Goal: Task Accomplishment & Management: Manage account settings

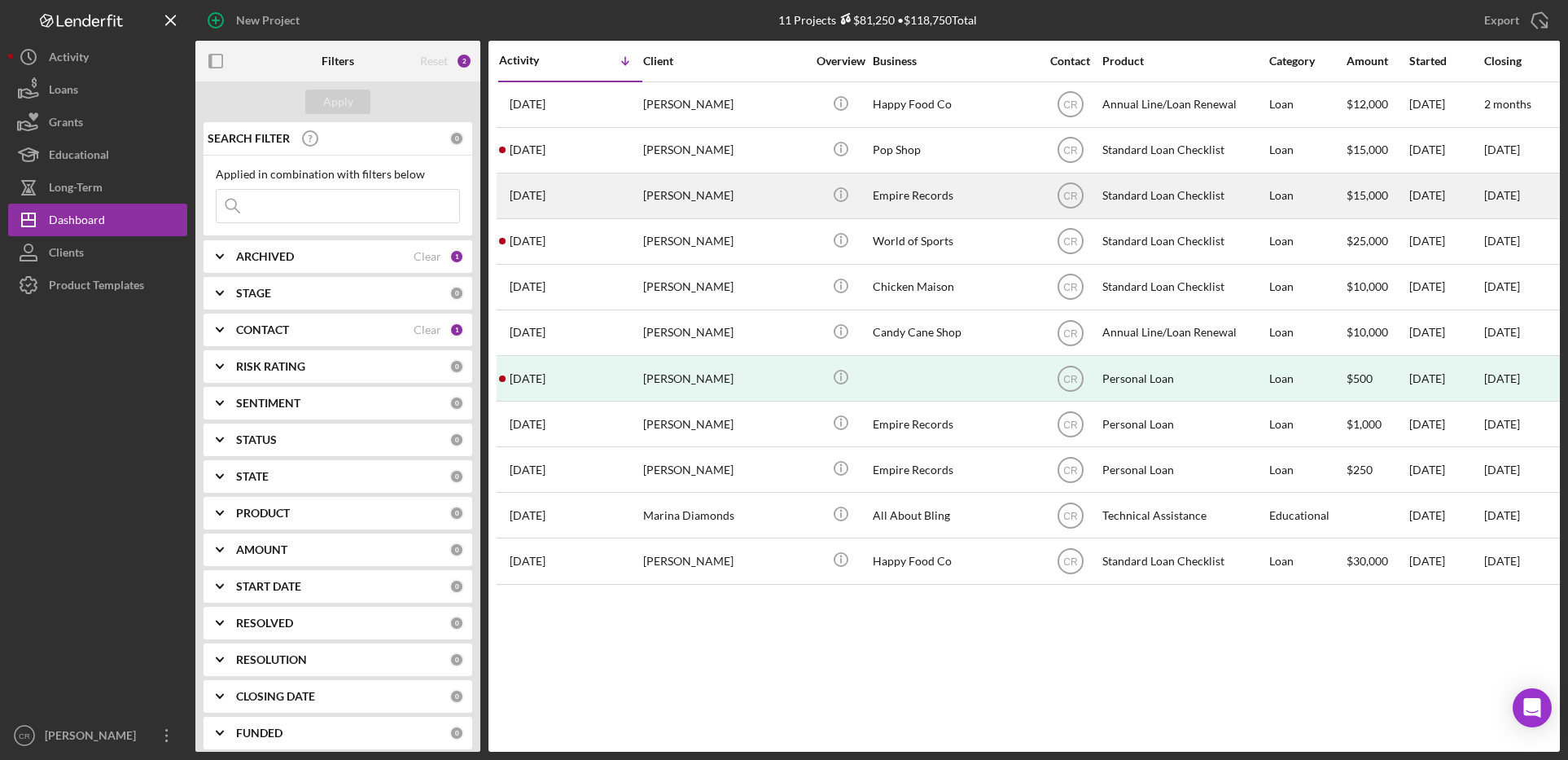
click at [724, 197] on div "[PERSON_NAME]" at bounding box center [725, 195] width 163 height 43
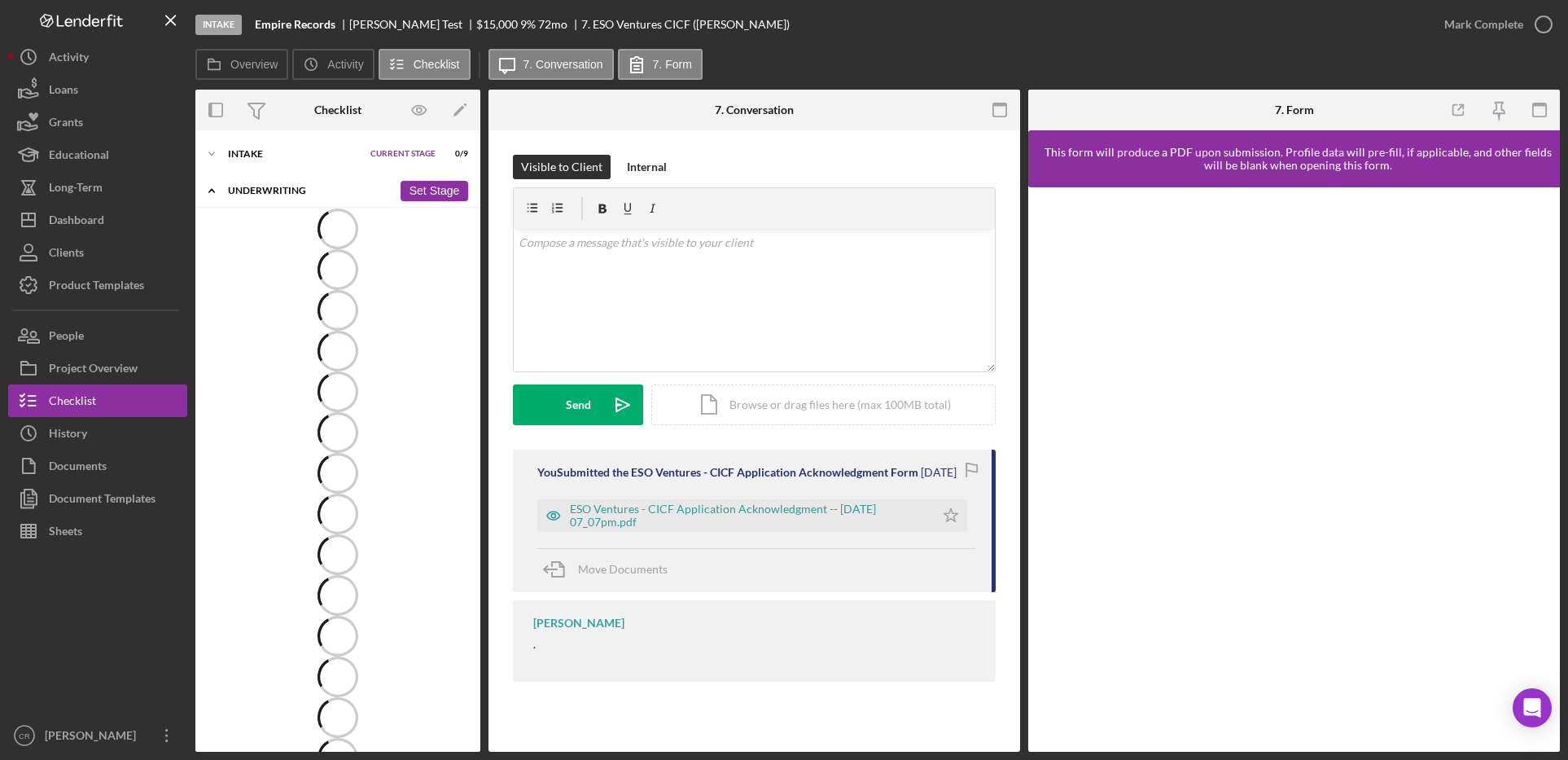
click at [224, 191] on icon "Icon/Expander" at bounding box center [212, 190] width 33 height 33
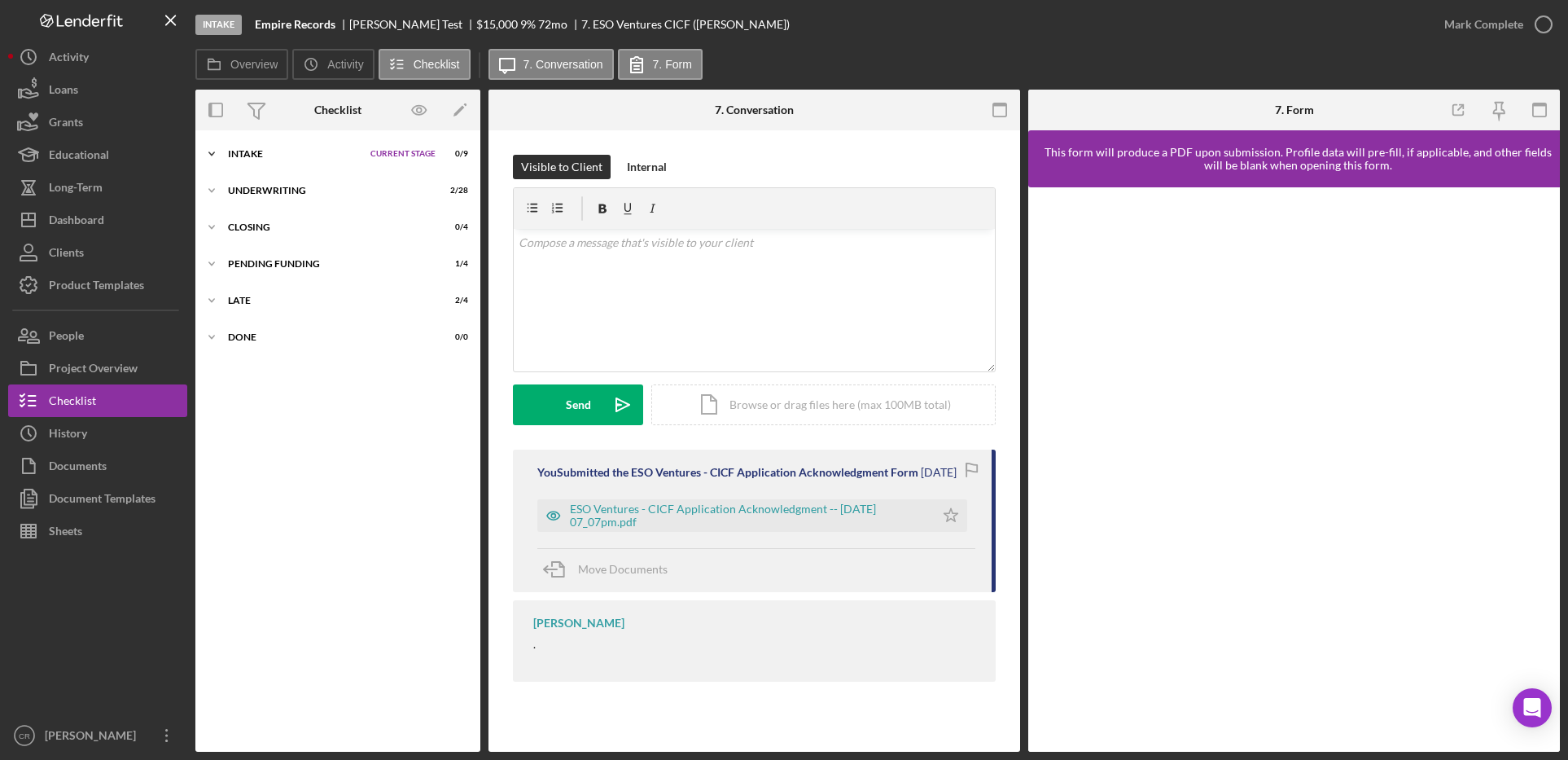
click at [255, 155] on div "Intake" at bounding box center [295, 154] width 134 height 10
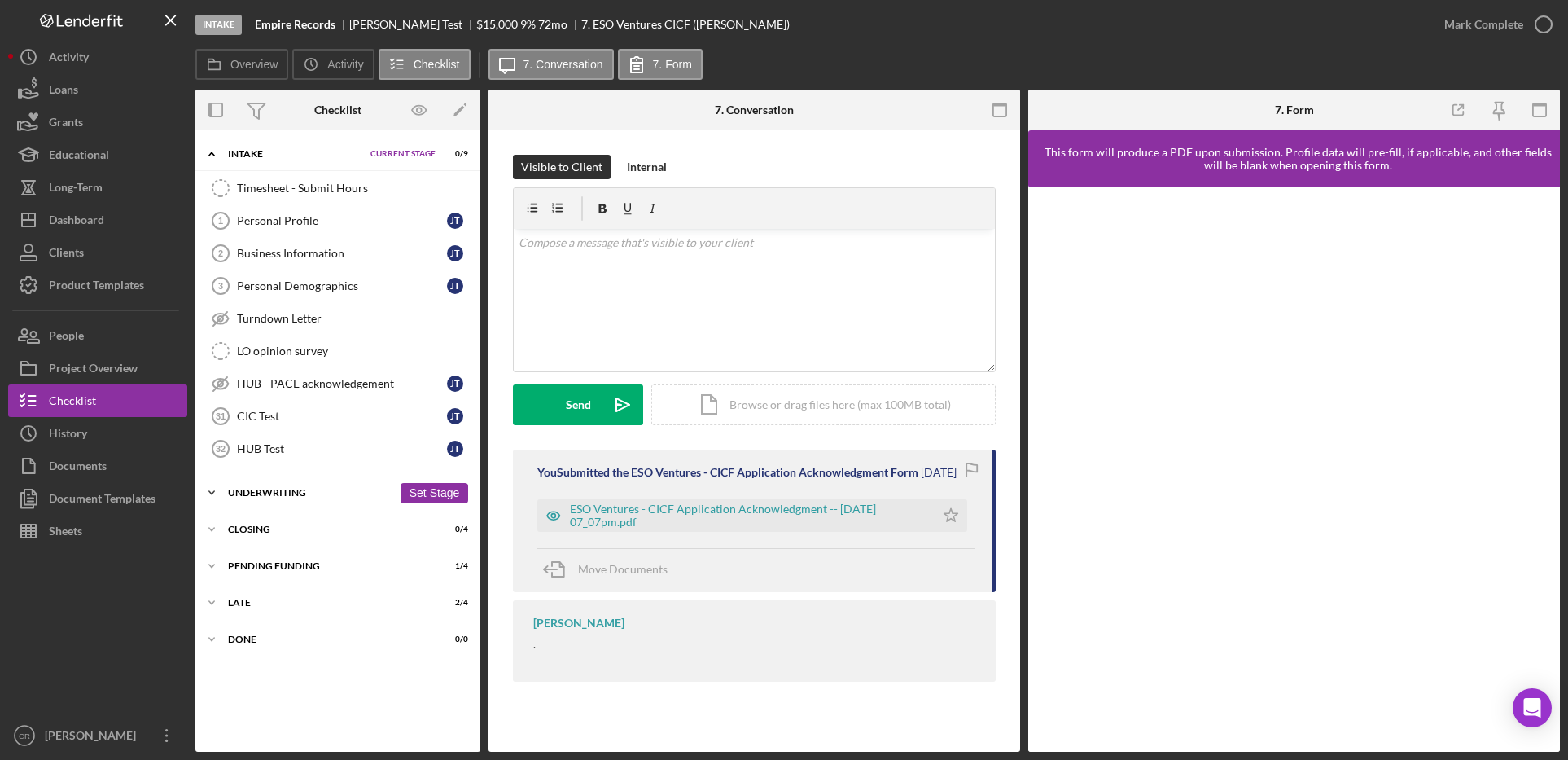
click at [297, 489] on div "Underwriting" at bounding box center [310, 493] width 165 height 10
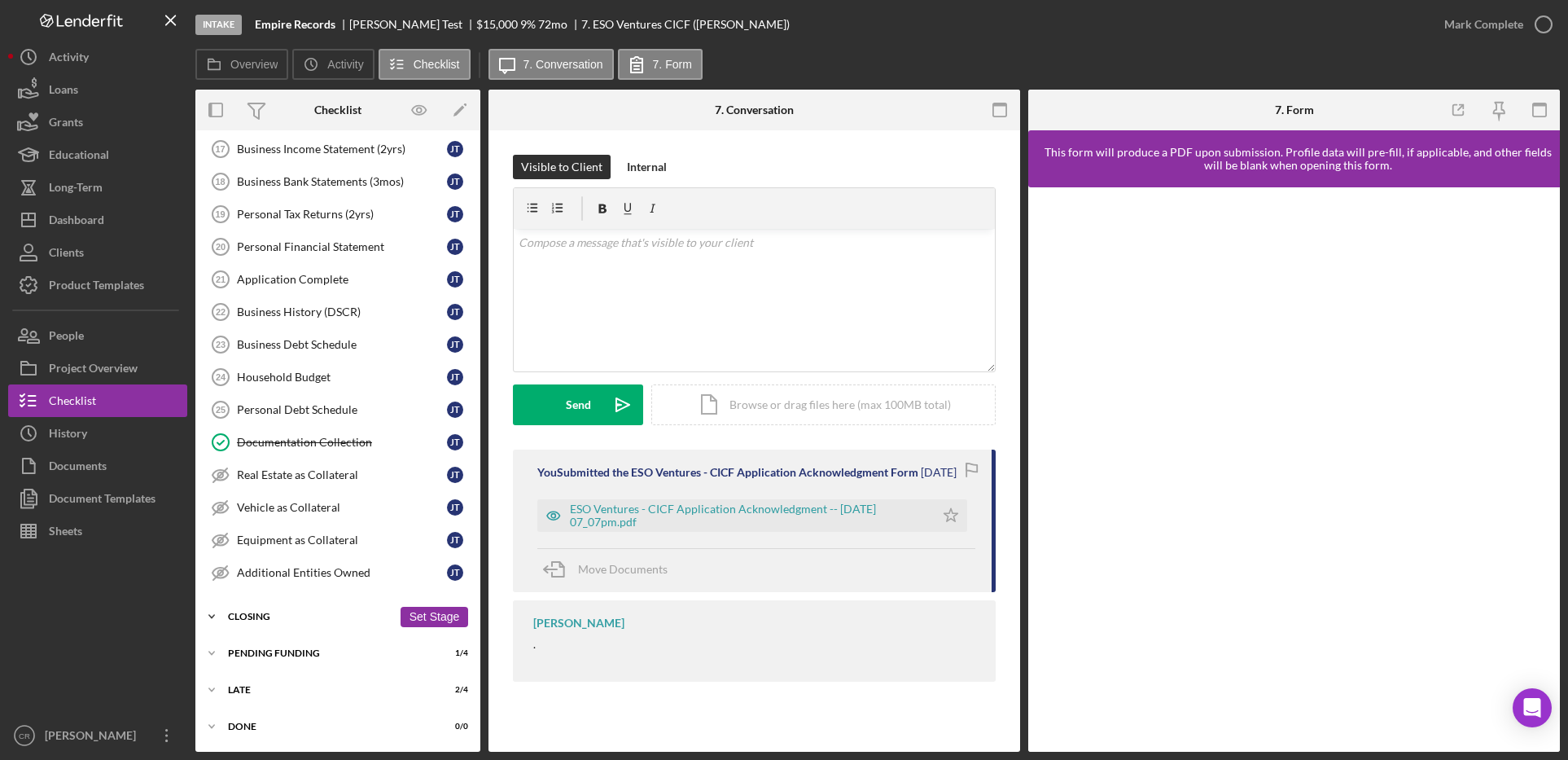
click at [296, 614] on div "Closing" at bounding box center [310, 616] width 165 height 10
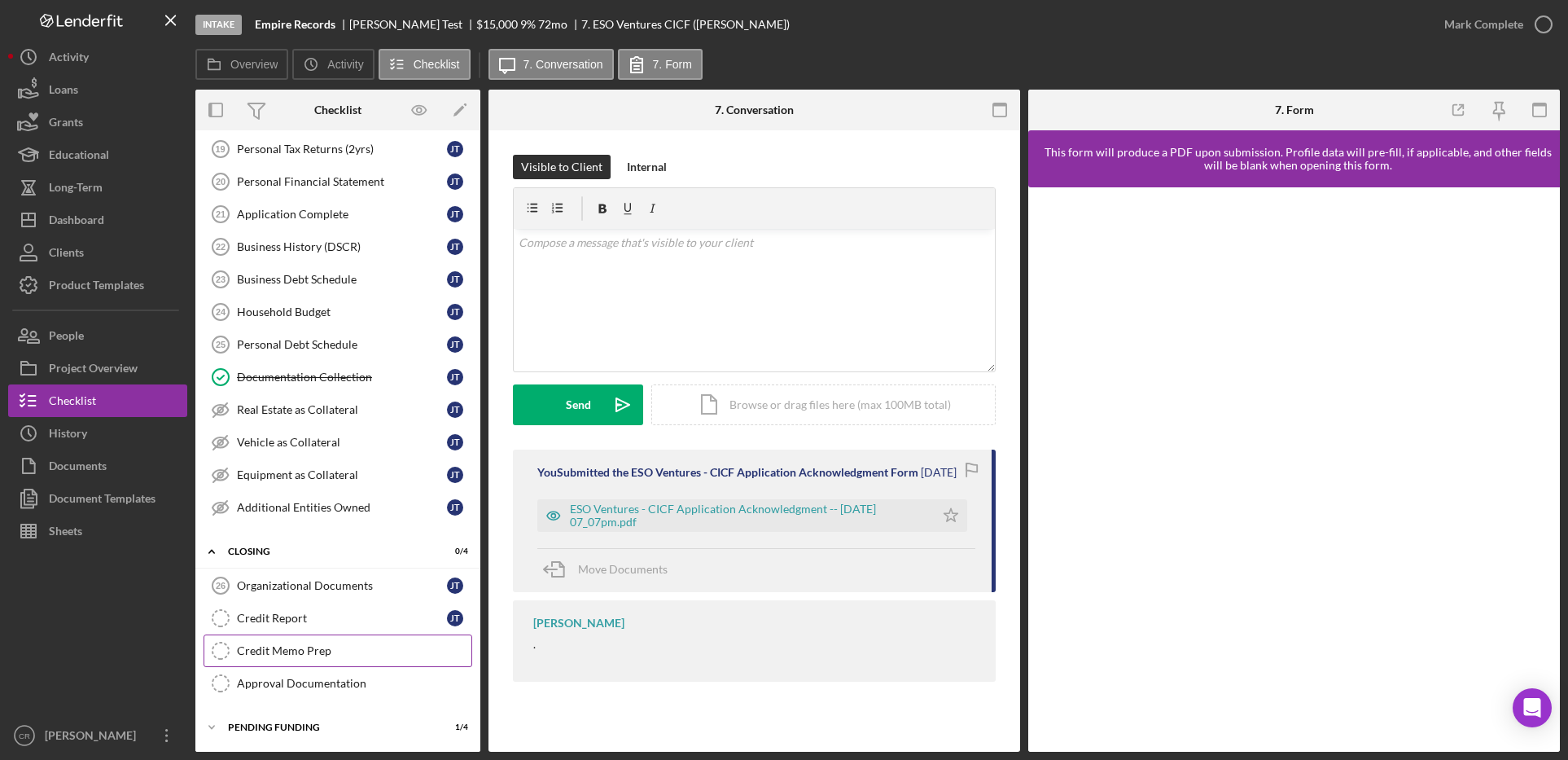
scroll to position [973, 0]
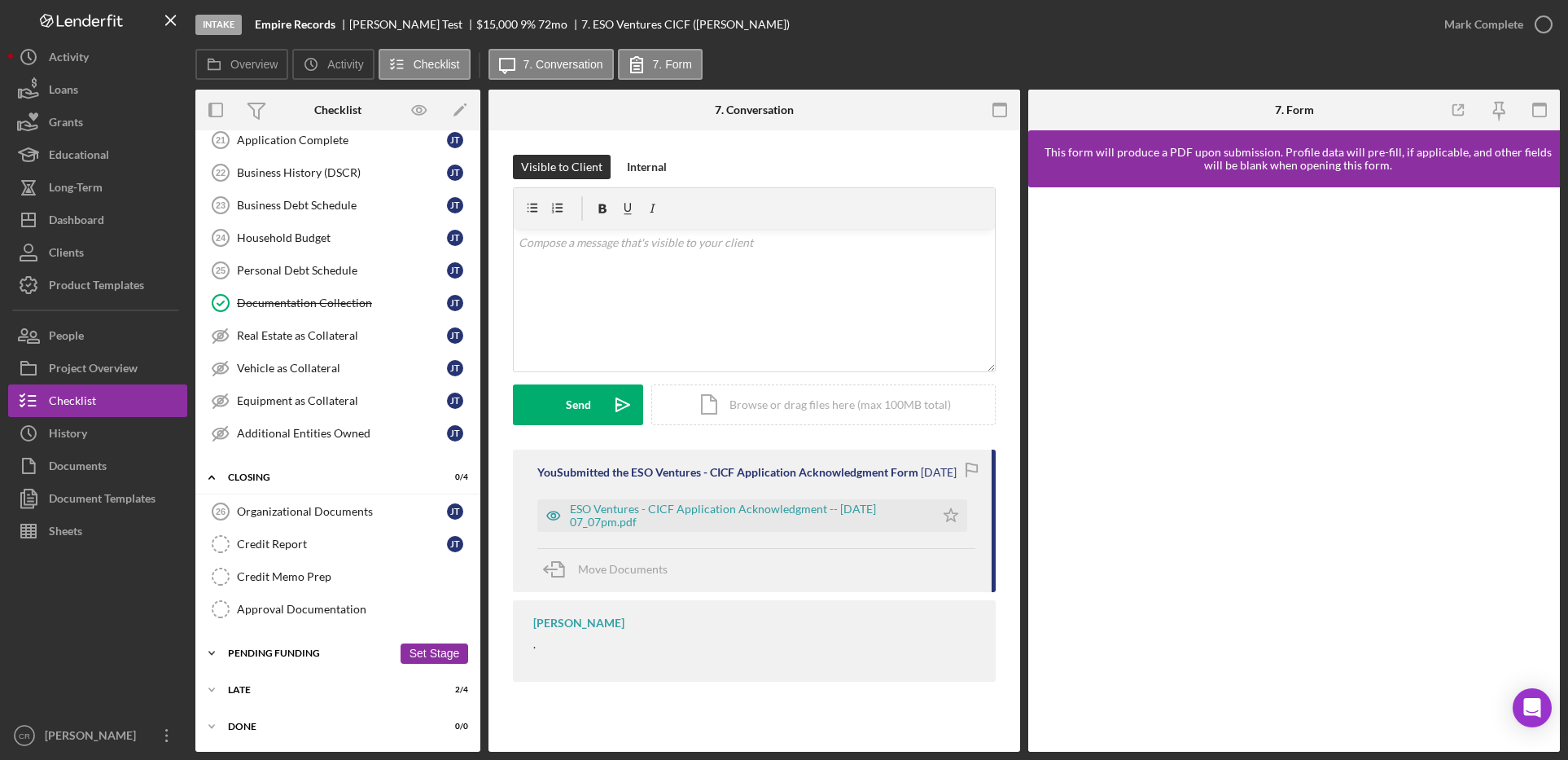
click at [292, 660] on div "Icon/Expander Pending Funding 1 / 4 Set Stage" at bounding box center [338, 653] width 285 height 33
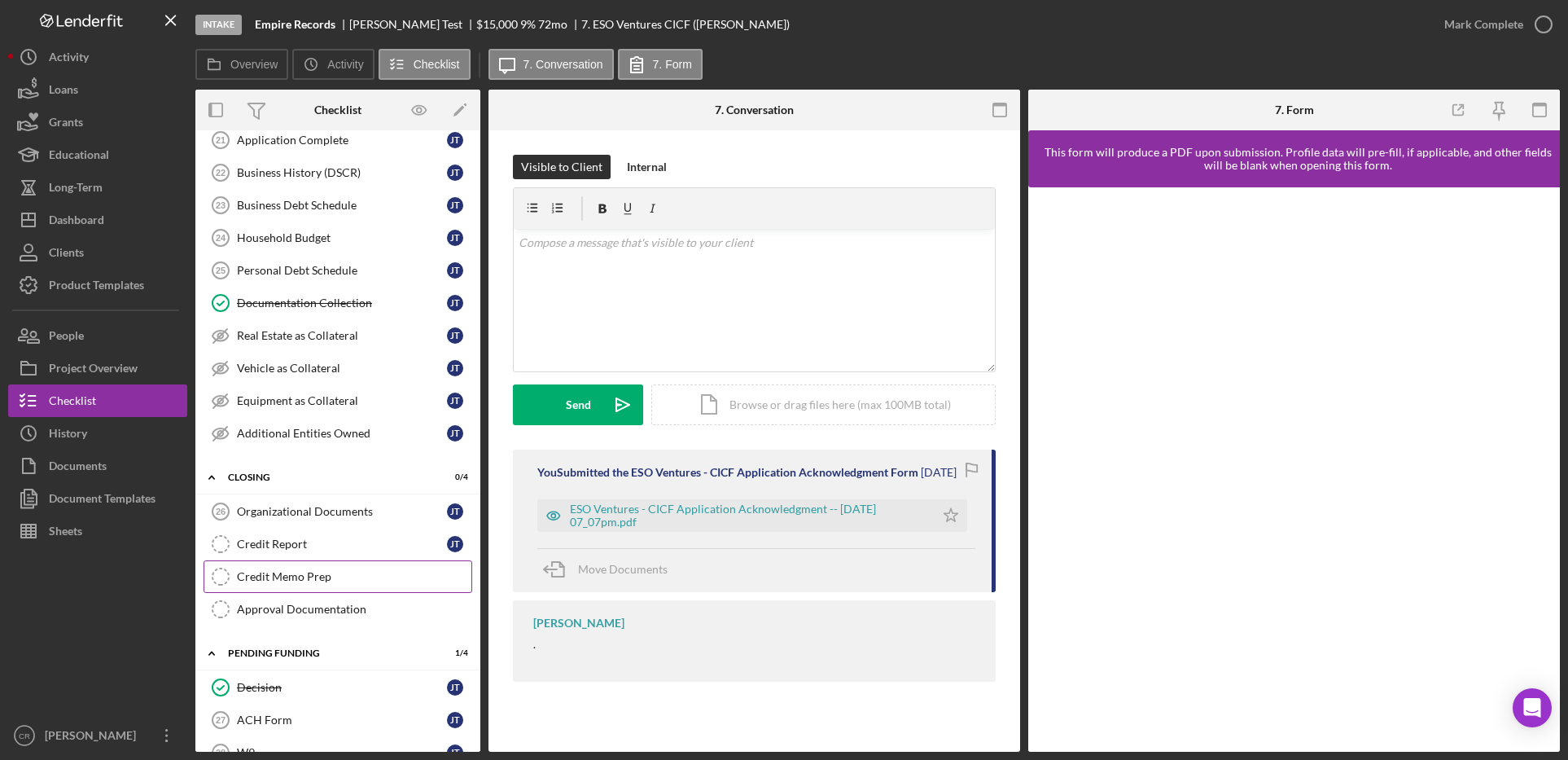
scroll to position [1112, 0]
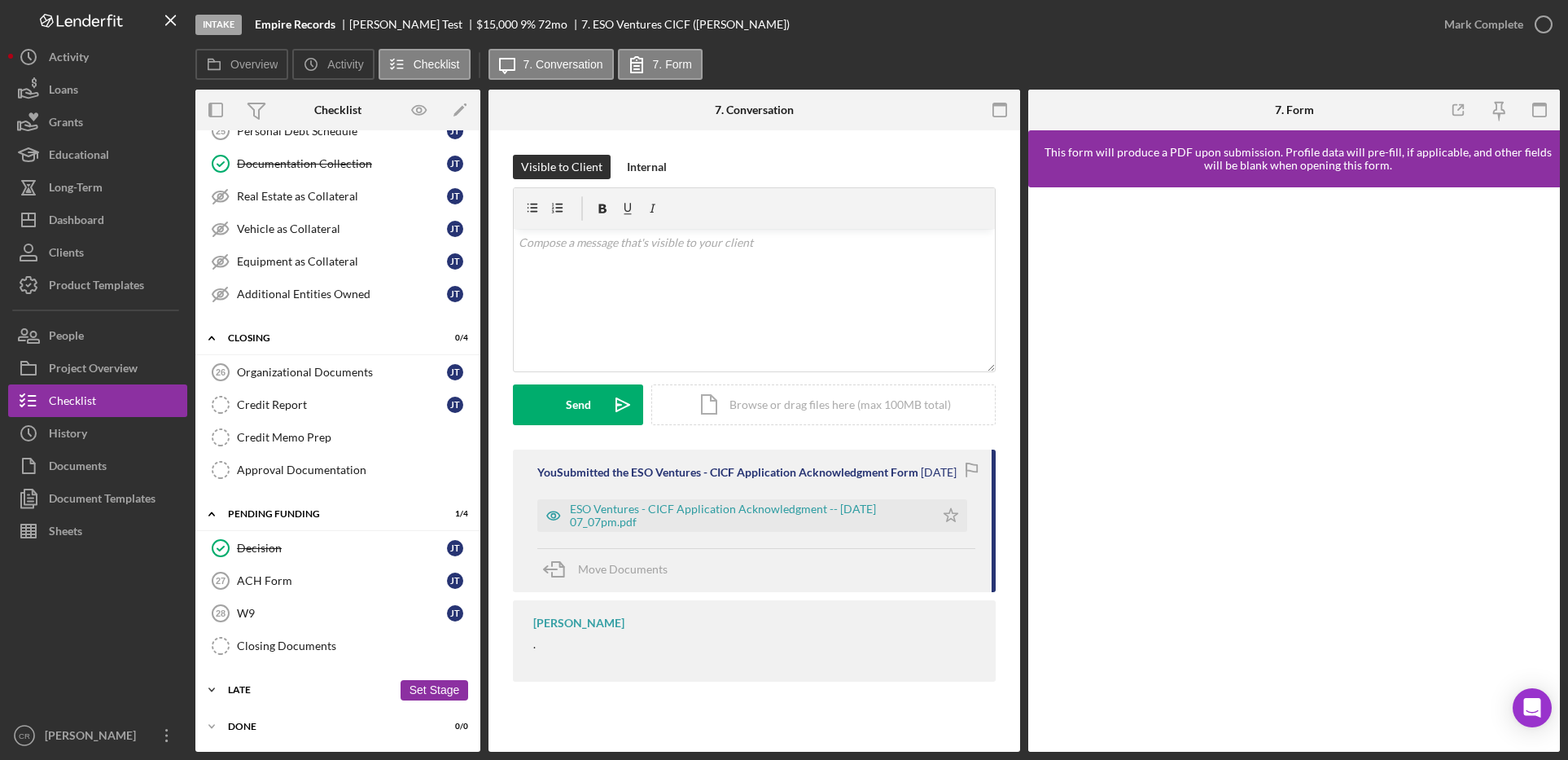
click at [275, 689] on div "Late" at bounding box center [310, 689] width 165 height 10
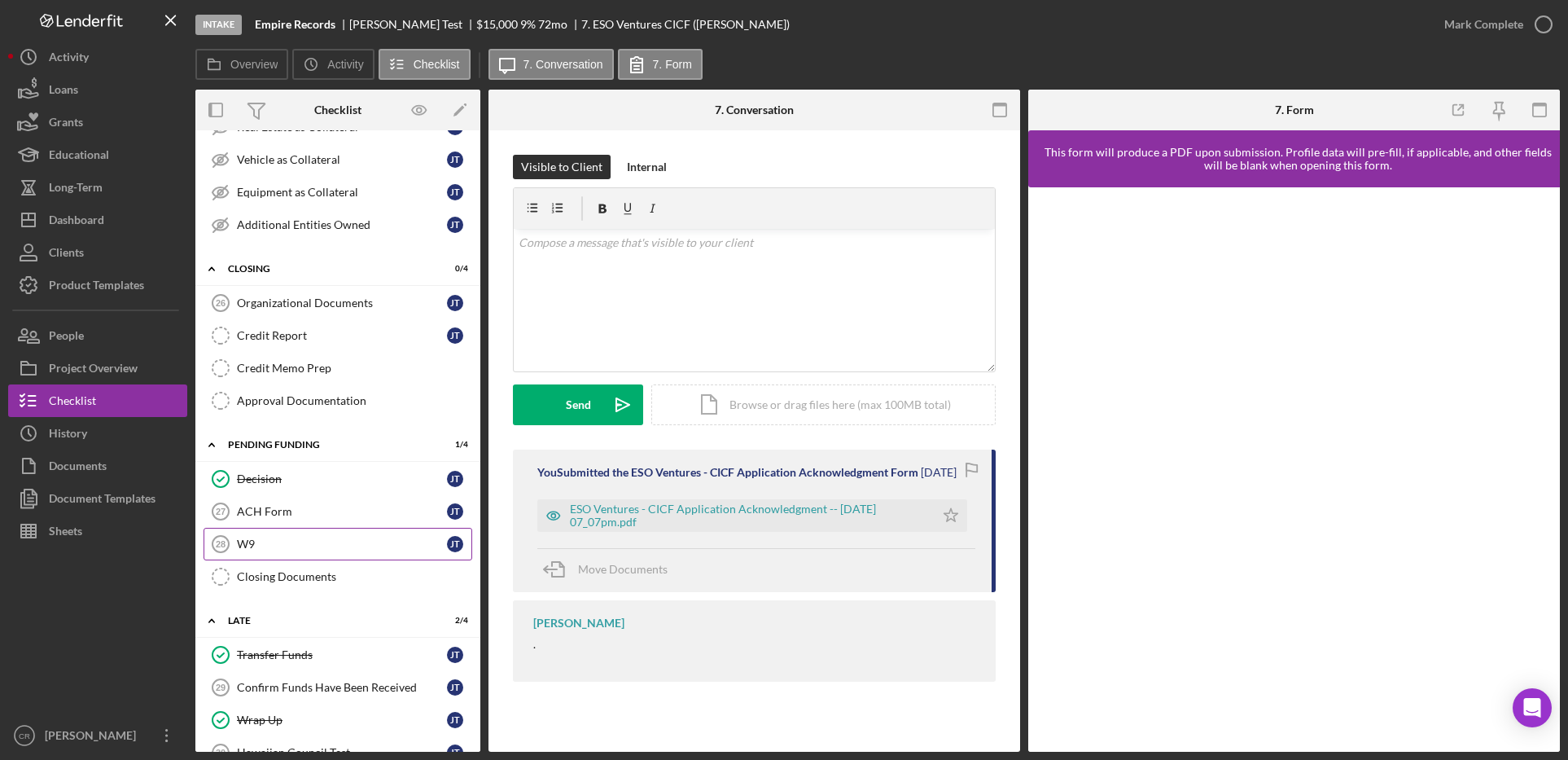
scroll to position [1251, 0]
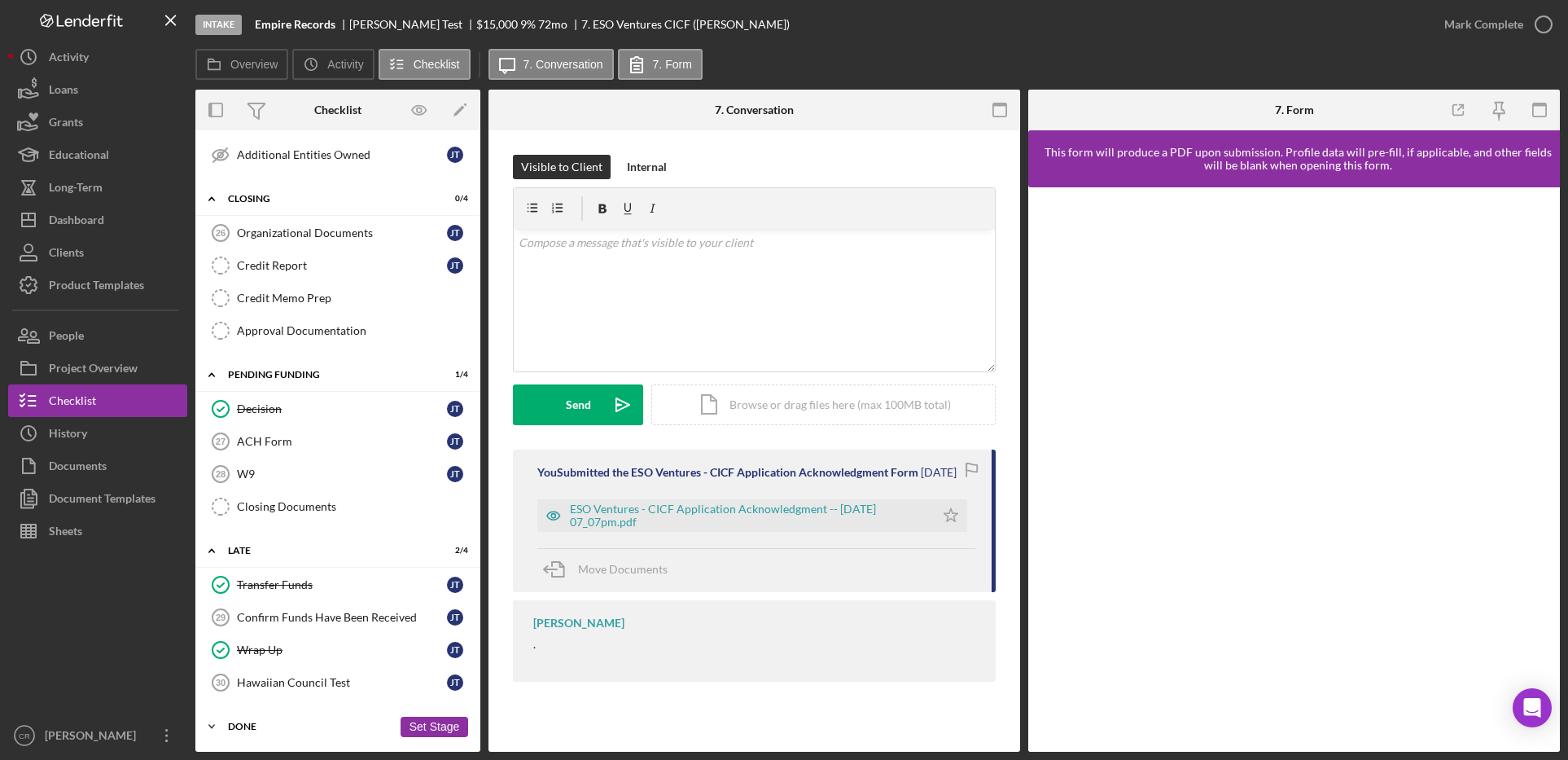
click at [270, 723] on div "Done" at bounding box center [310, 726] width 165 height 10
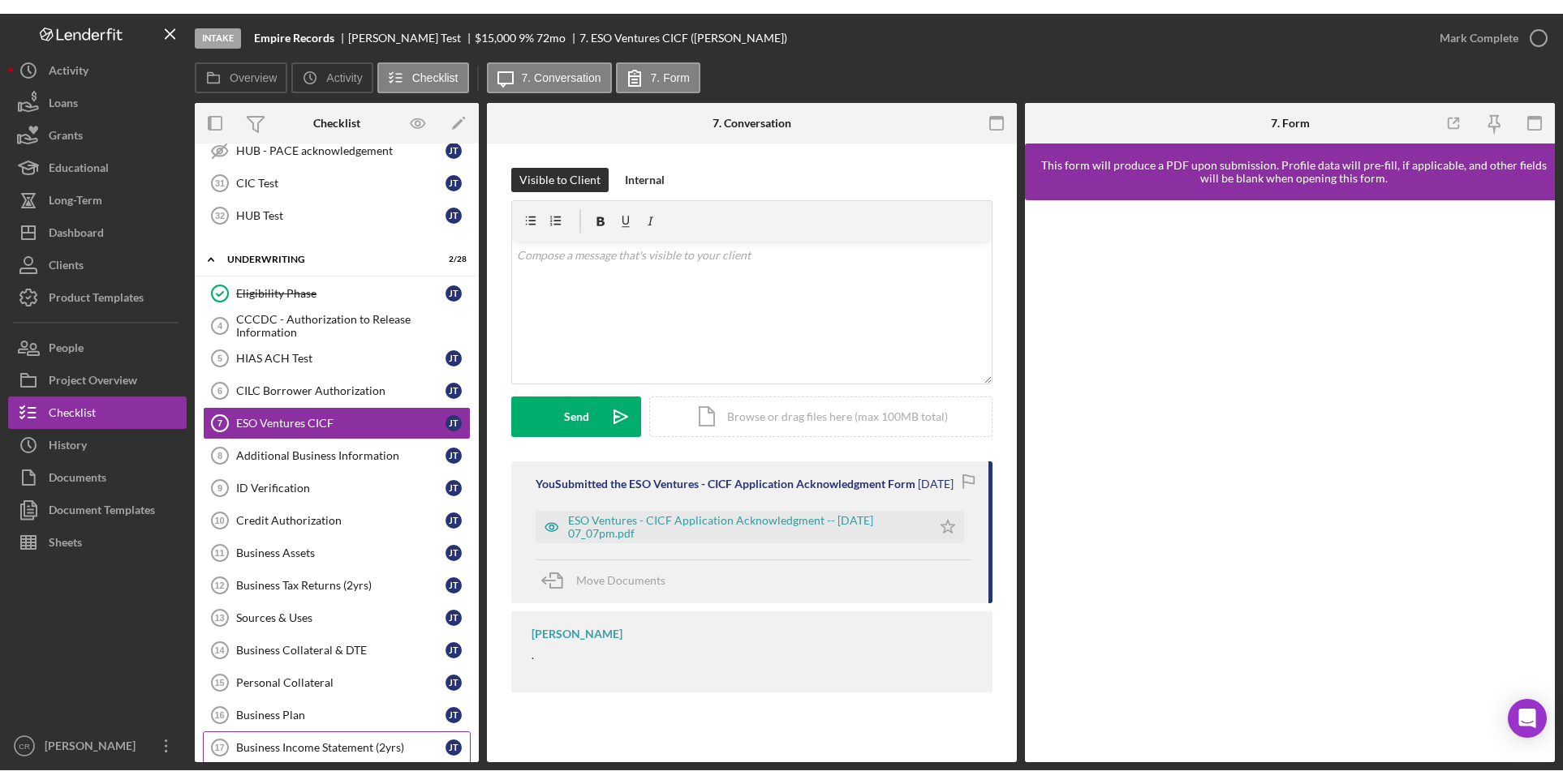
scroll to position [0, 0]
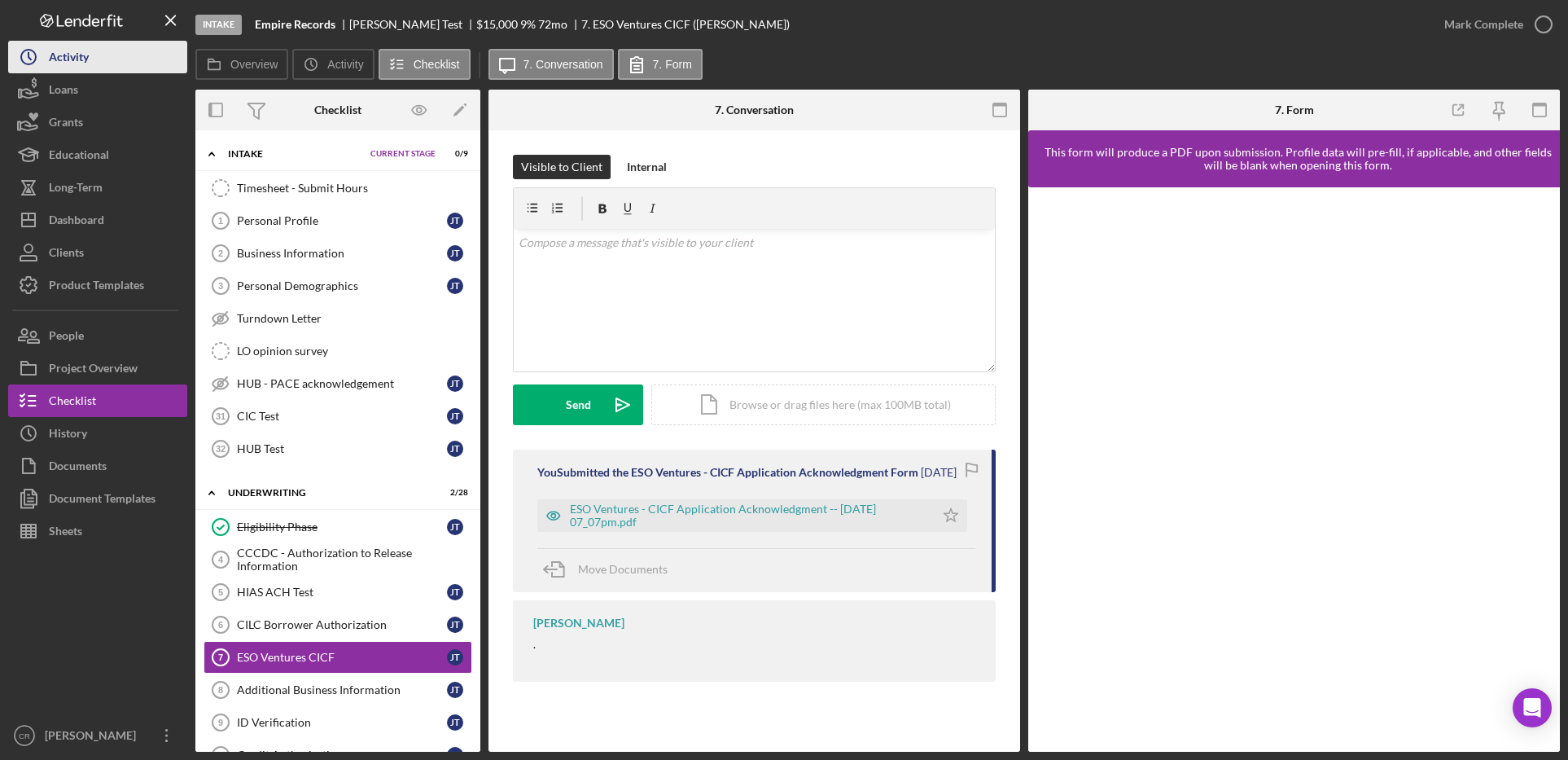
click at [82, 53] on div "Activity" at bounding box center [69, 59] width 40 height 37
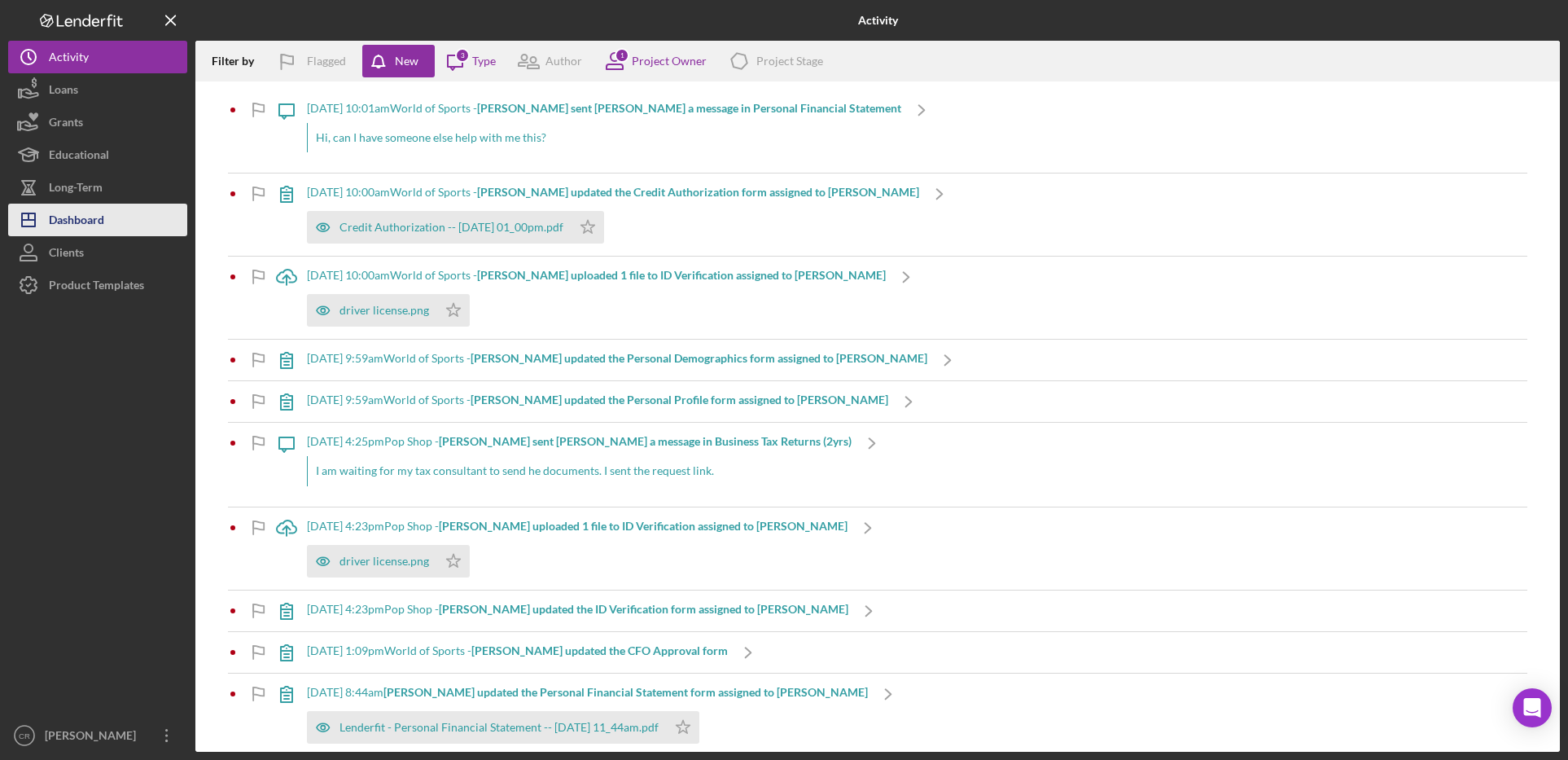
click at [108, 218] on button "Icon/Dashboard Dashboard" at bounding box center [97, 219] width 179 height 33
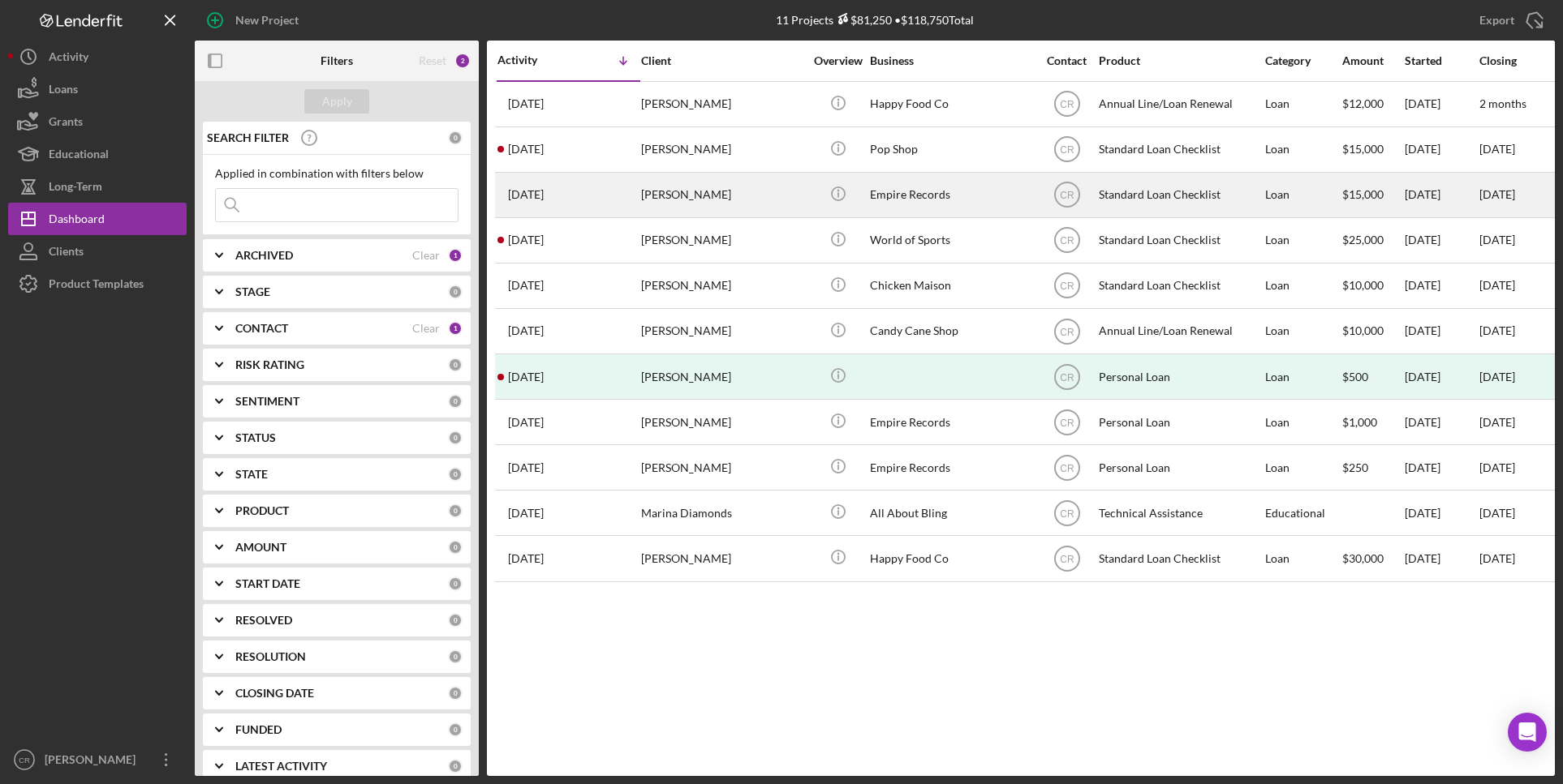
click at [640, 210] on td "[PERSON_NAME]" at bounding box center [723, 195] width 167 height 45
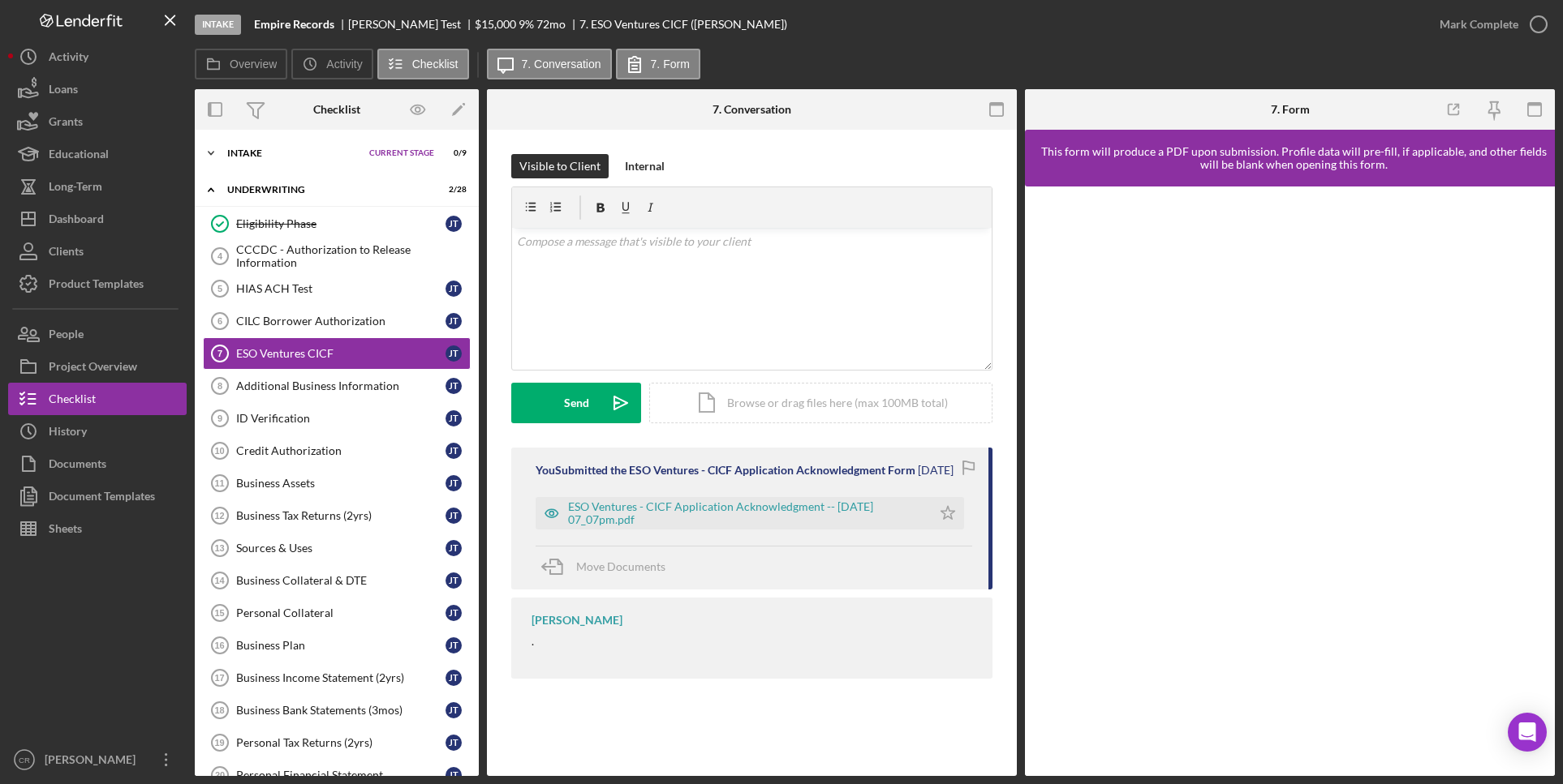
click at [258, 156] on div "Intake" at bounding box center [294, 153] width 134 height 10
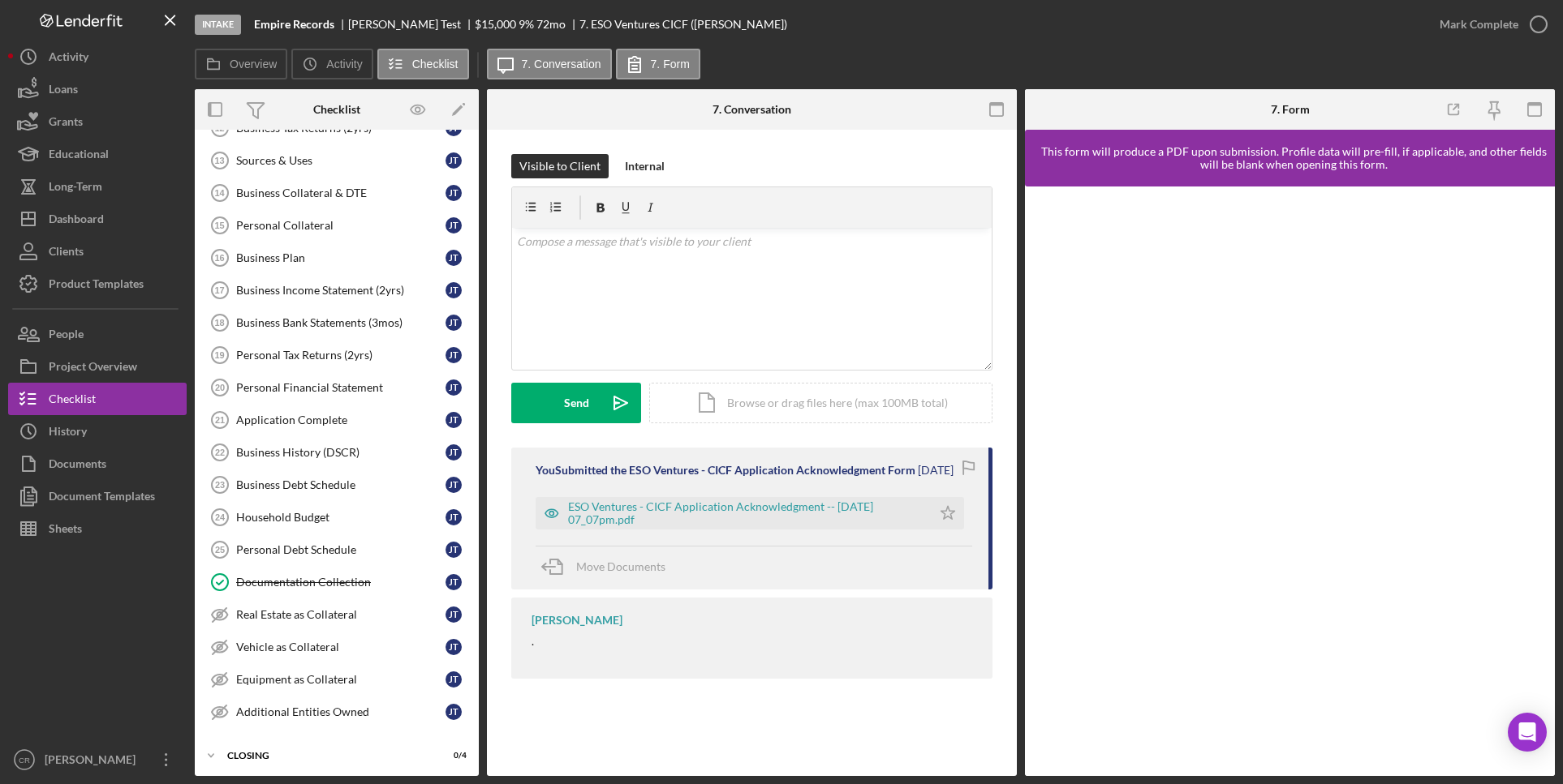
scroll to position [803, 0]
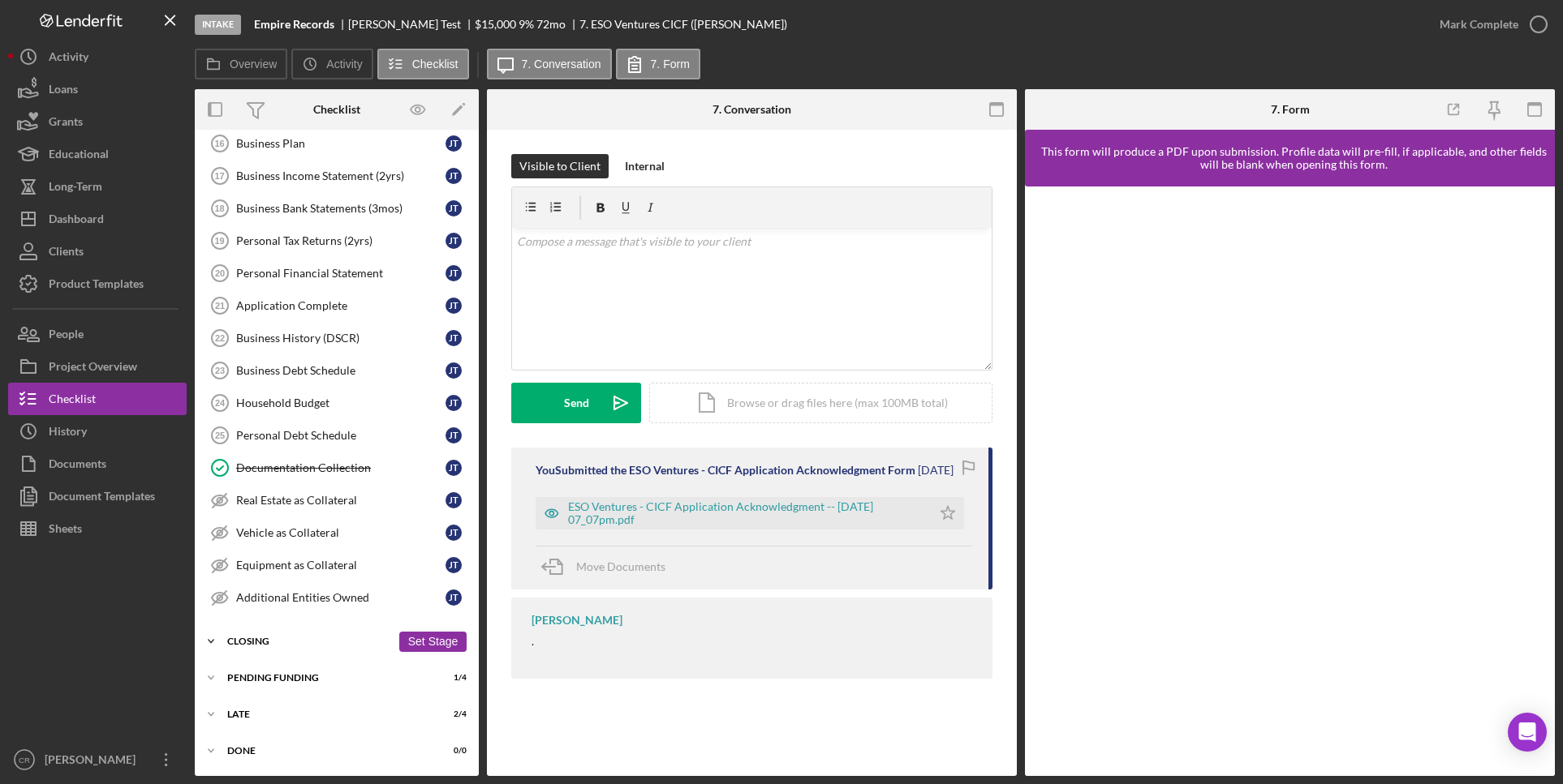
click at [270, 643] on div "Closing" at bounding box center [309, 642] width 164 height 10
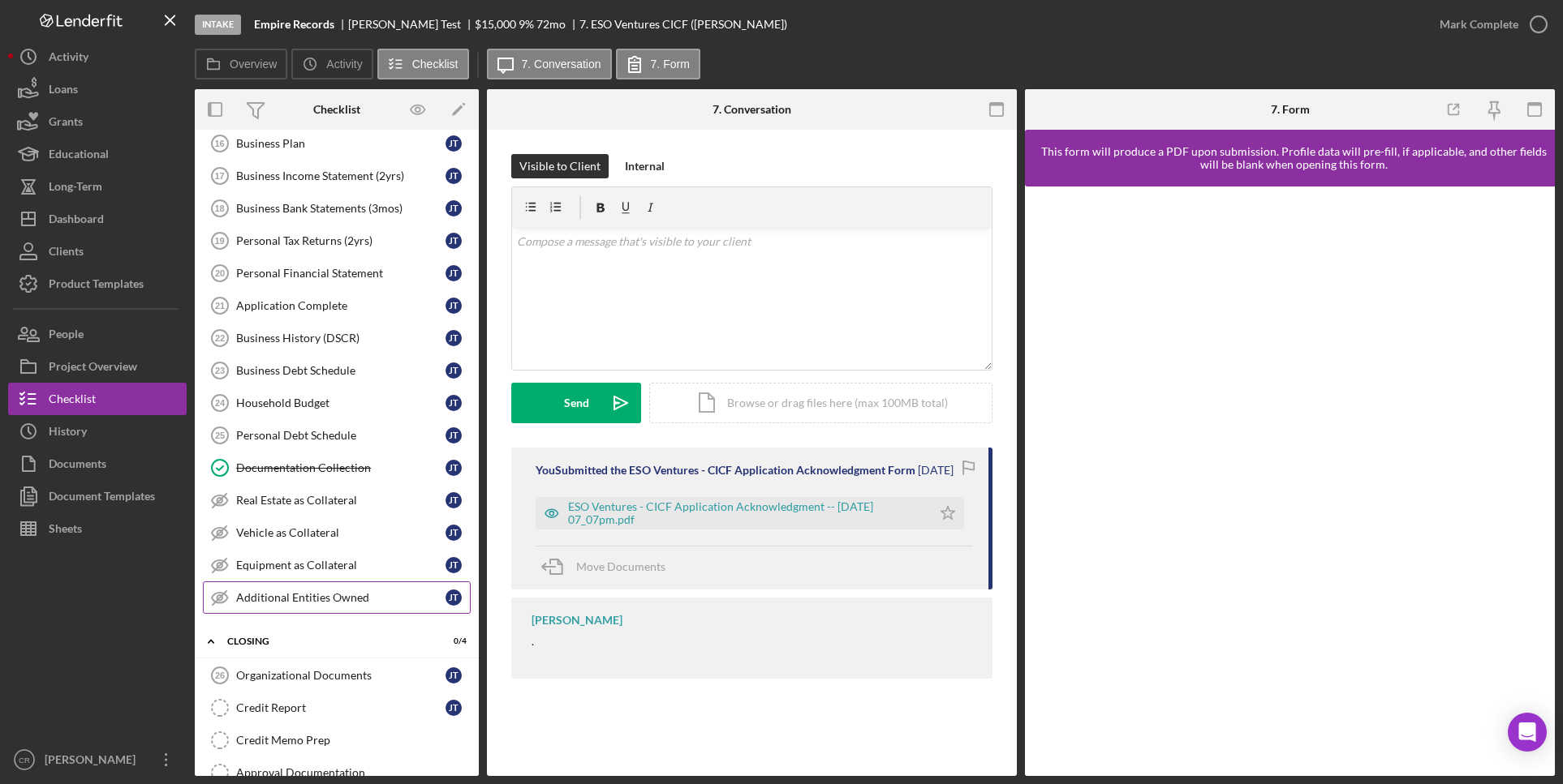
scroll to position [942, 0]
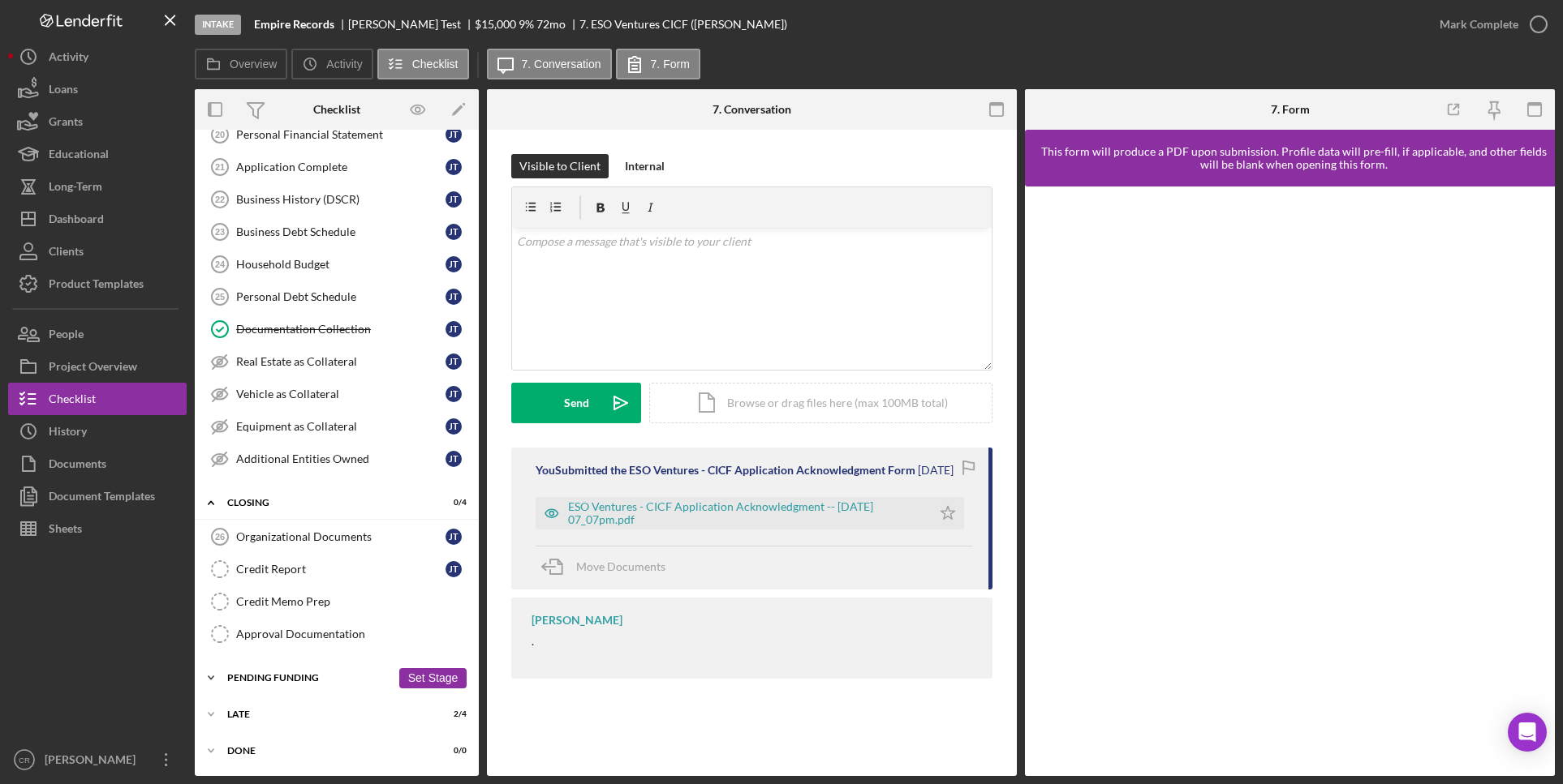
click at [279, 675] on div "Pending Funding" at bounding box center [309, 679] width 164 height 10
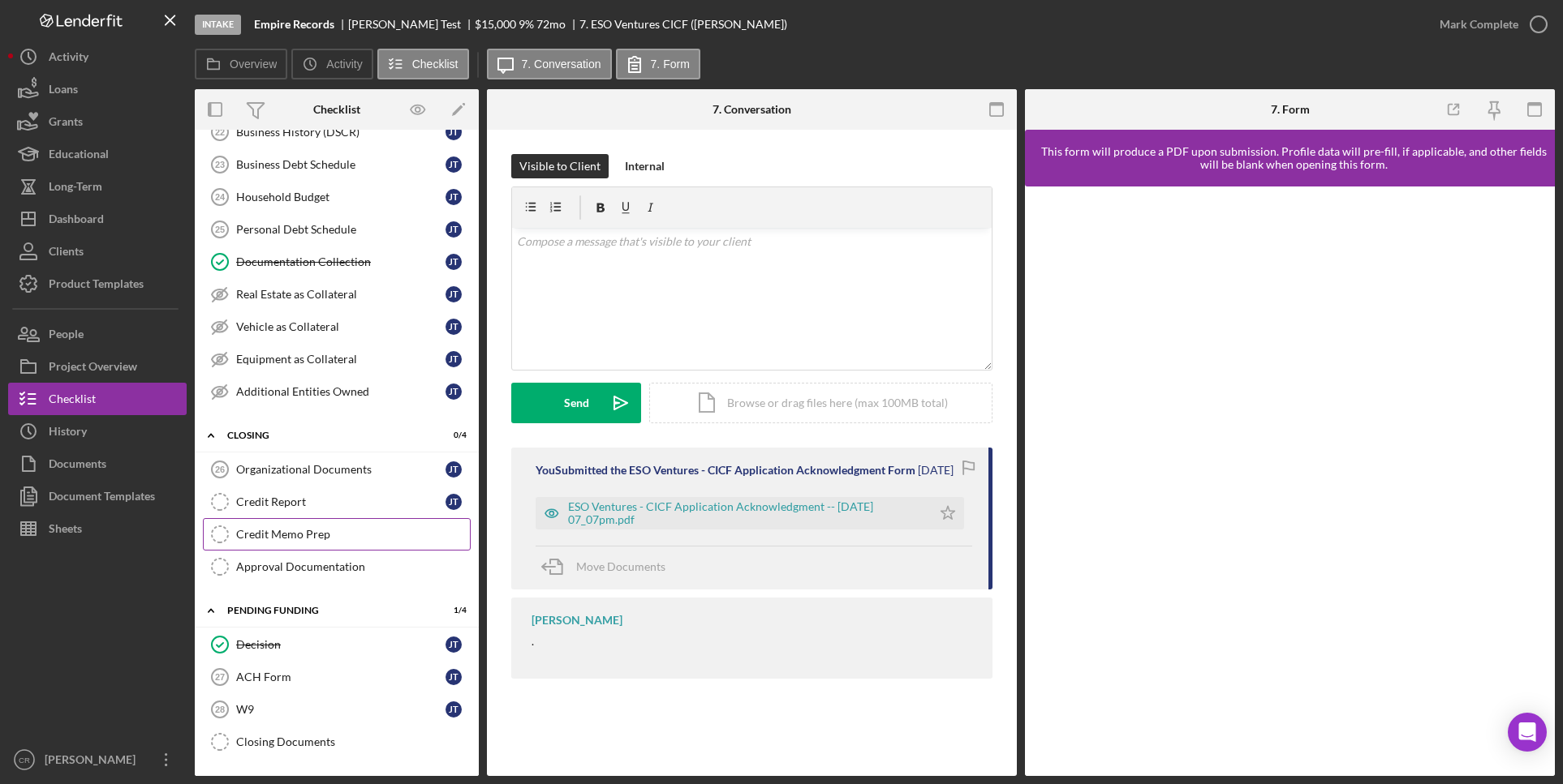
scroll to position [1080, 0]
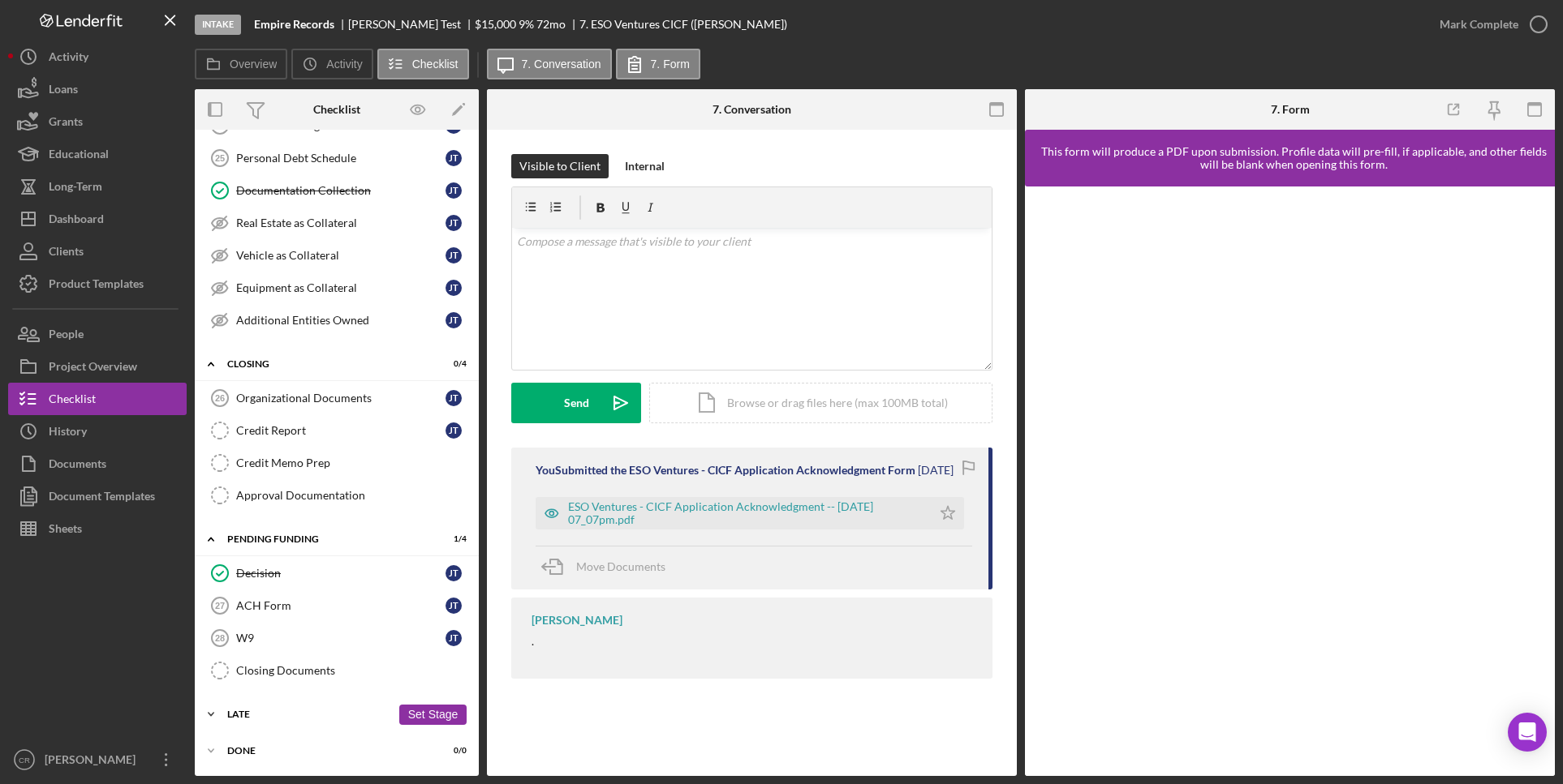
click at [239, 708] on div "Icon/Expander Late 2 / 4 Set Stage" at bounding box center [337, 715] width 284 height 33
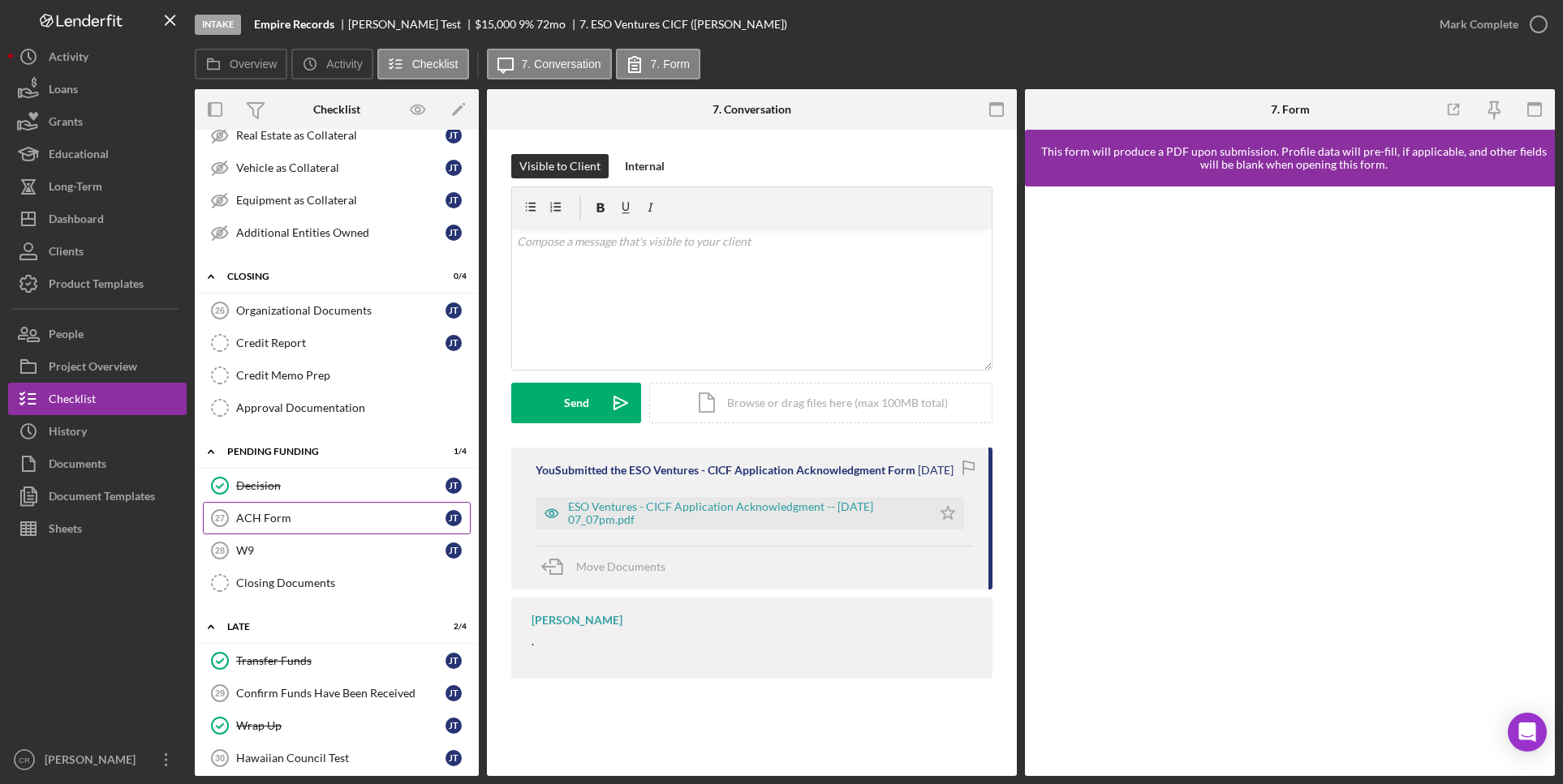
scroll to position [1219, 0]
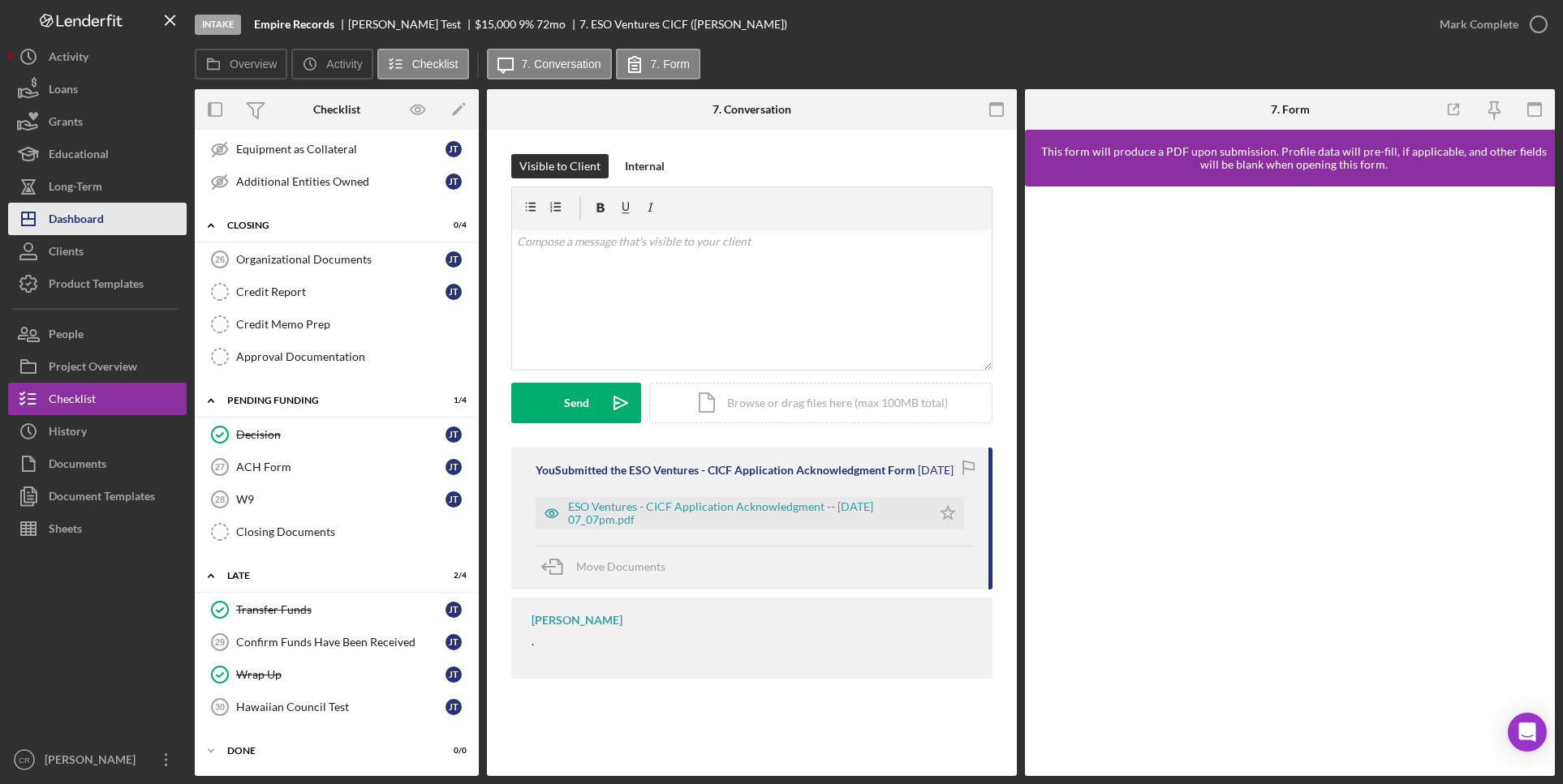
click at [93, 218] on div "Dashboard" at bounding box center [76, 221] width 55 height 37
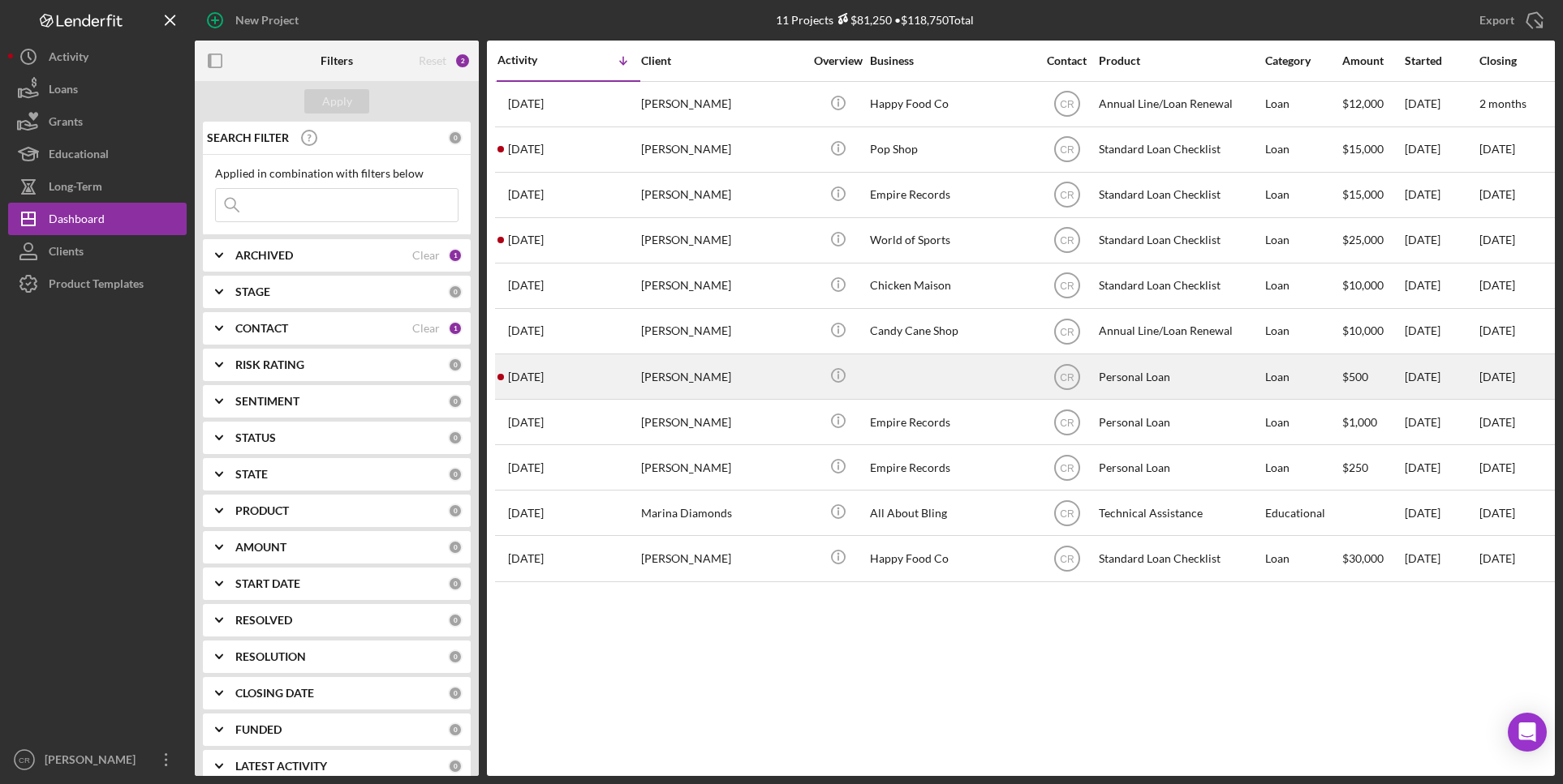
click at [674, 376] on div "[PERSON_NAME]" at bounding box center [722, 377] width 162 height 43
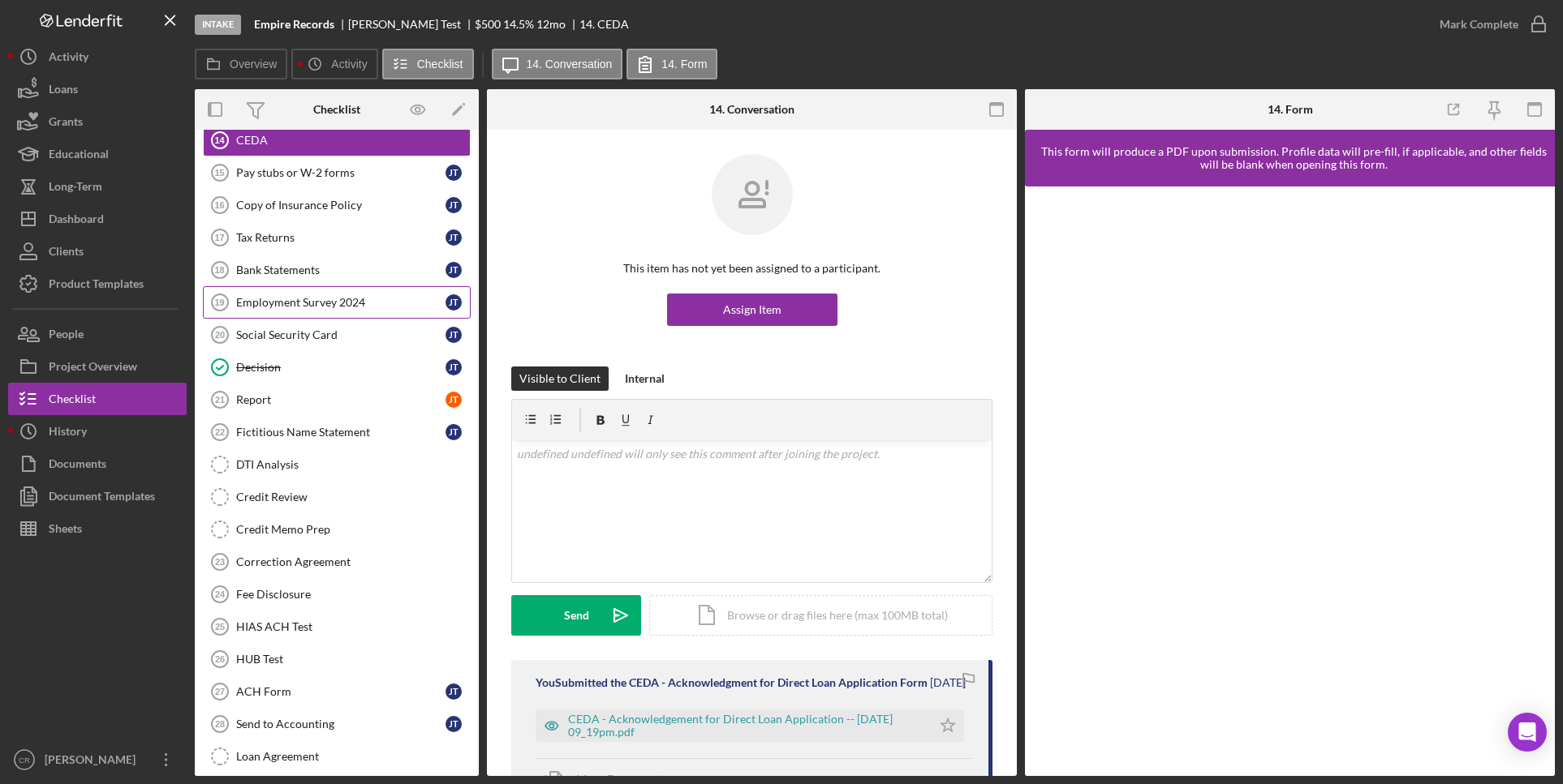
scroll to position [822, 0]
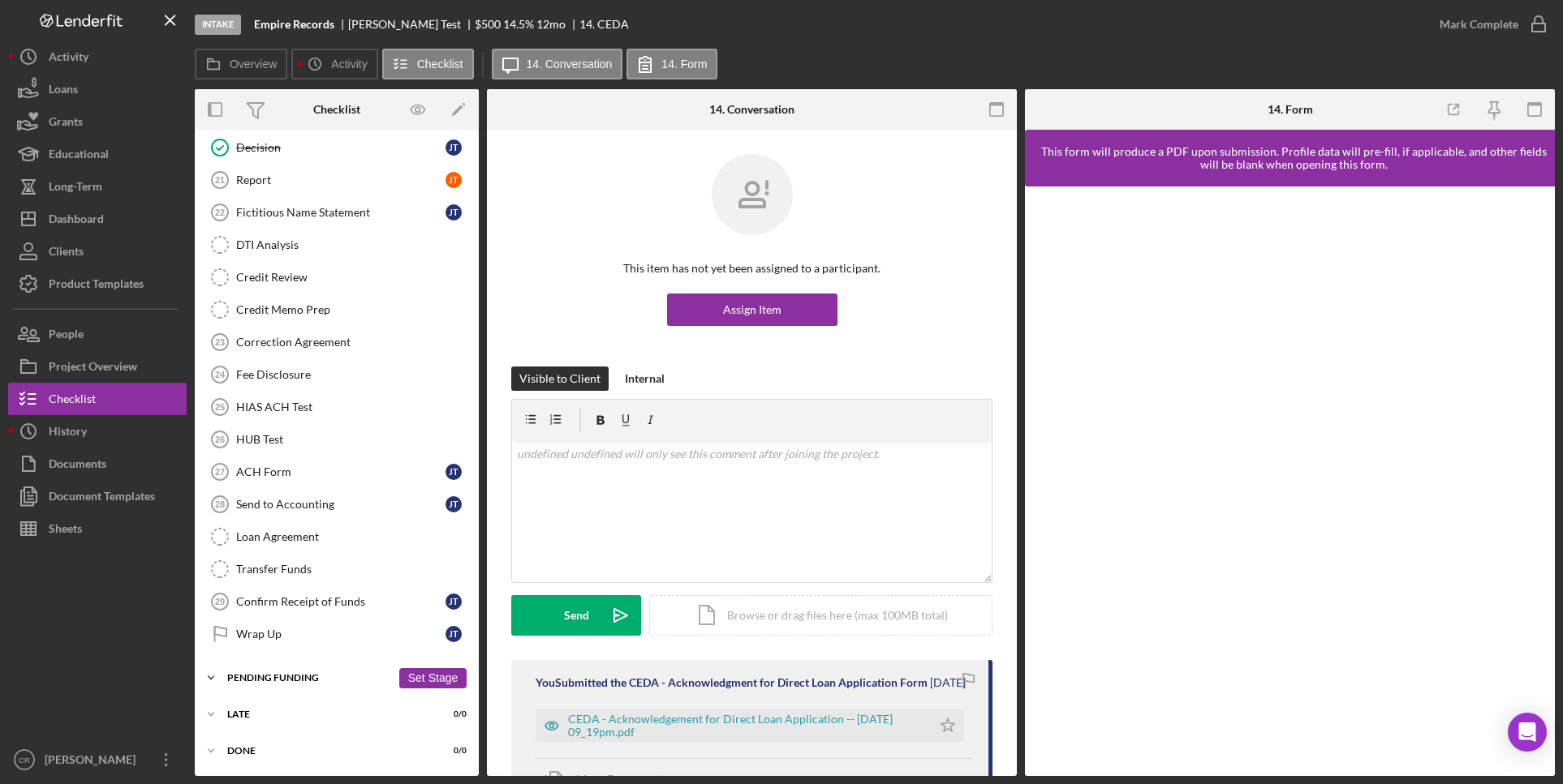
click at [303, 682] on div "Pending Funding" at bounding box center [309, 679] width 164 height 10
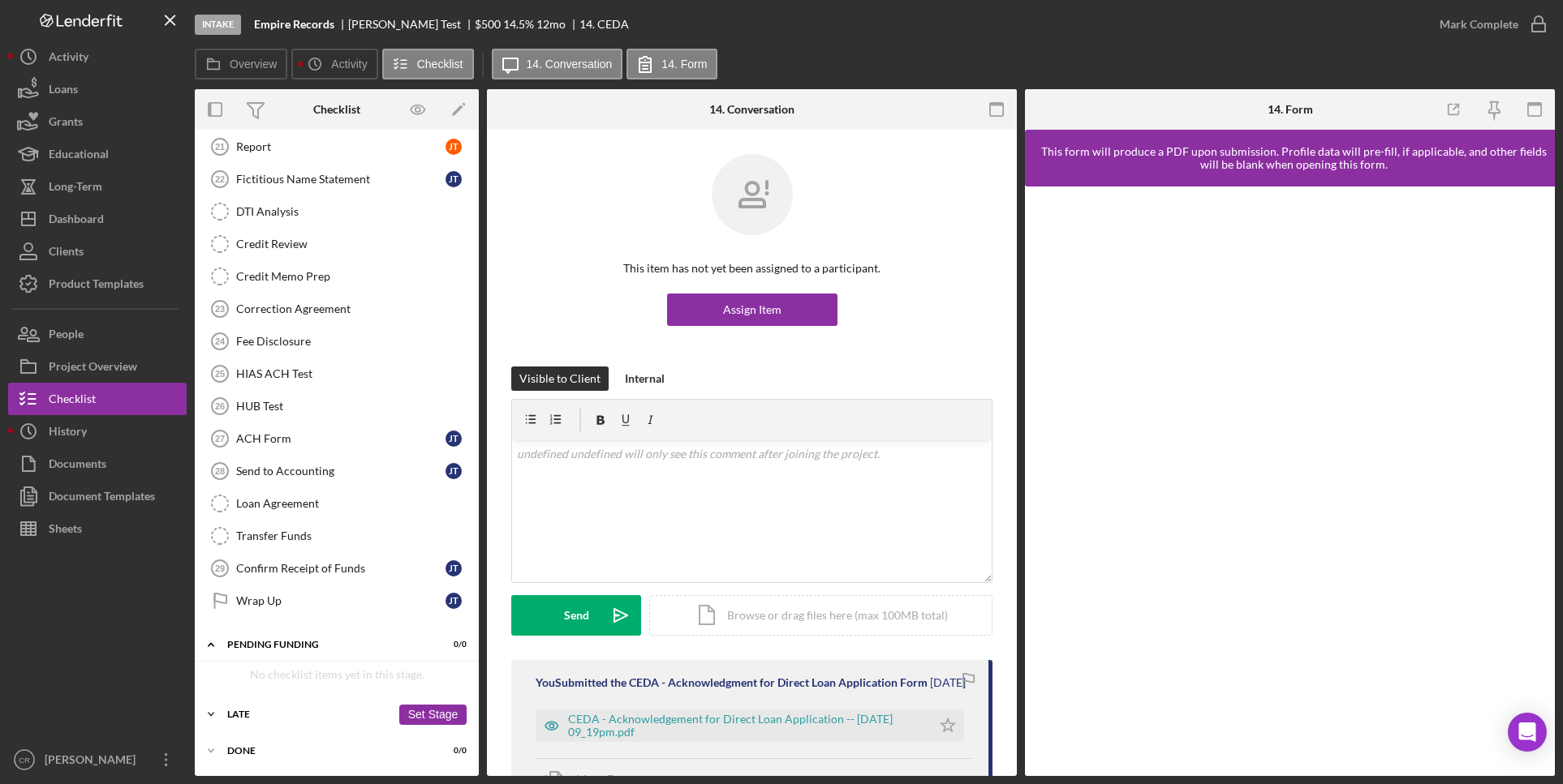
click at [271, 710] on div "Late" at bounding box center [309, 715] width 164 height 10
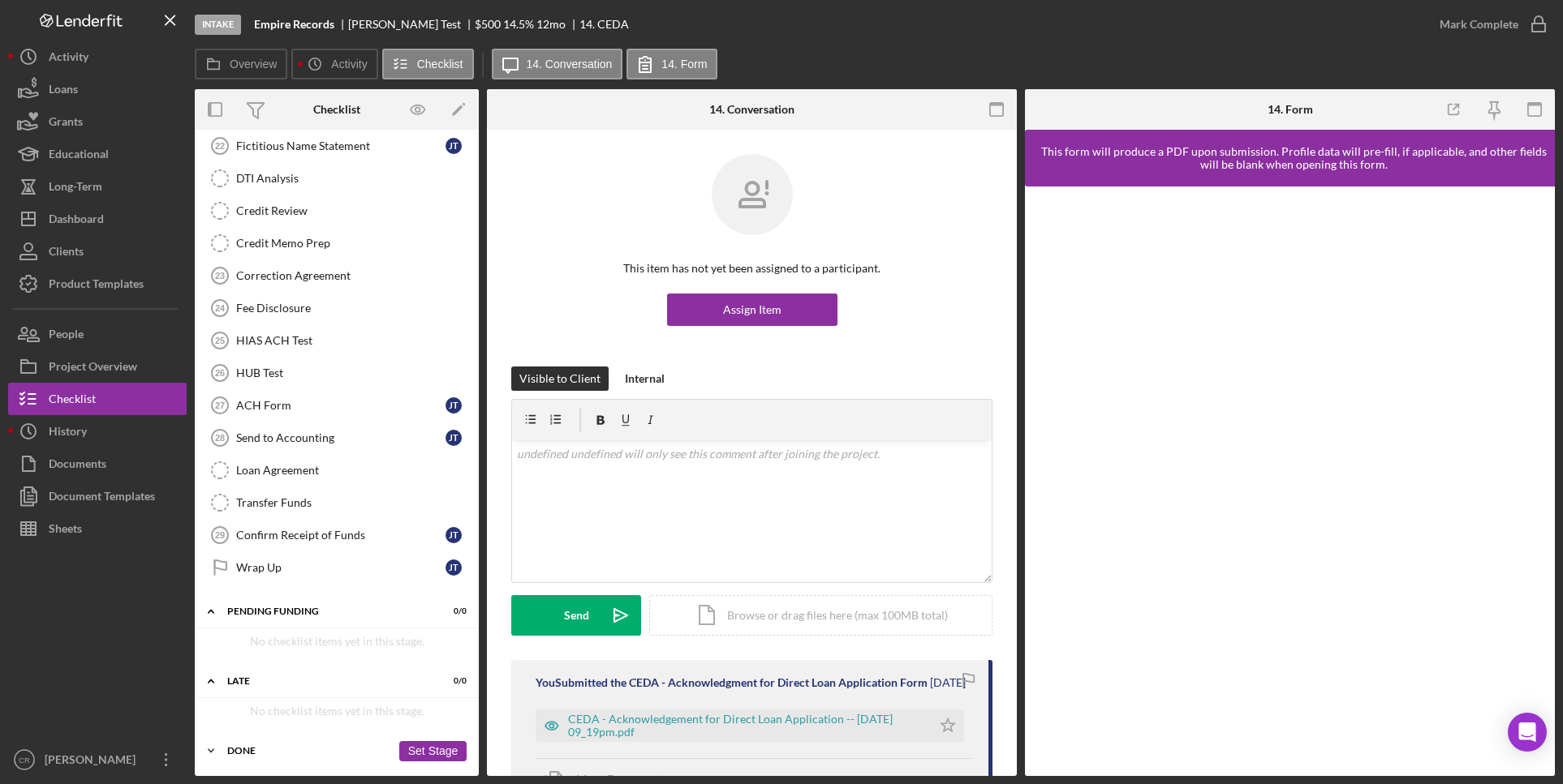
click at [294, 748] on div "Done" at bounding box center [309, 751] width 164 height 10
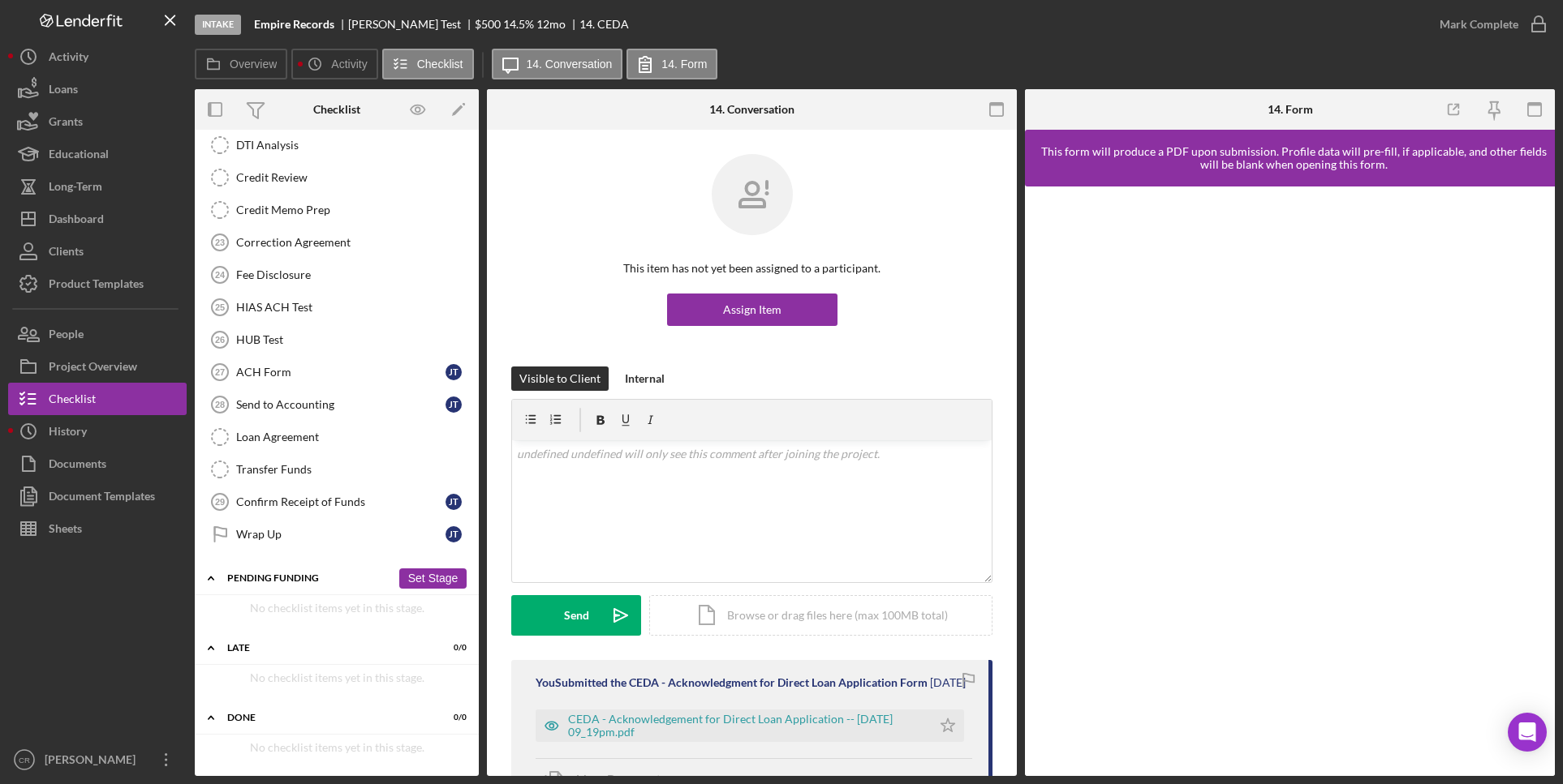
scroll to position [0, 0]
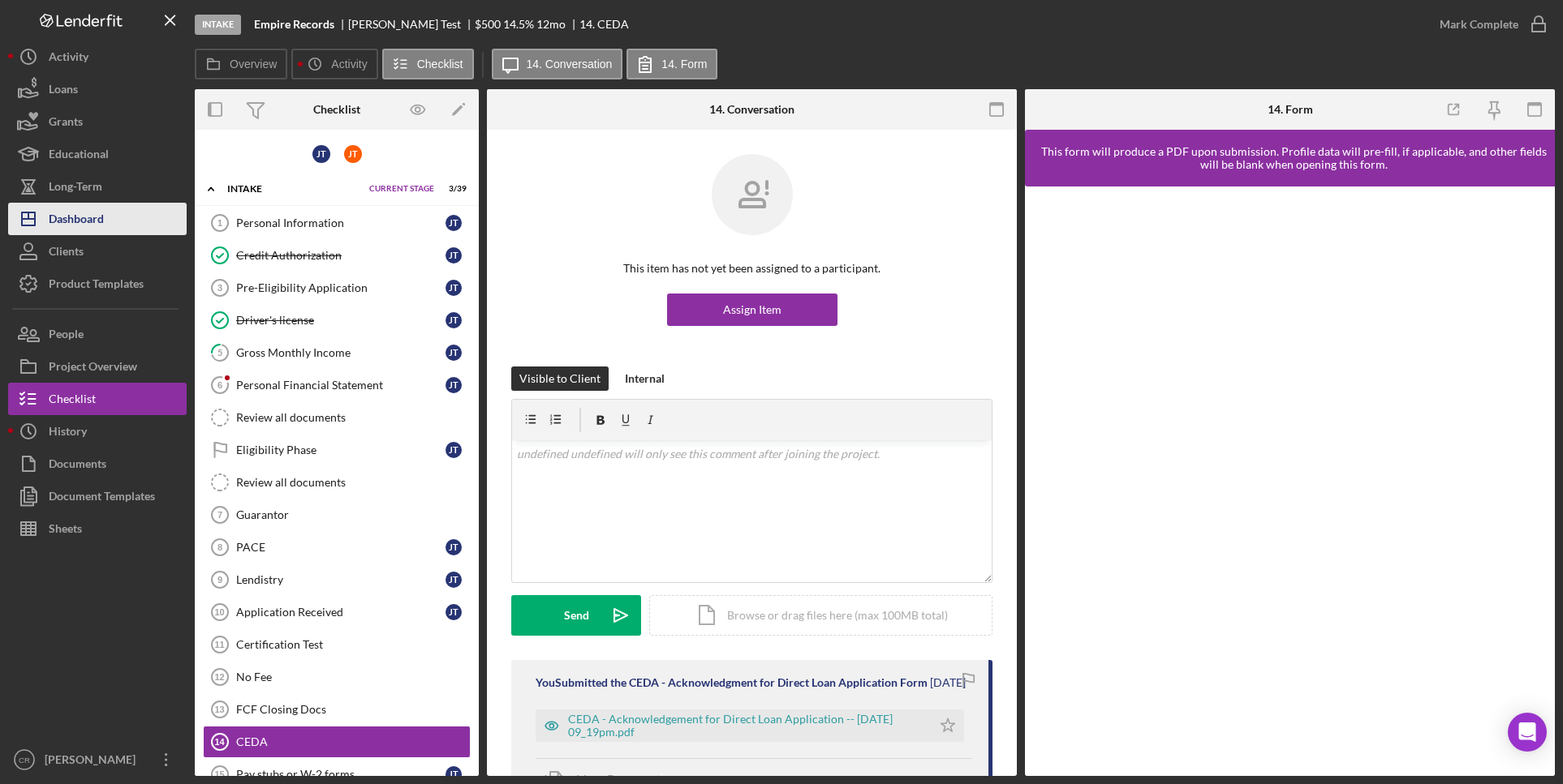
click at [111, 227] on button "Icon/Dashboard Dashboard" at bounding box center [97, 218] width 178 height 33
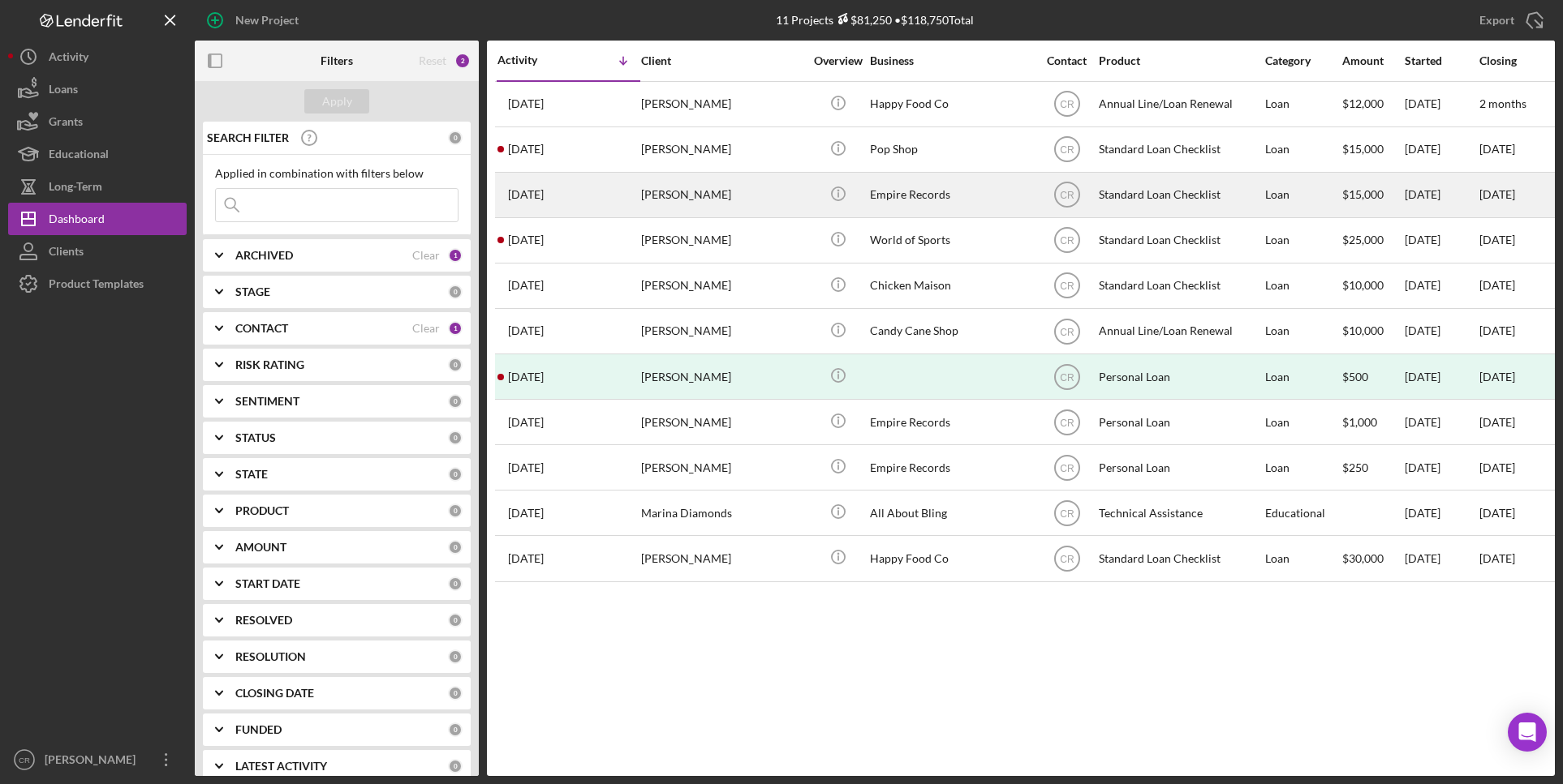
click at [742, 203] on div "[PERSON_NAME]" at bounding box center [722, 194] width 162 height 43
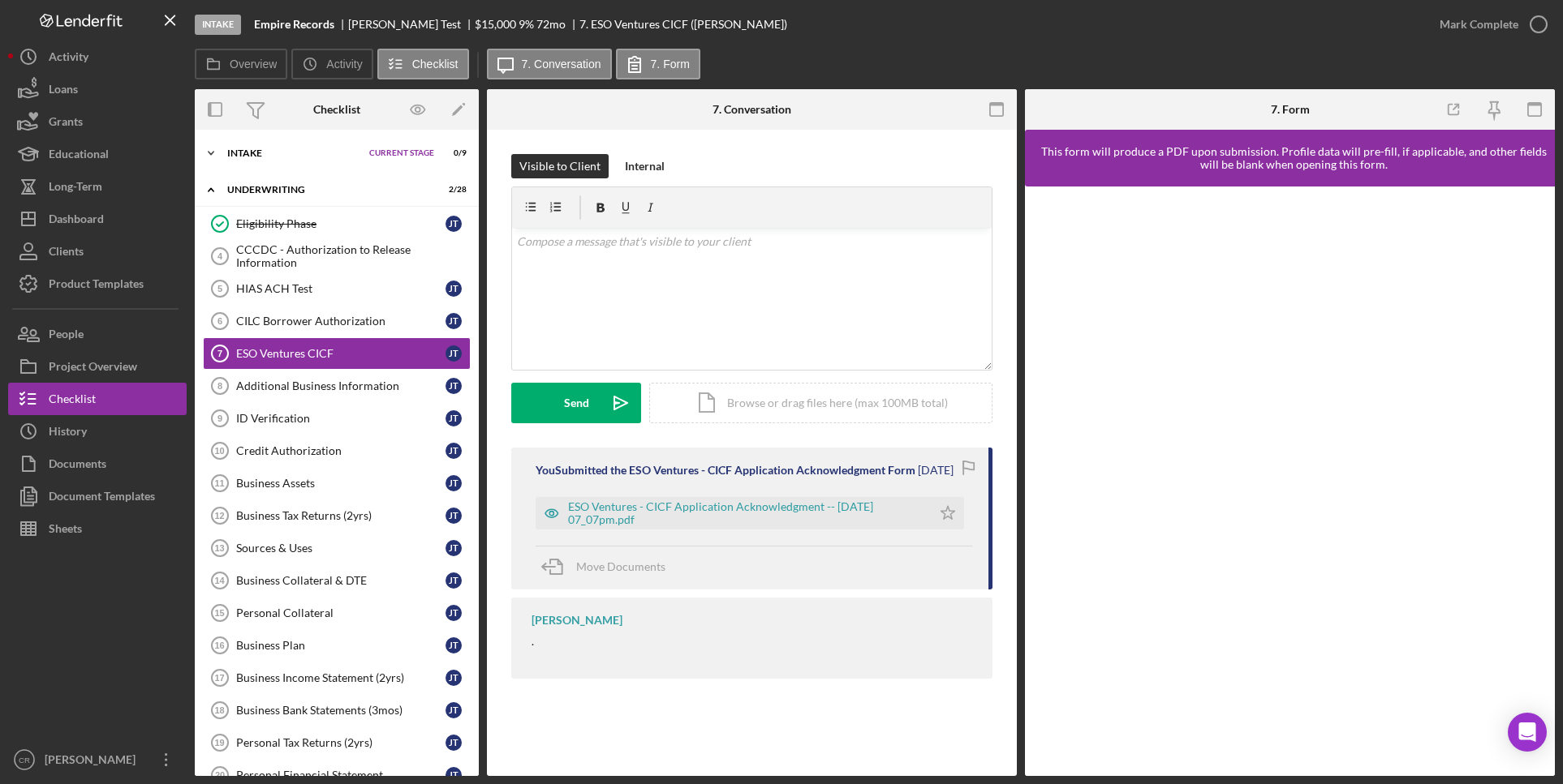
click at [262, 141] on div "Icon/Expander Intake Current Stage 0 / 9 Set Stage" at bounding box center [337, 153] width 284 height 33
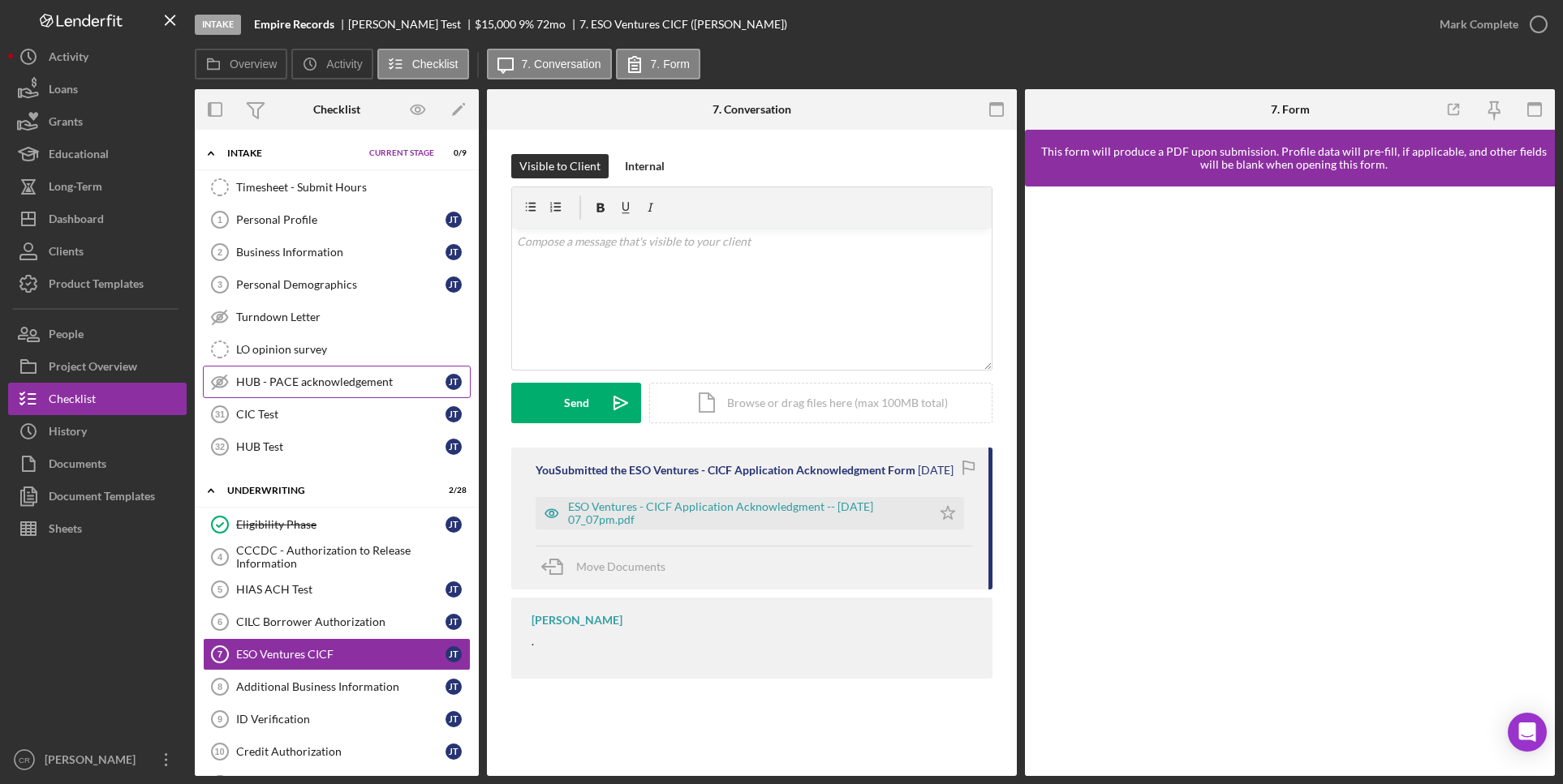
click at [326, 382] on div "HUB - PACE acknowledgement" at bounding box center [341, 382] width 209 height 13
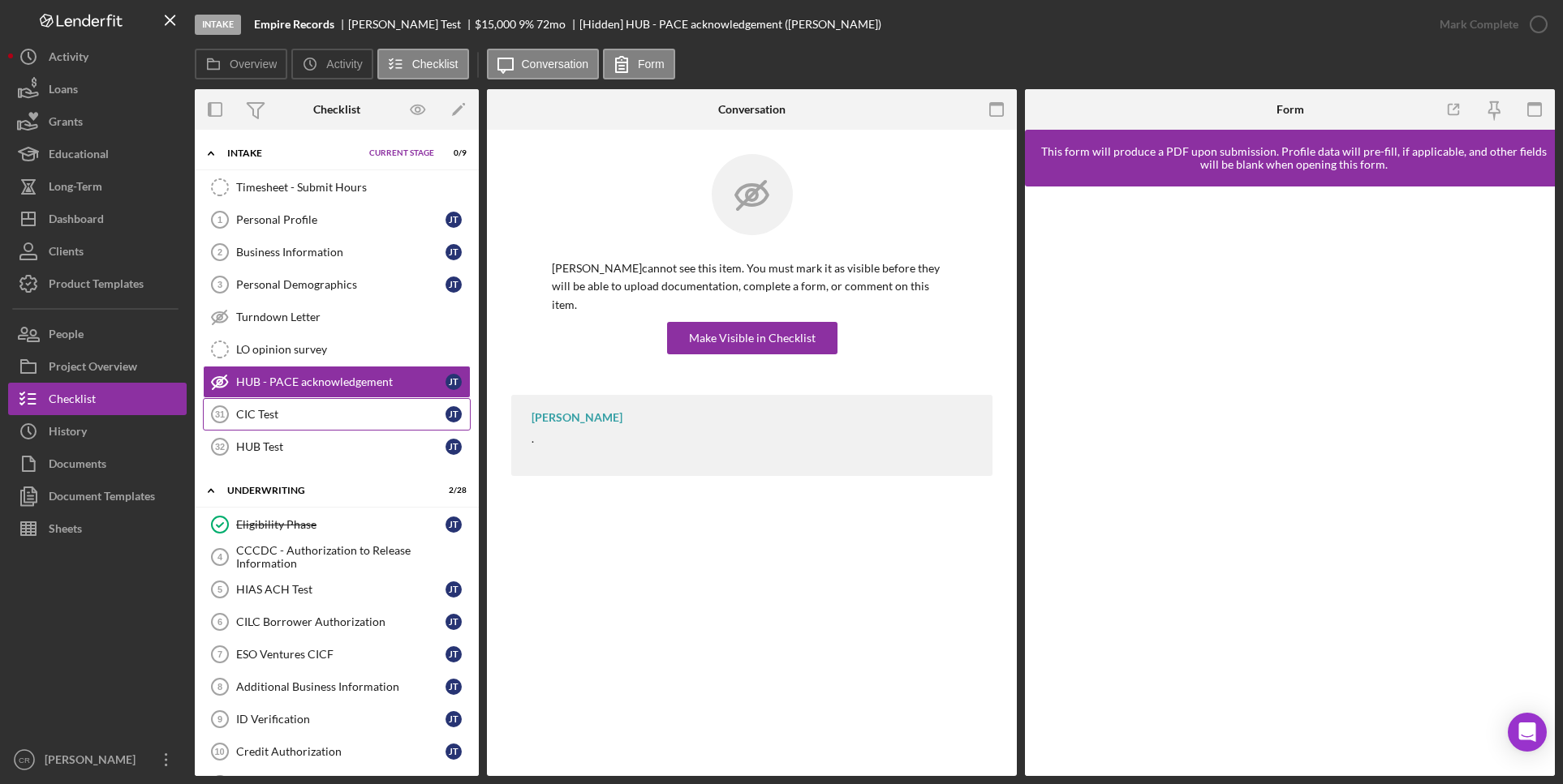
click at [300, 416] on div "CIC Test" at bounding box center [341, 415] width 209 height 13
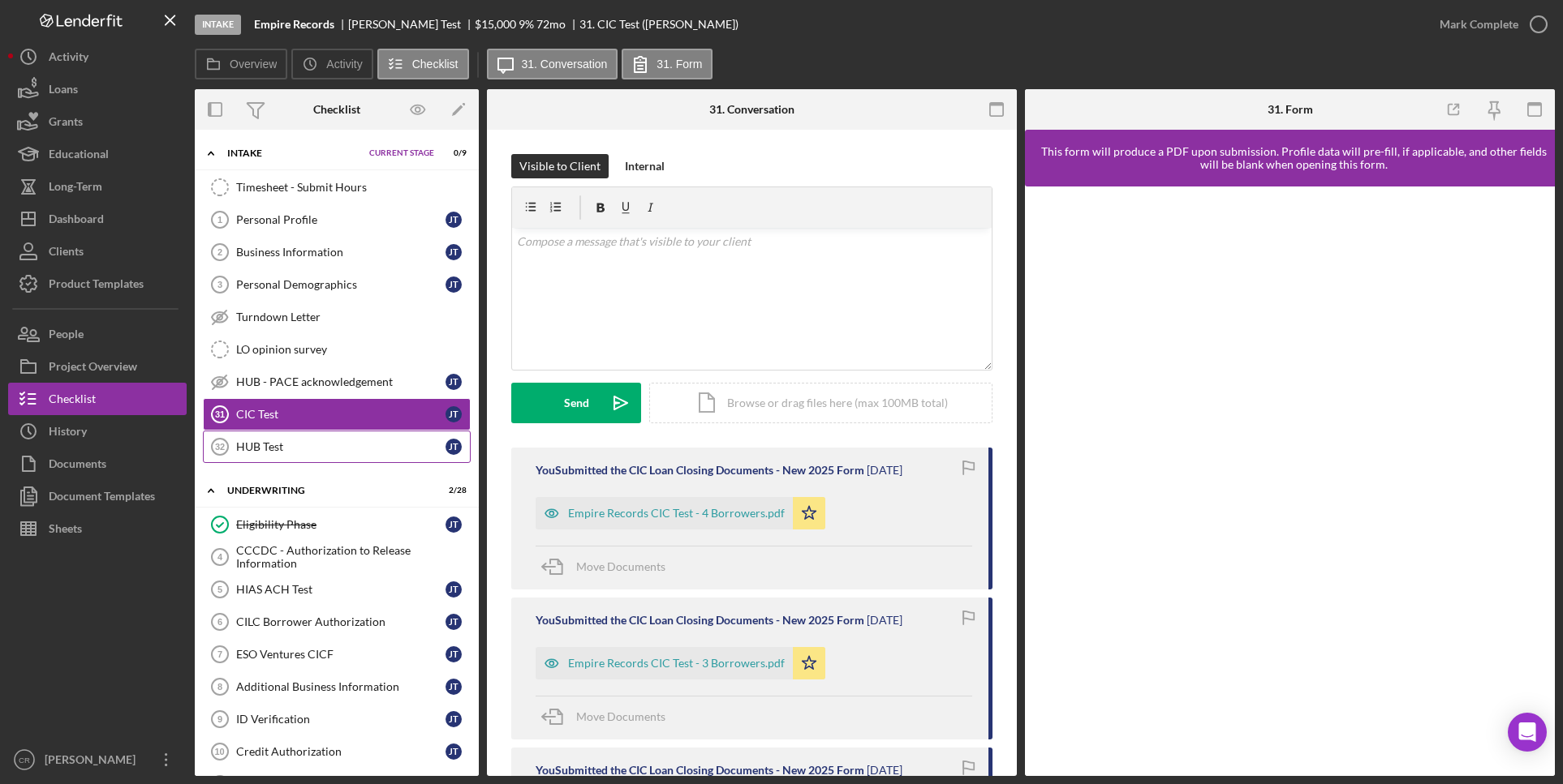
click at [308, 440] on div "HUB Test" at bounding box center [341, 447] width 209 height 13
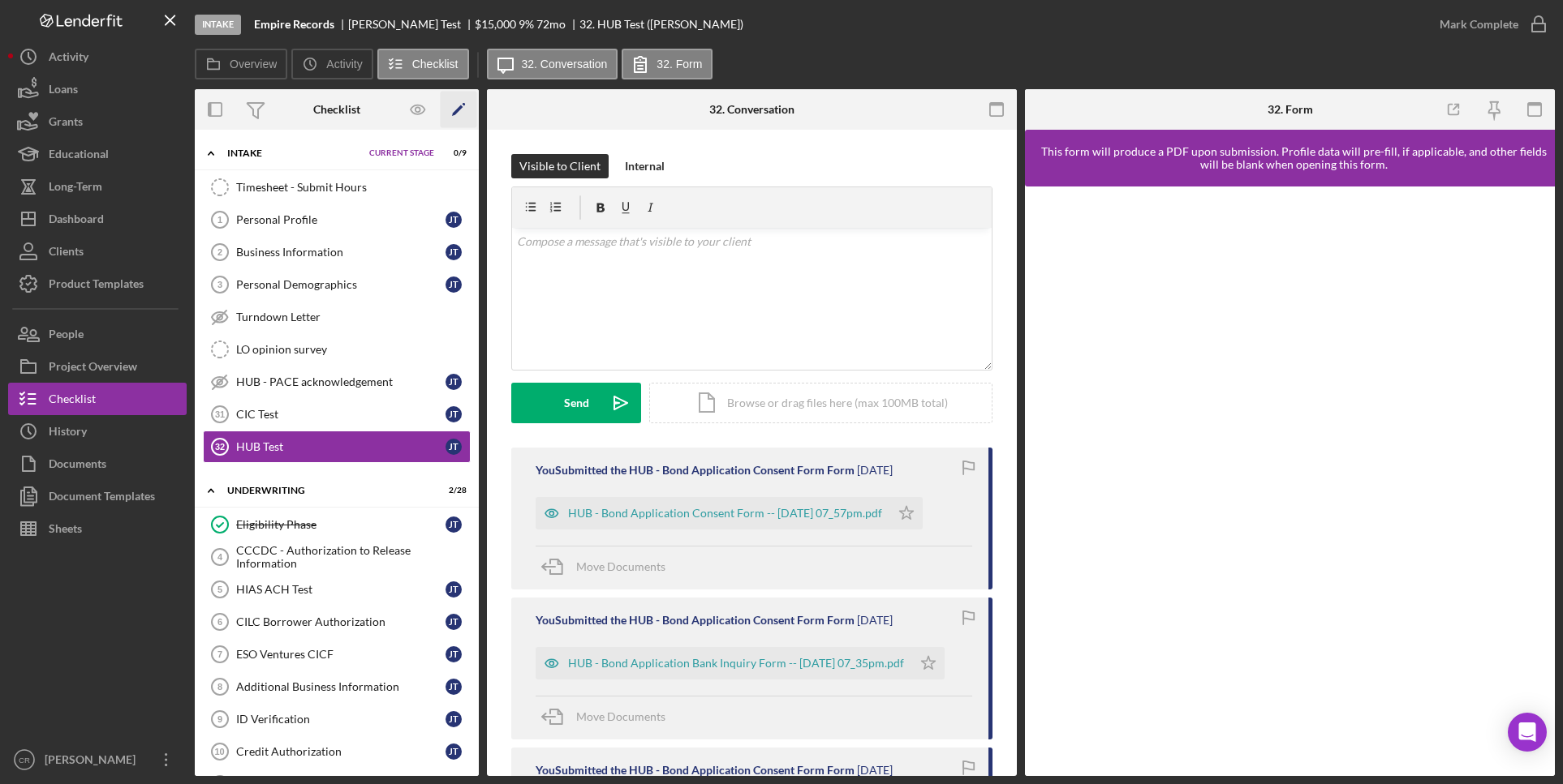
click at [459, 108] on polygon "button" at bounding box center [458, 111] width 12 height 12
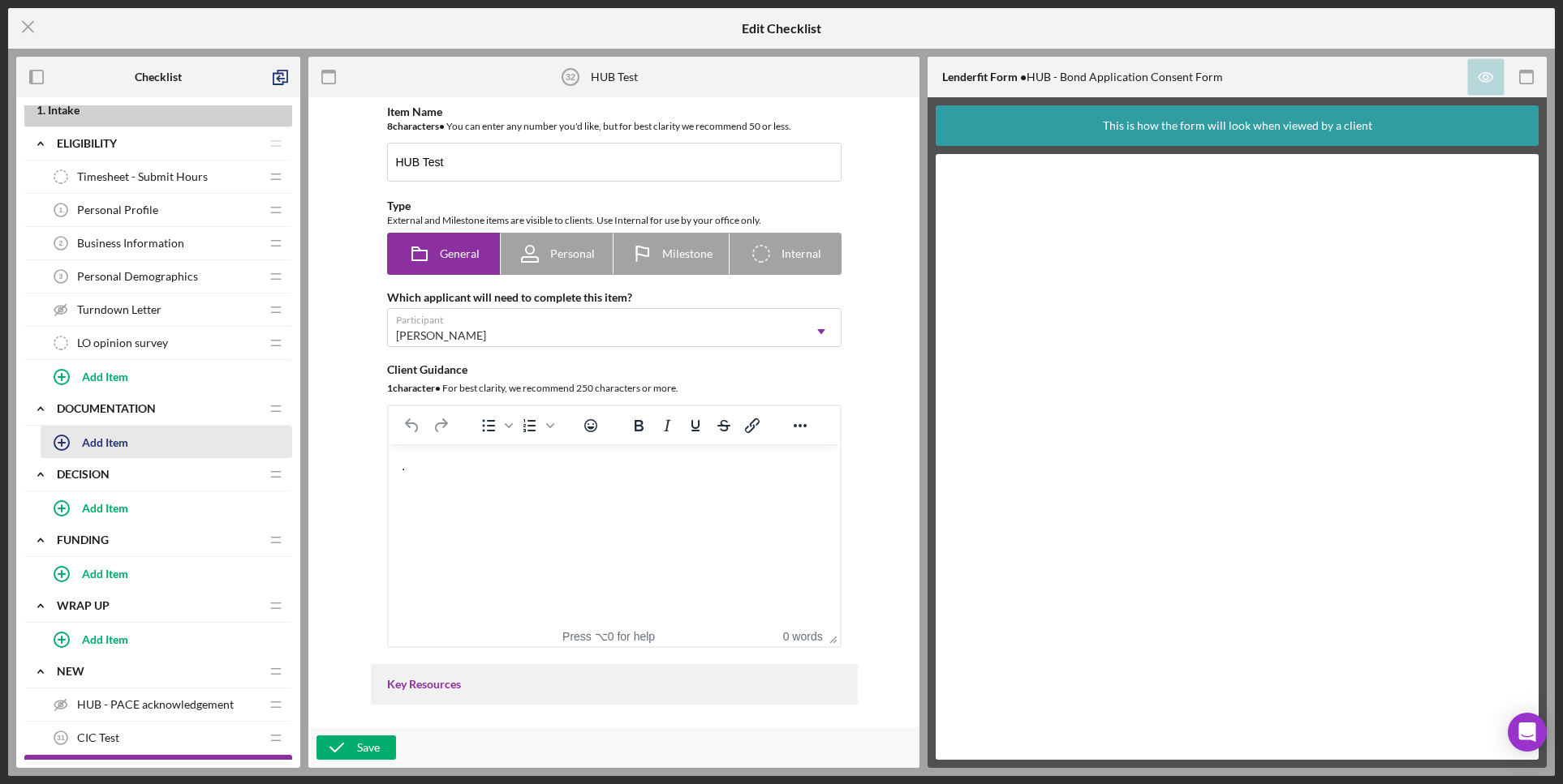
scroll to position [29, 0]
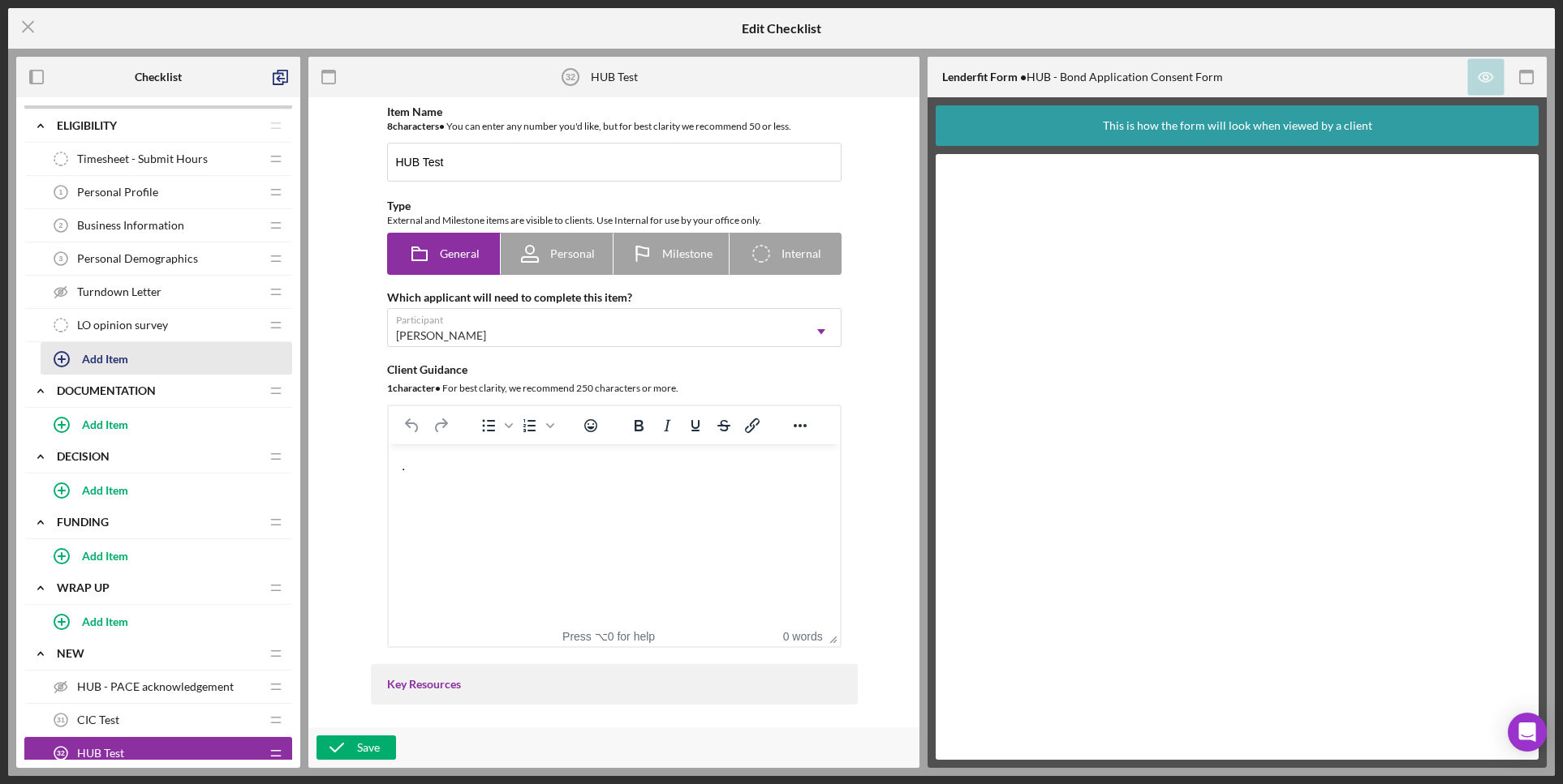
click at [110, 365] on div "Add Item" at bounding box center [105, 358] width 46 height 31
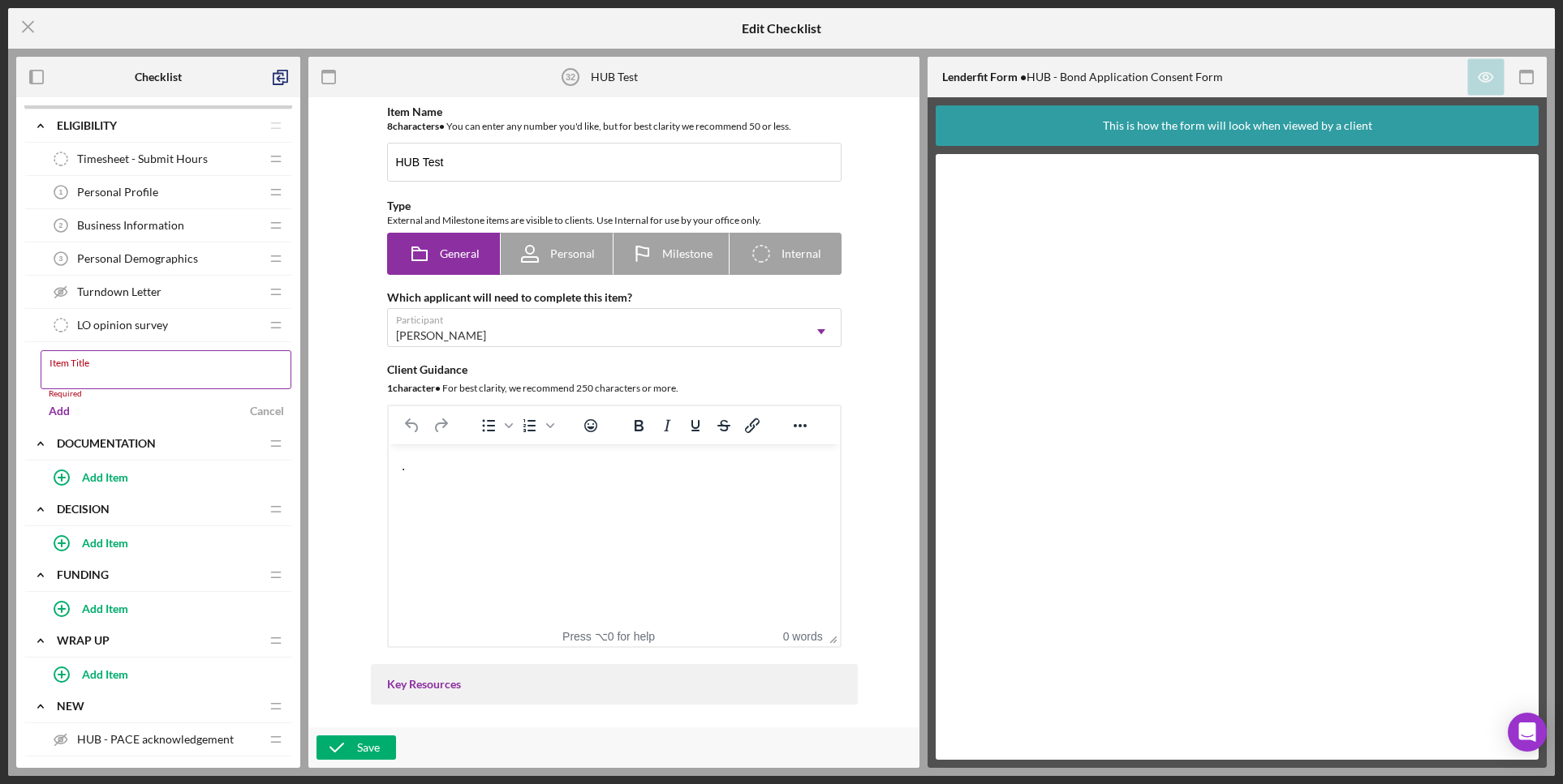
click at [173, 359] on label "Item Title" at bounding box center [170, 360] width 242 height 18
click at [173, 359] on input "Item Title" at bounding box center [166, 370] width 251 height 39
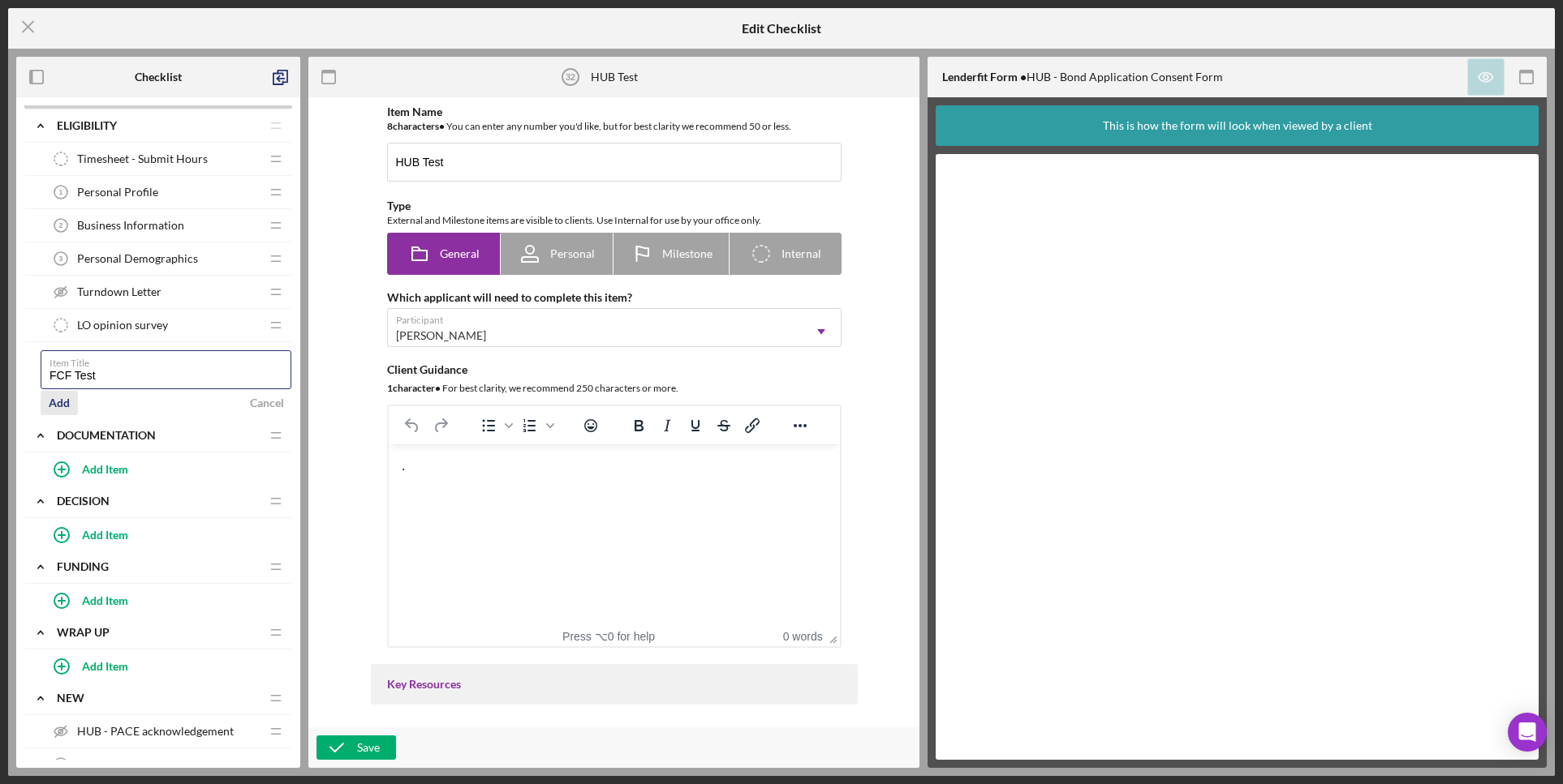
type input "FCF Test"
click at [58, 405] on div "Add" at bounding box center [59, 402] width 21 height 24
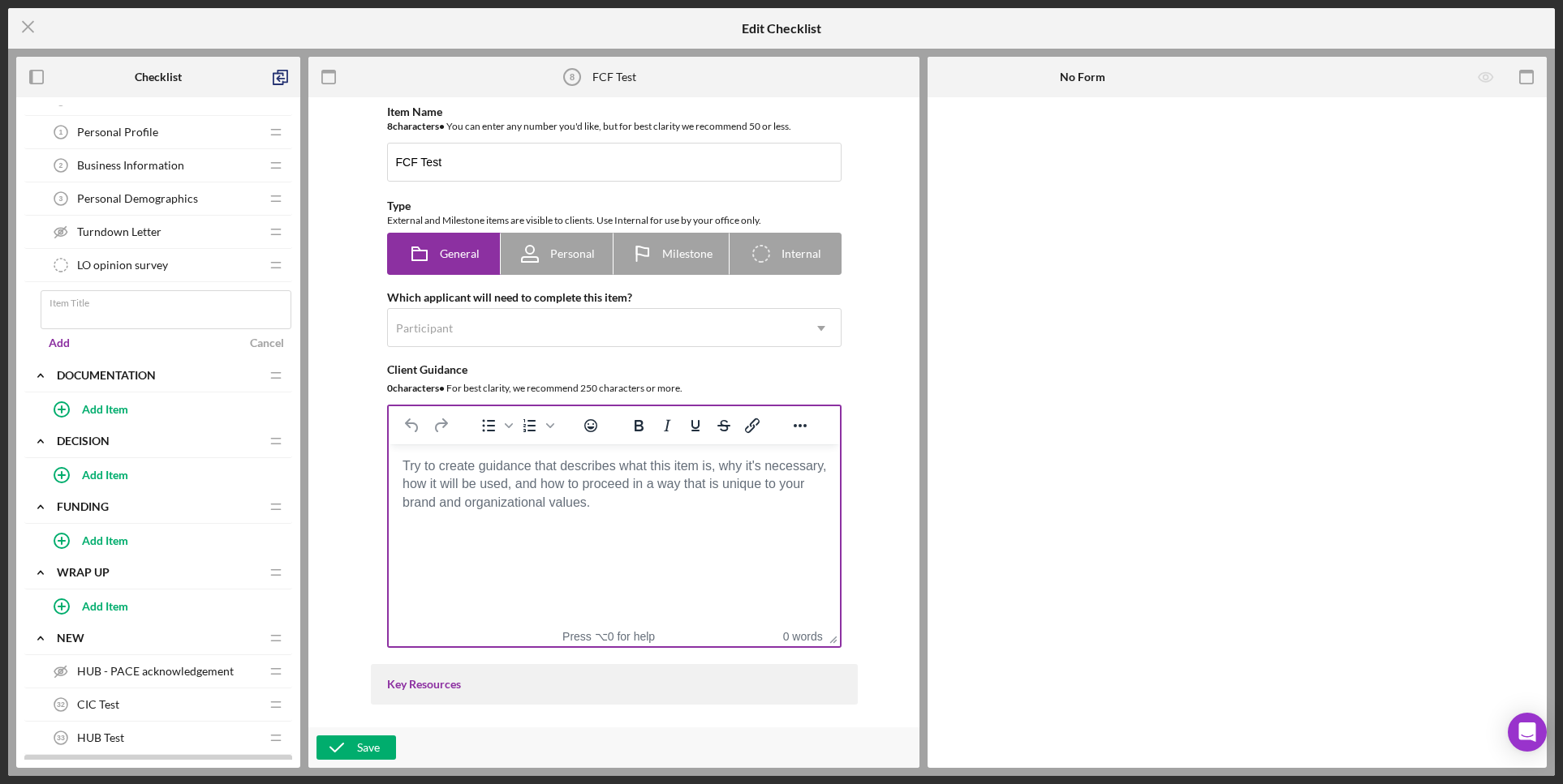
click at [484, 475] on body "Rich Text Area. Press ALT-0 for help." at bounding box center [614, 466] width 425 height 18
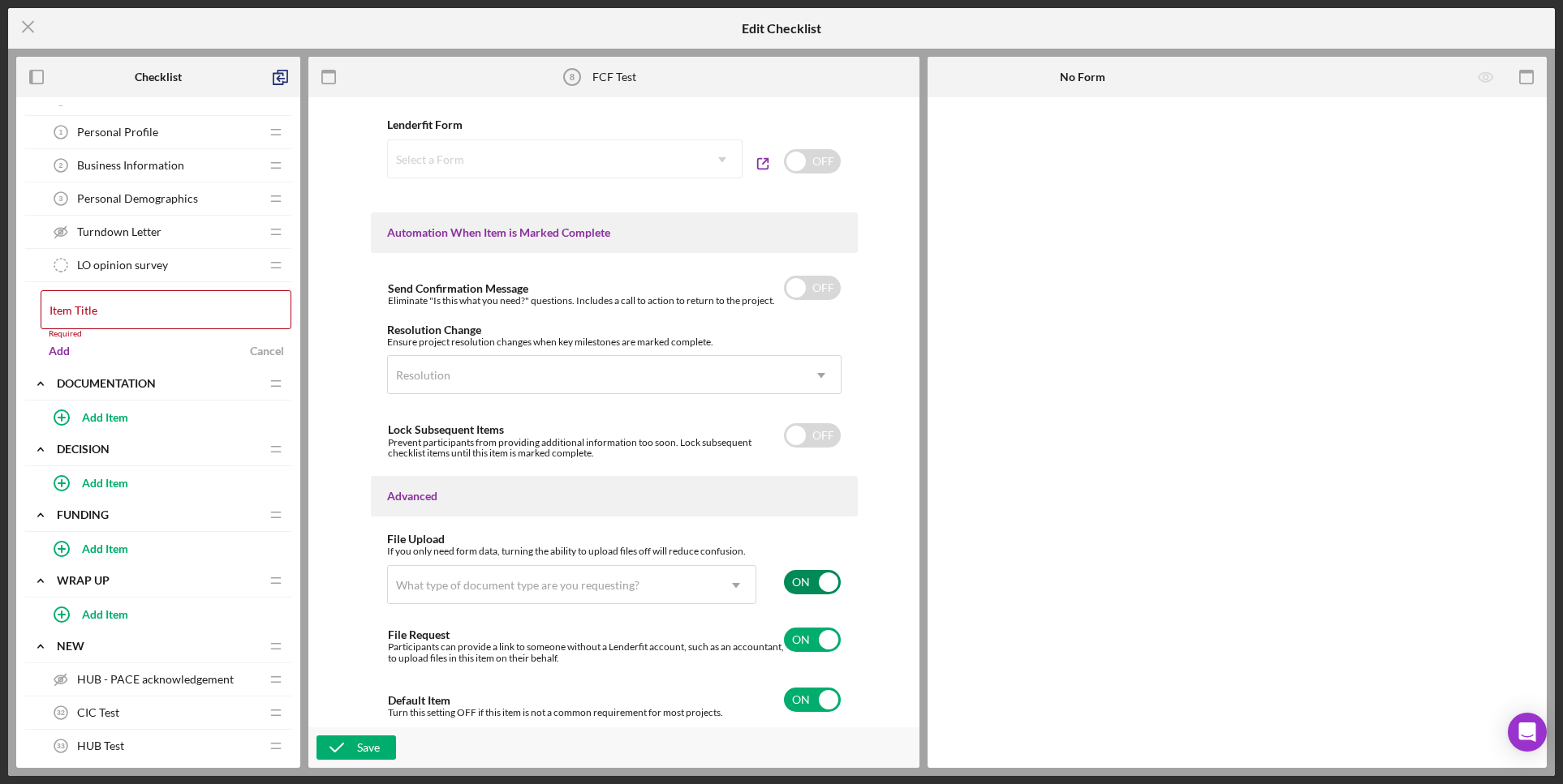
click at [804, 584] on input "checkbox" at bounding box center [813, 582] width 57 height 24
checkbox input "false"
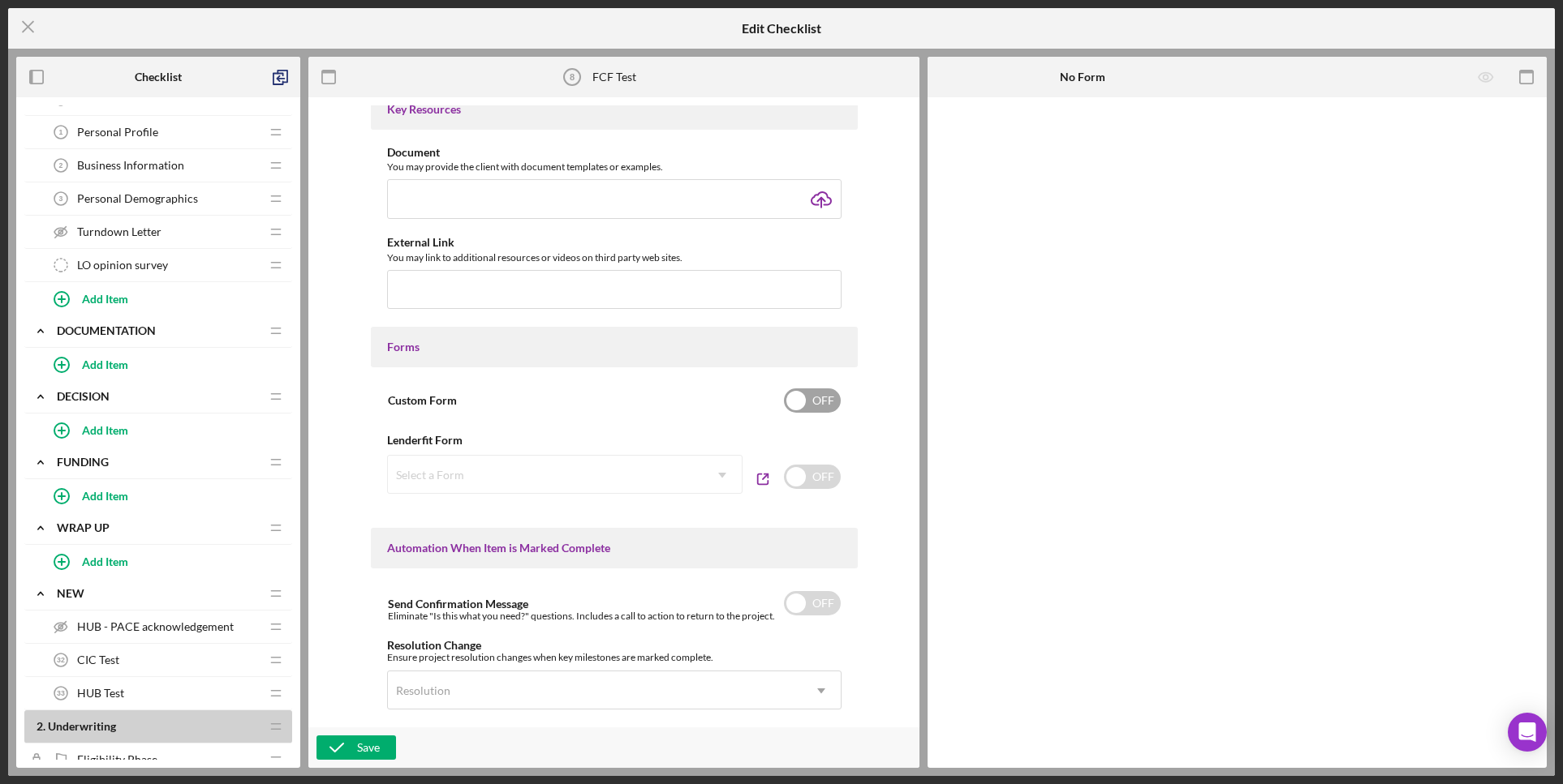
scroll to position [473, 0]
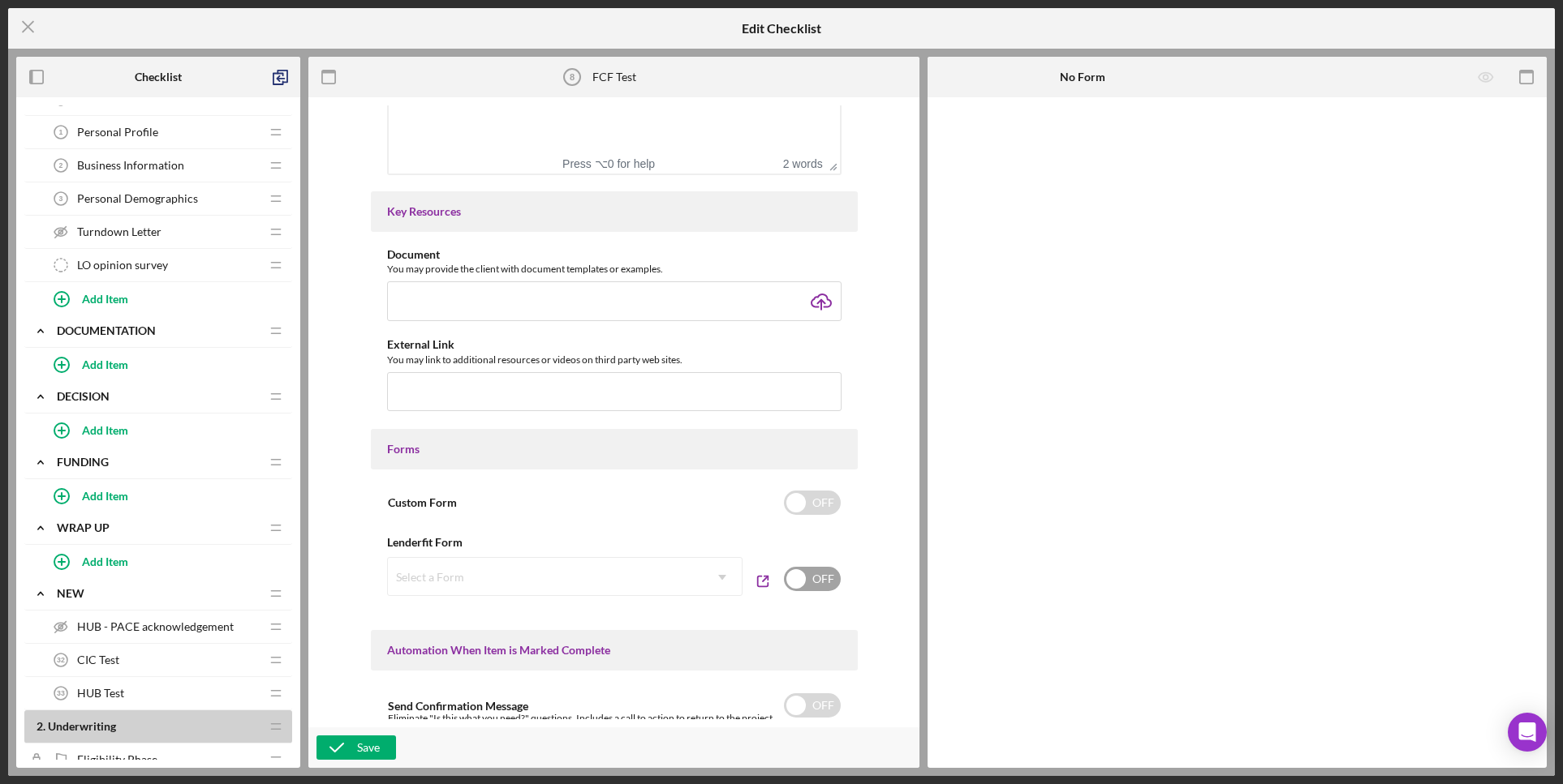
click at [792, 579] on input "checkbox" at bounding box center [813, 579] width 57 height 24
checkbox input "true"
click at [640, 575] on div "Select a Form" at bounding box center [545, 577] width 315 height 38
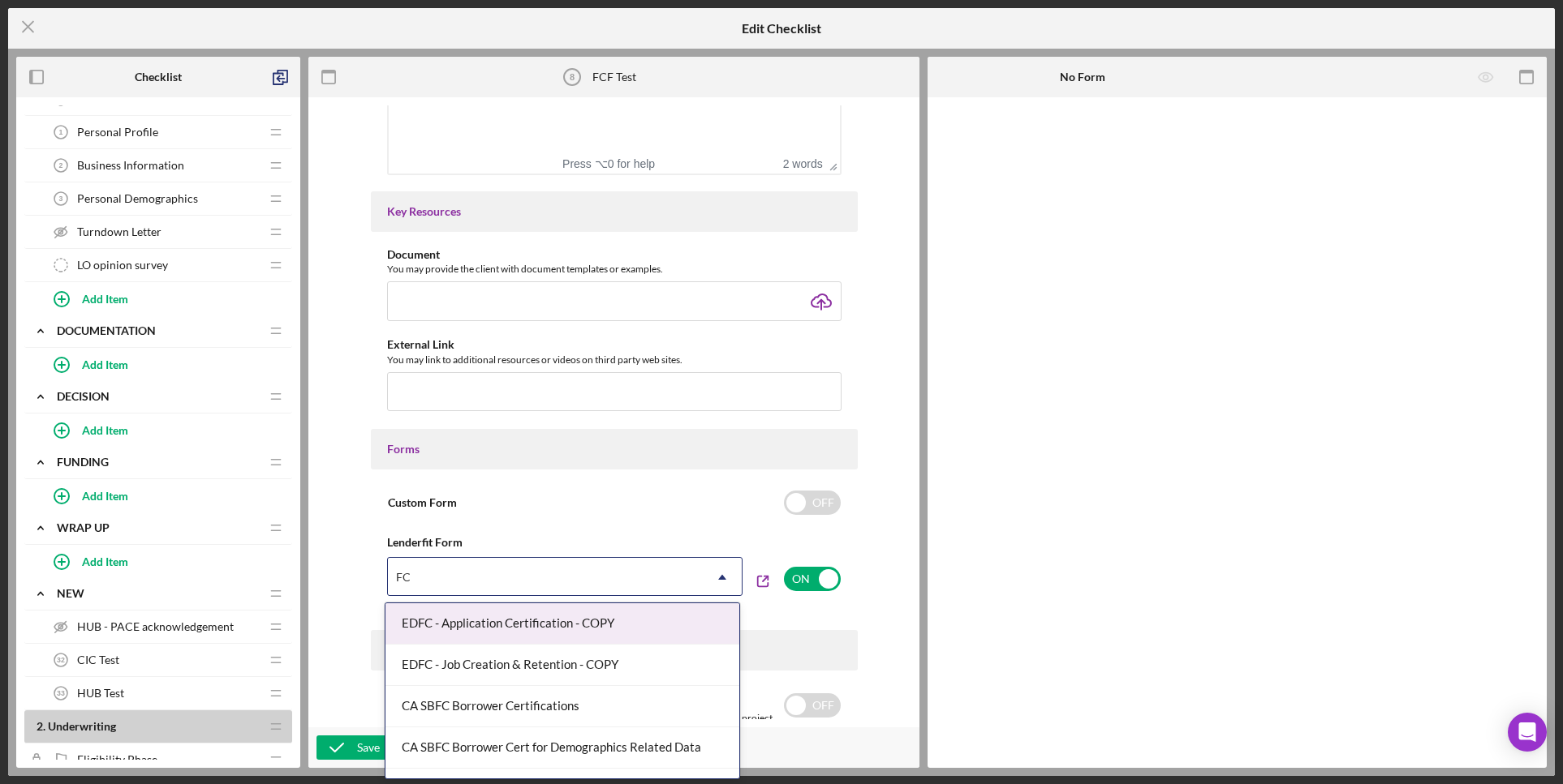
type input "FCF"
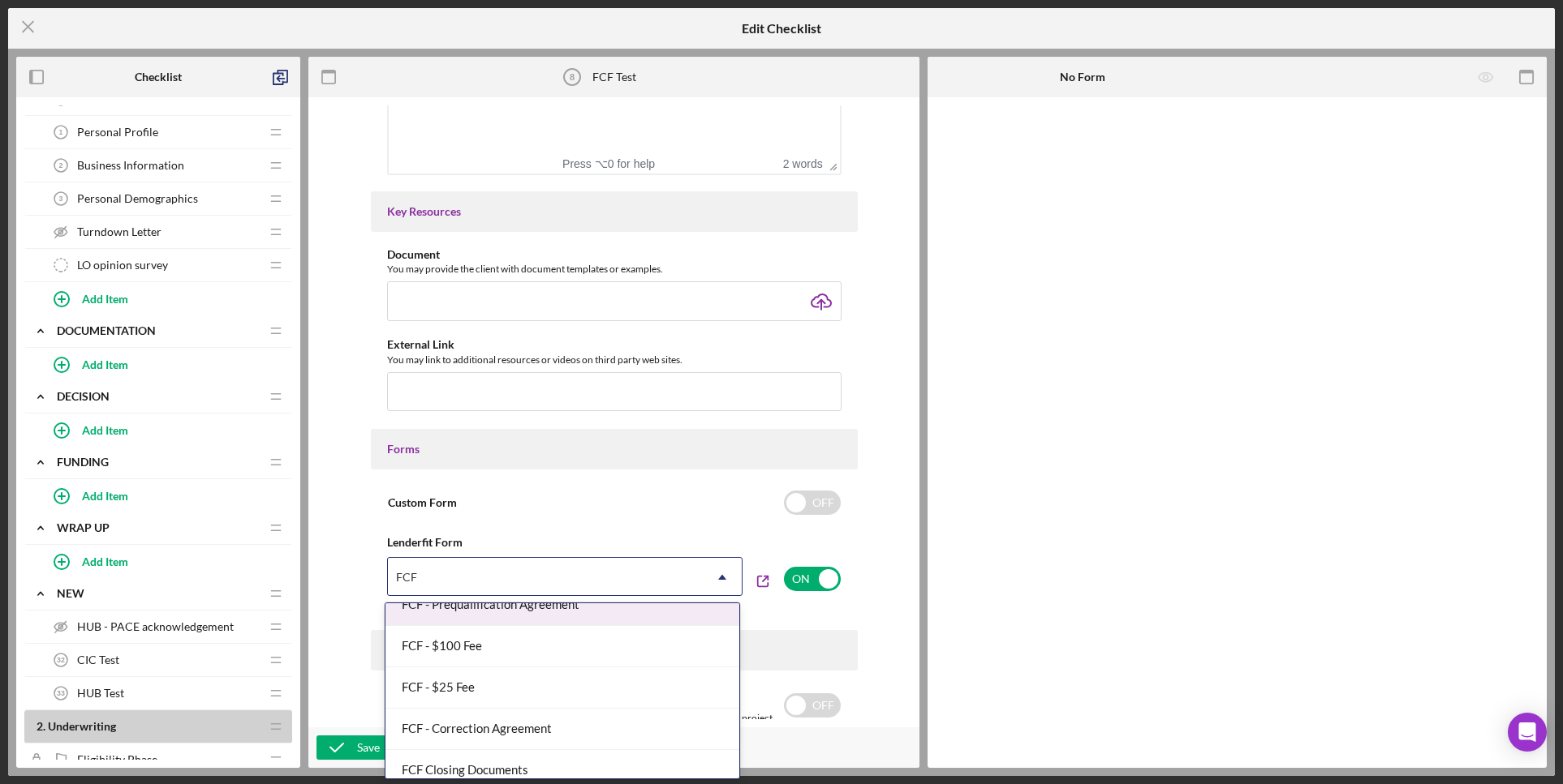
scroll to position [73, 0]
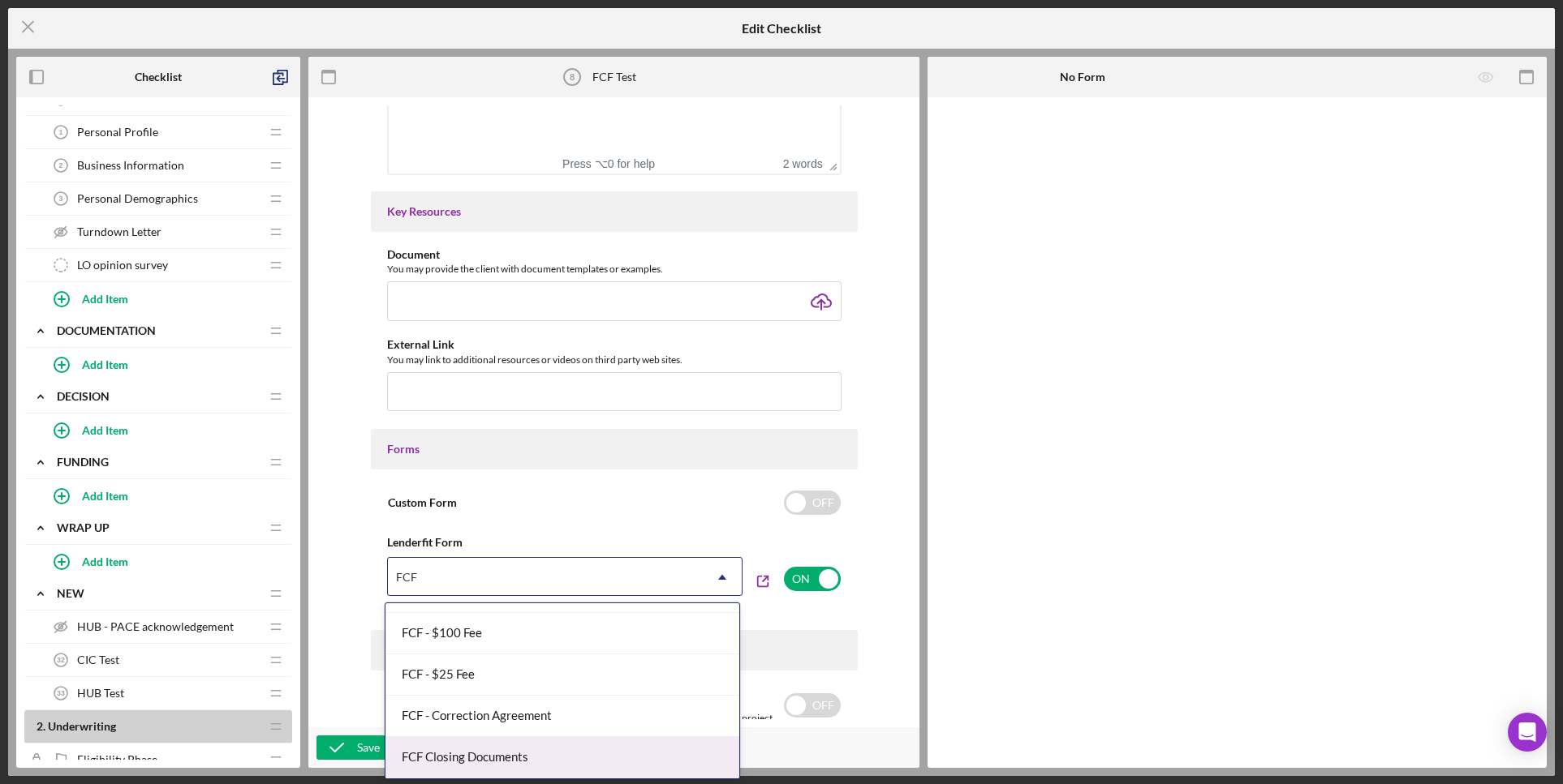
click at [605, 758] on div "FCF Closing Documents" at bounding box center [563, 757] width 354 height 41
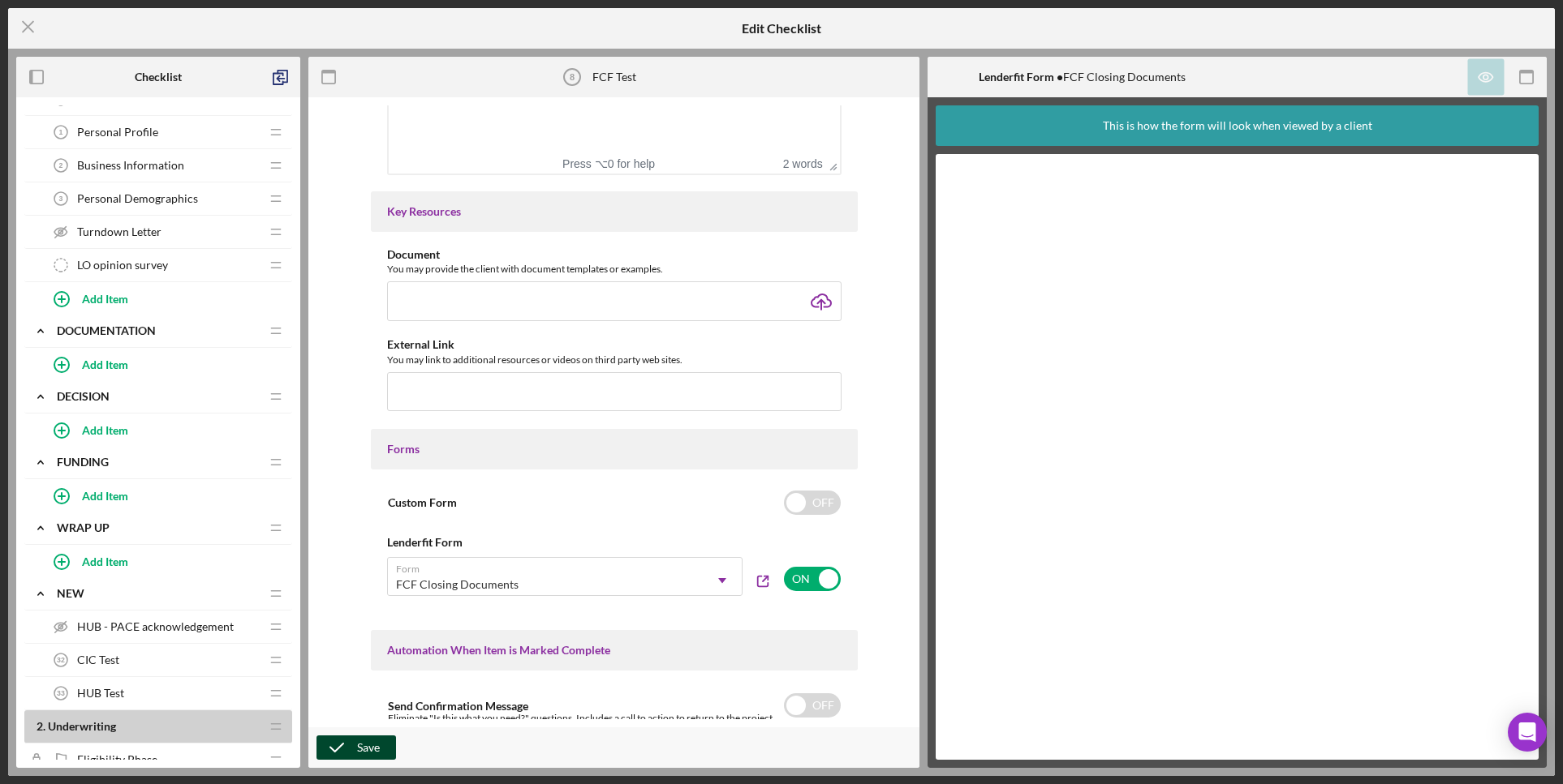
click at [352, 750] on icon "button" at bounding box center [337, 748] width 40 height 40
click at [33, 28] on icon "Icon/Menu Close" at bounding box center [28, 27] width 40 height 40
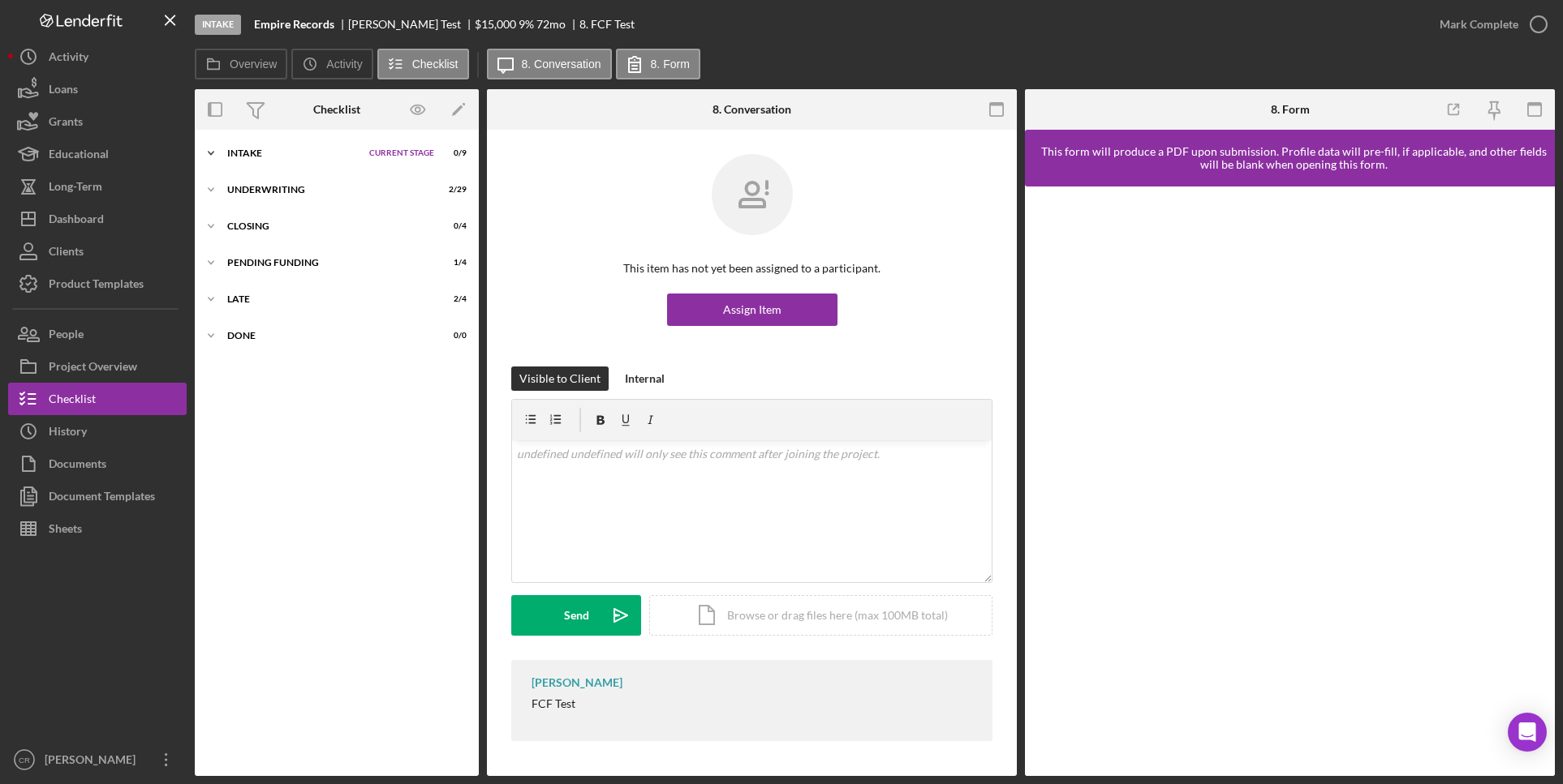
click at [268, 160] on div "Icon/Expander Intake Current Stage 0 / 9 Set Stage" at bounding box center [337, 153] width 284 height 33
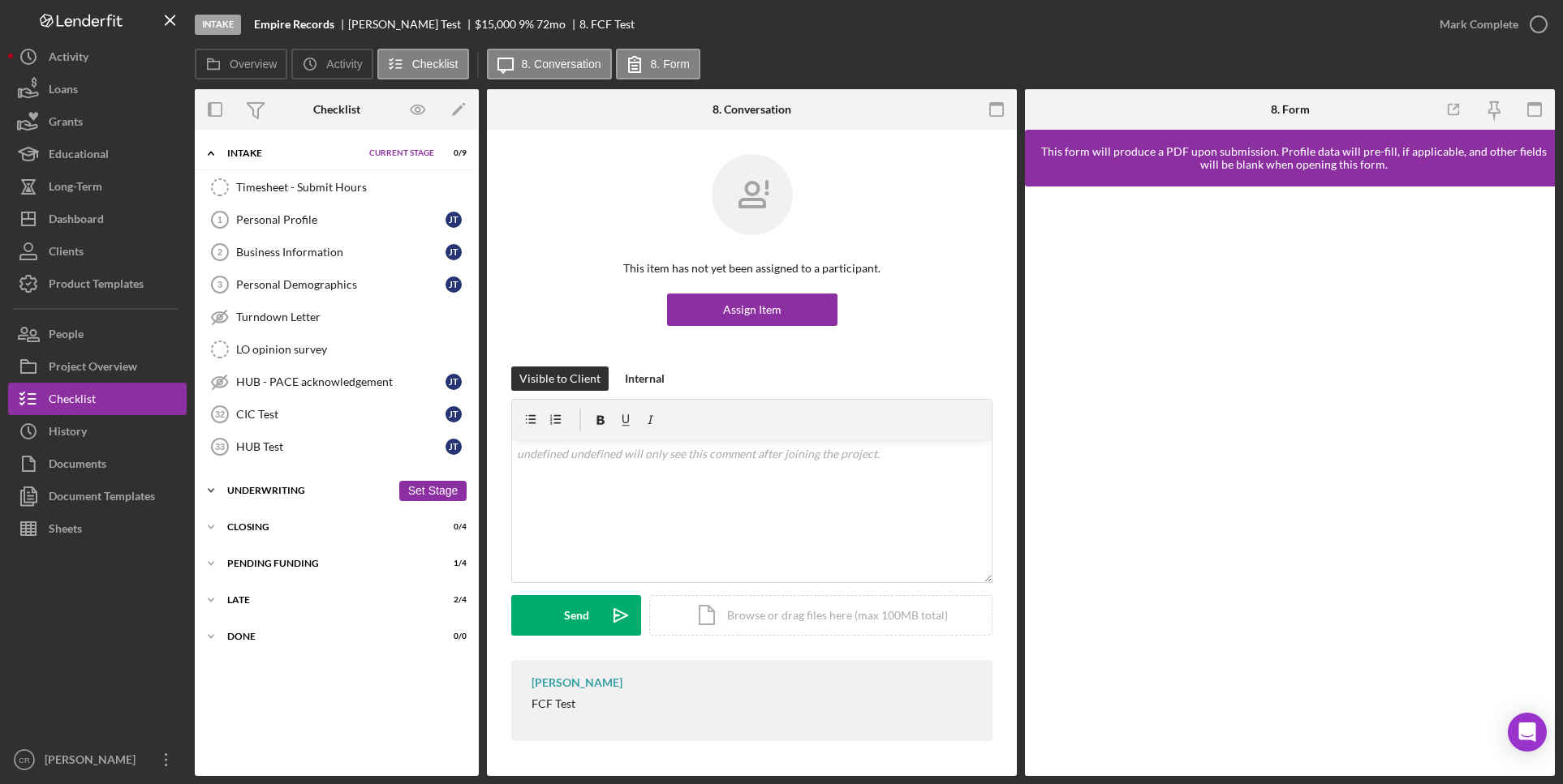
click at [304, 494] on div "Underwriting" at bounding box center [309, 491] width 164 height 10
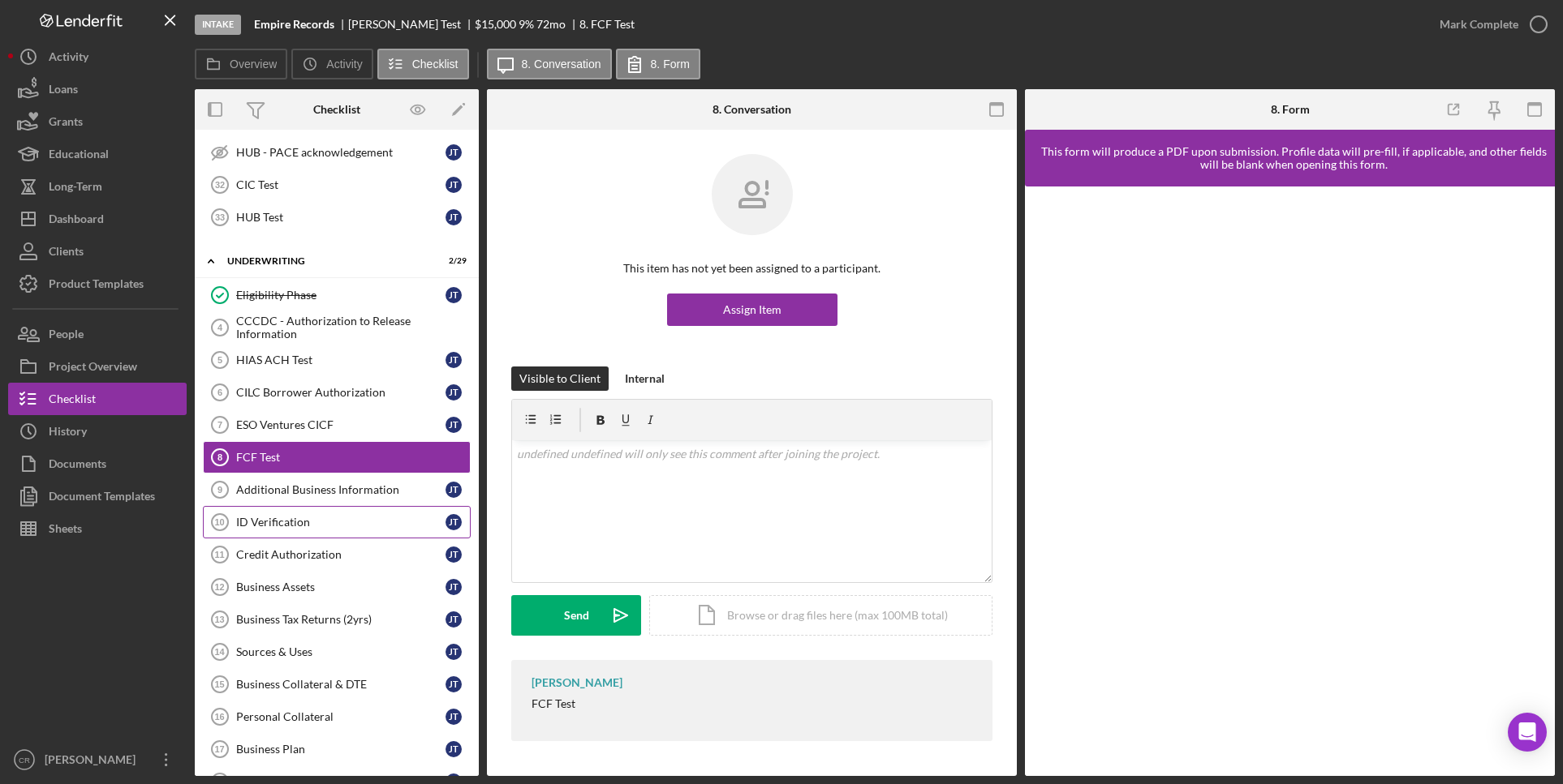
scroll to position [234, 0]
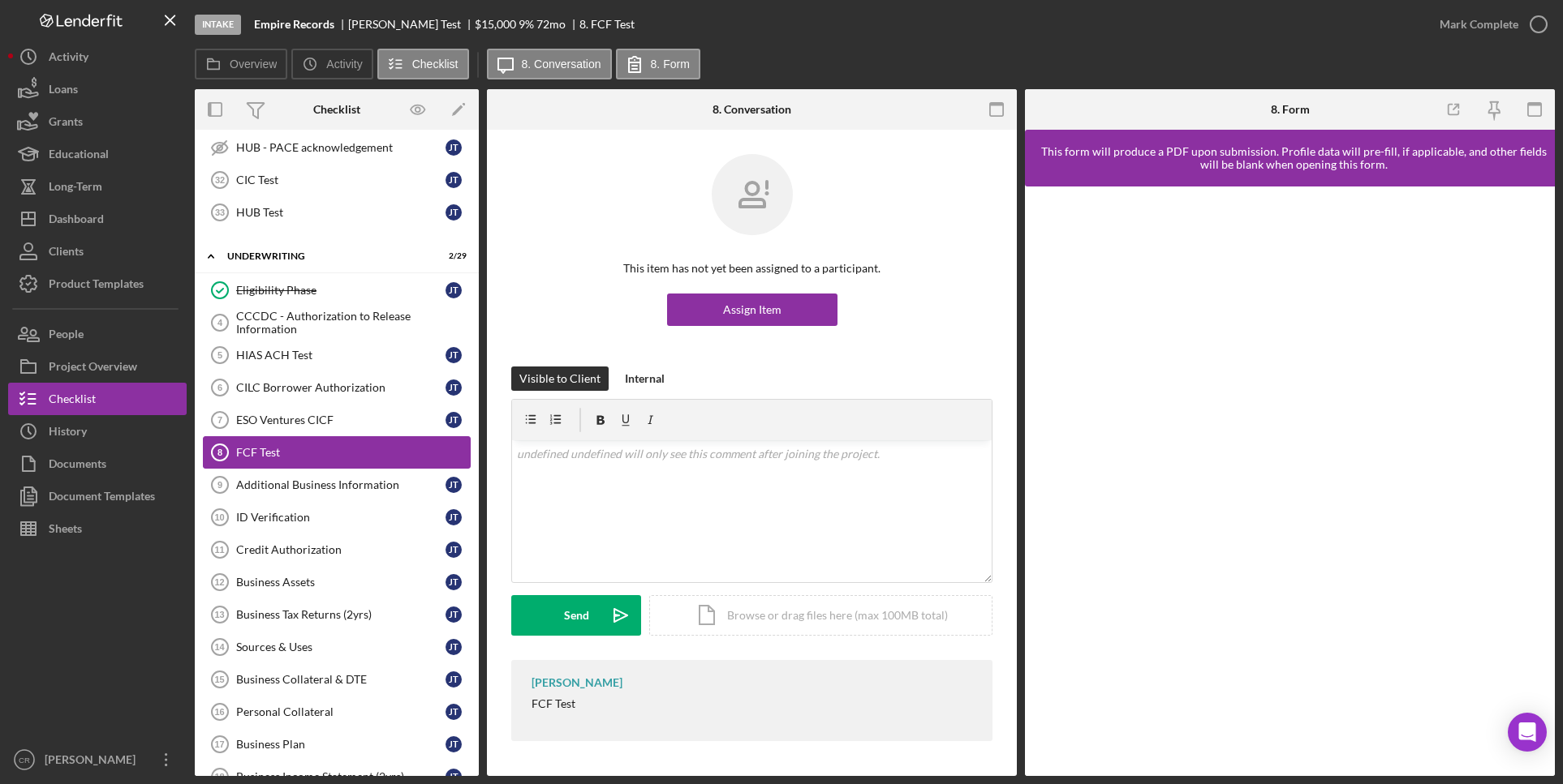
click at [306, 455] on div "FCF Test" at bounding box center [352, 453] width 234 height 13
drag, startPoint x: 281, startPoint y: 488, endPoint x: 285, endPoint y: 470, distance: 18.4
click at [280, 488] on div "Additional Business Information" at bounding box center [341, 485] width 209 height 13
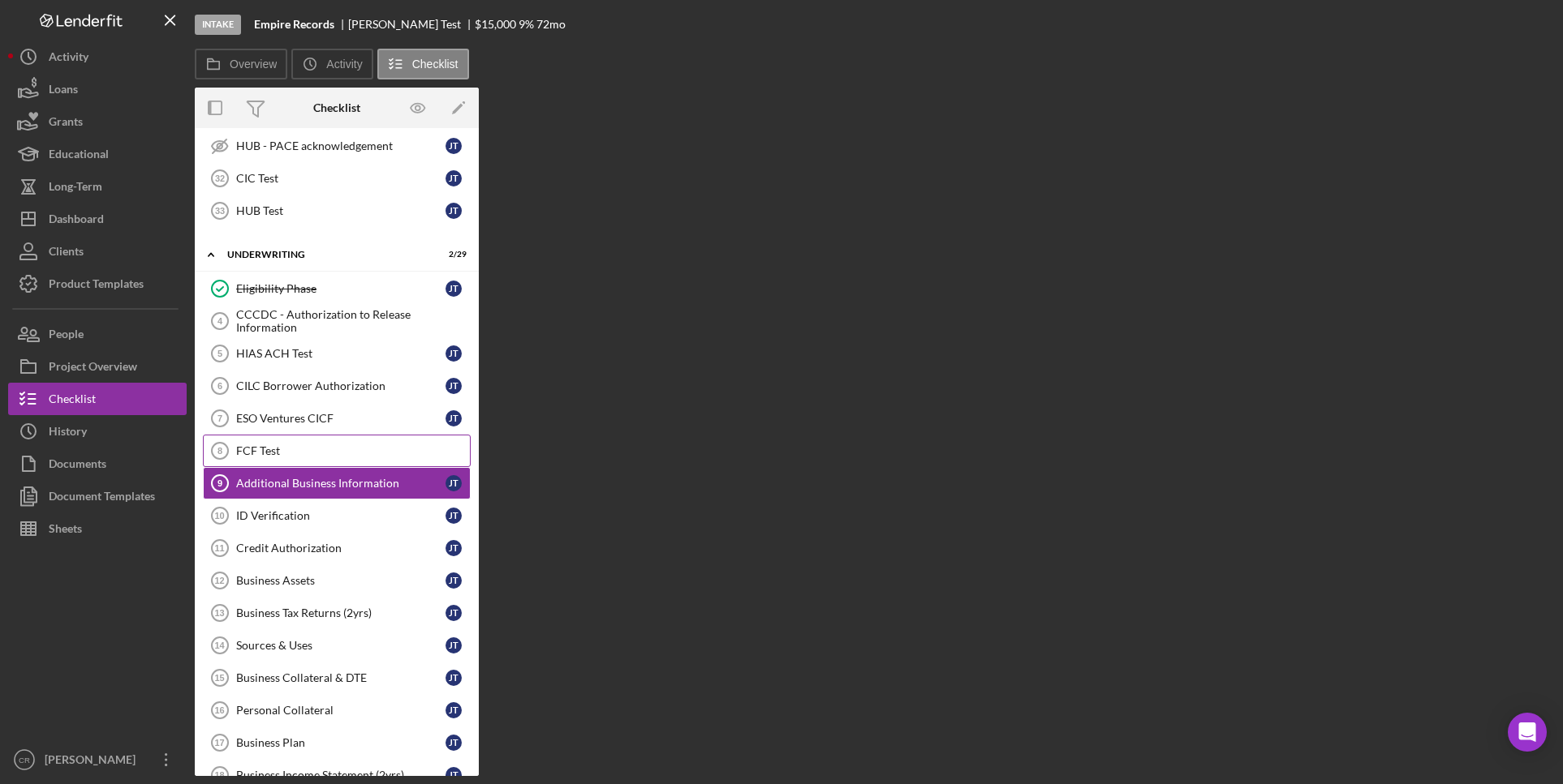
click at [317, 448] on div "FCF Test" at bounding box center [352, 451] width 234 height 13
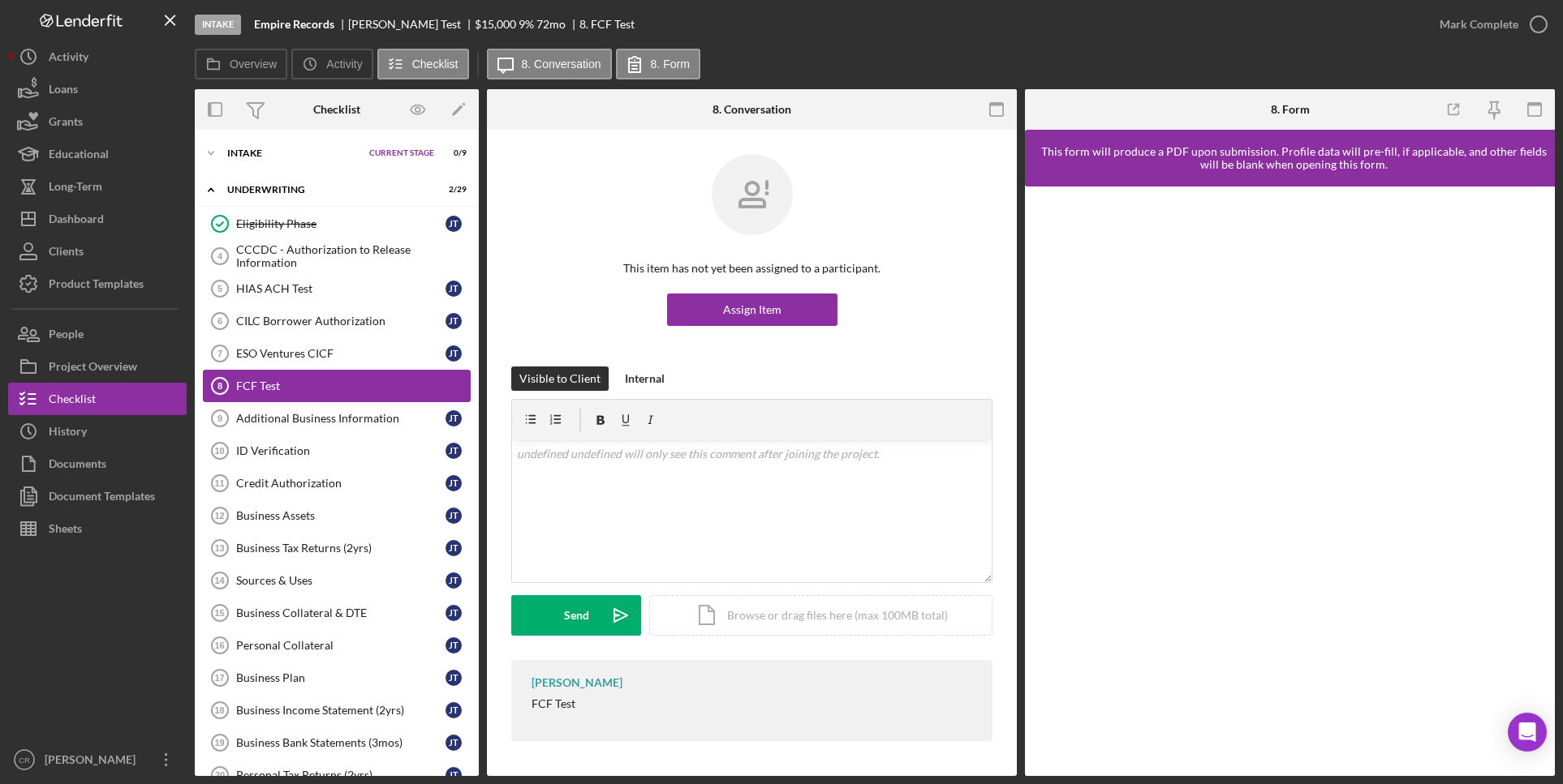
click at [378, 390] on div "FCF Test" at bounding box center [352, 387] width 234 height 13
click at [337, 414] on div "Additional Business Information" at bounding box center [341, 418] width 209 height 13
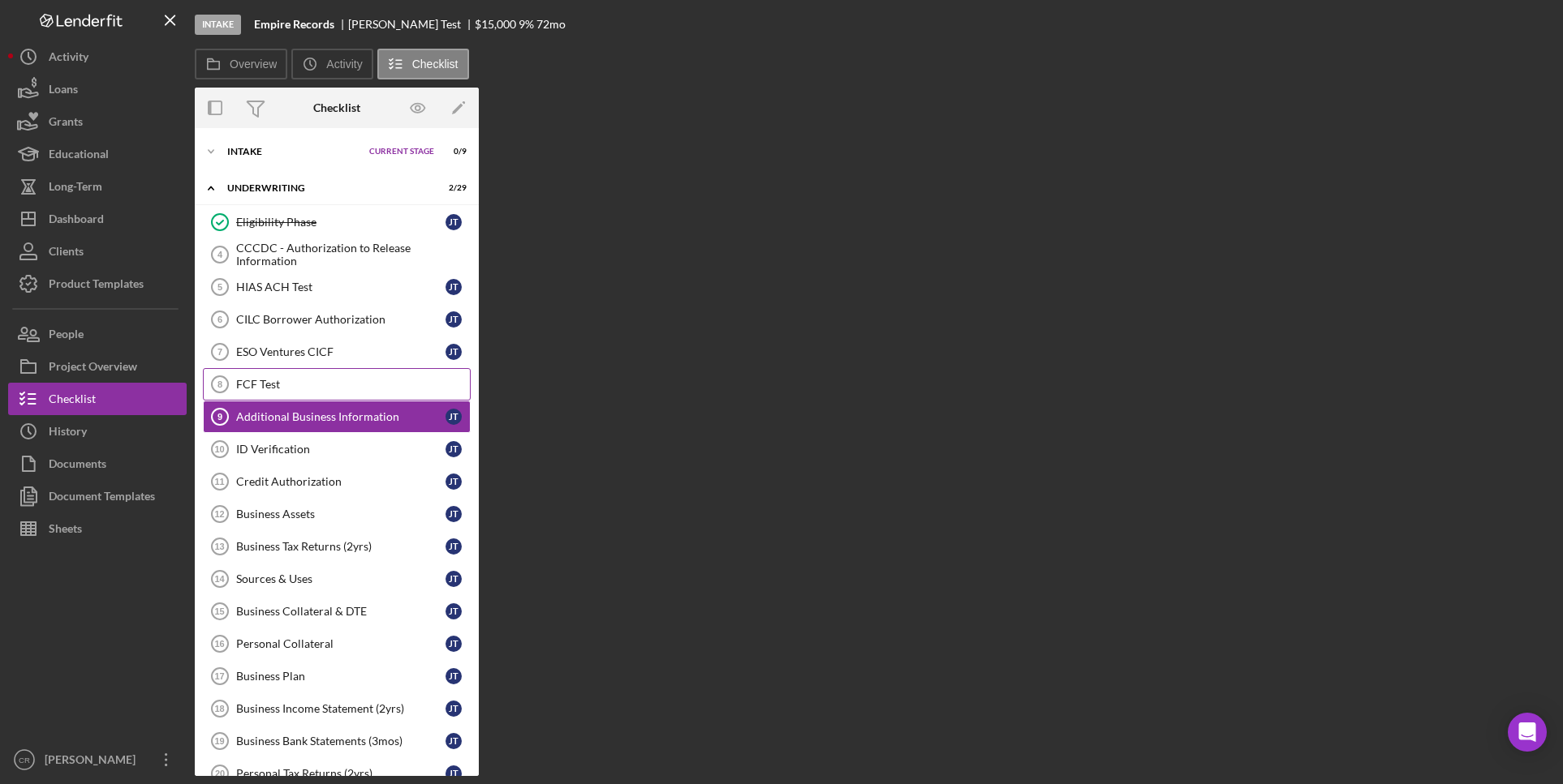
click at [332, 383] on div "FCF Test" at bounding box center [352, 385] width 234 height 13
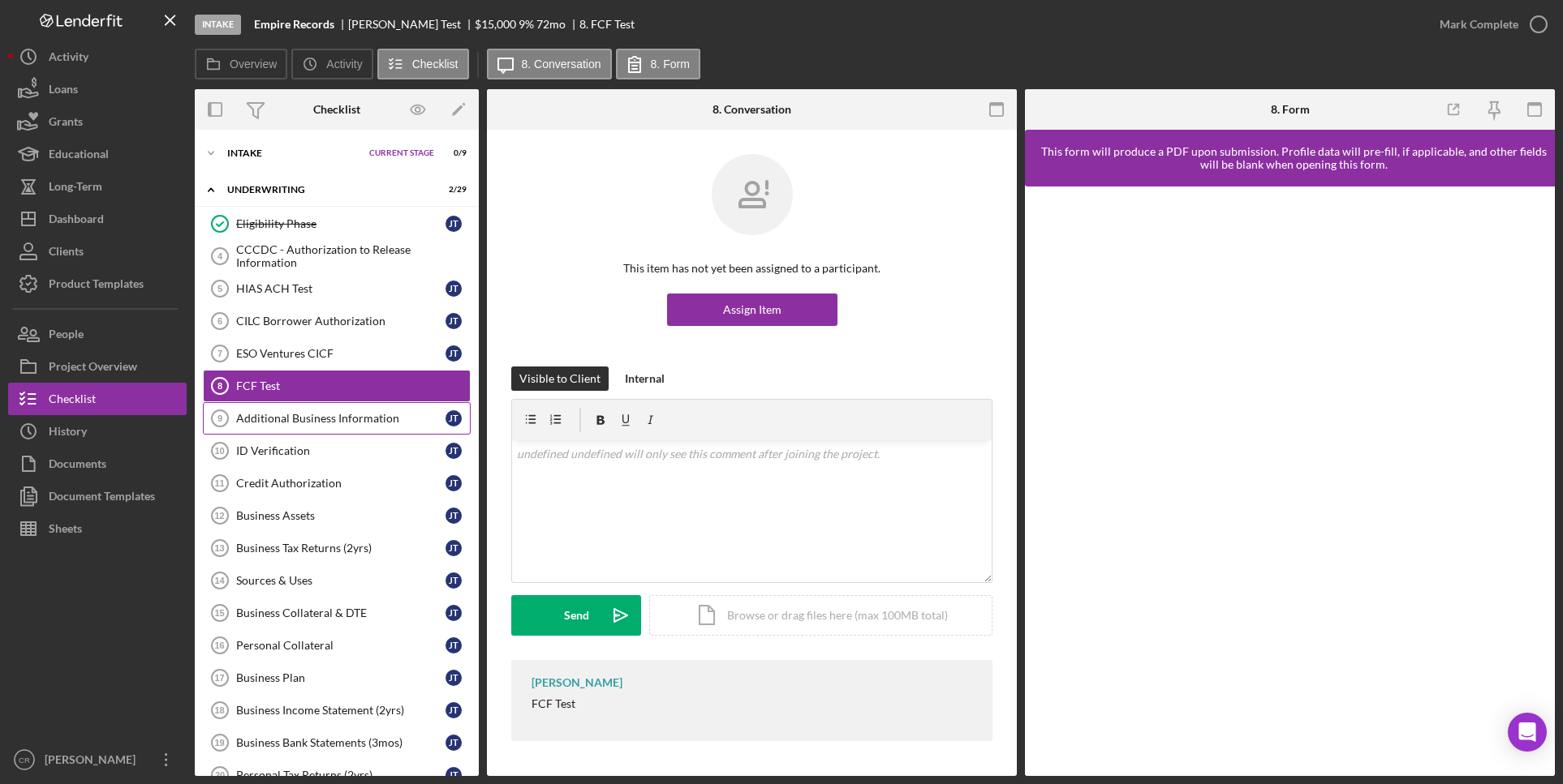
click at [298, 419] on div "Additional Business Information" at bounding box center [341, 418] width 209 height 13
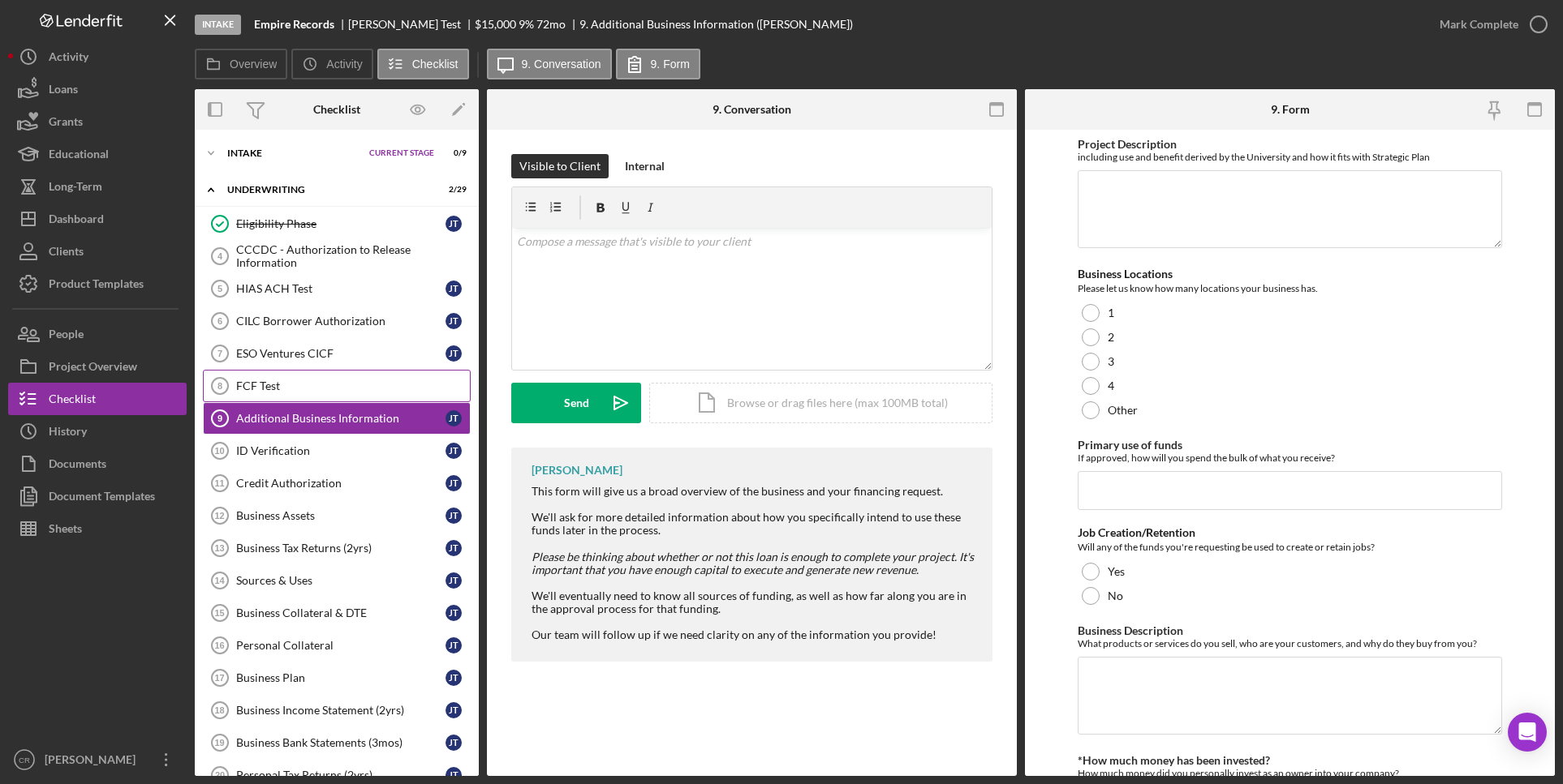
click at [316, 386] on div "FCF Test" at bounding box center [352, 387] width 234 height 13
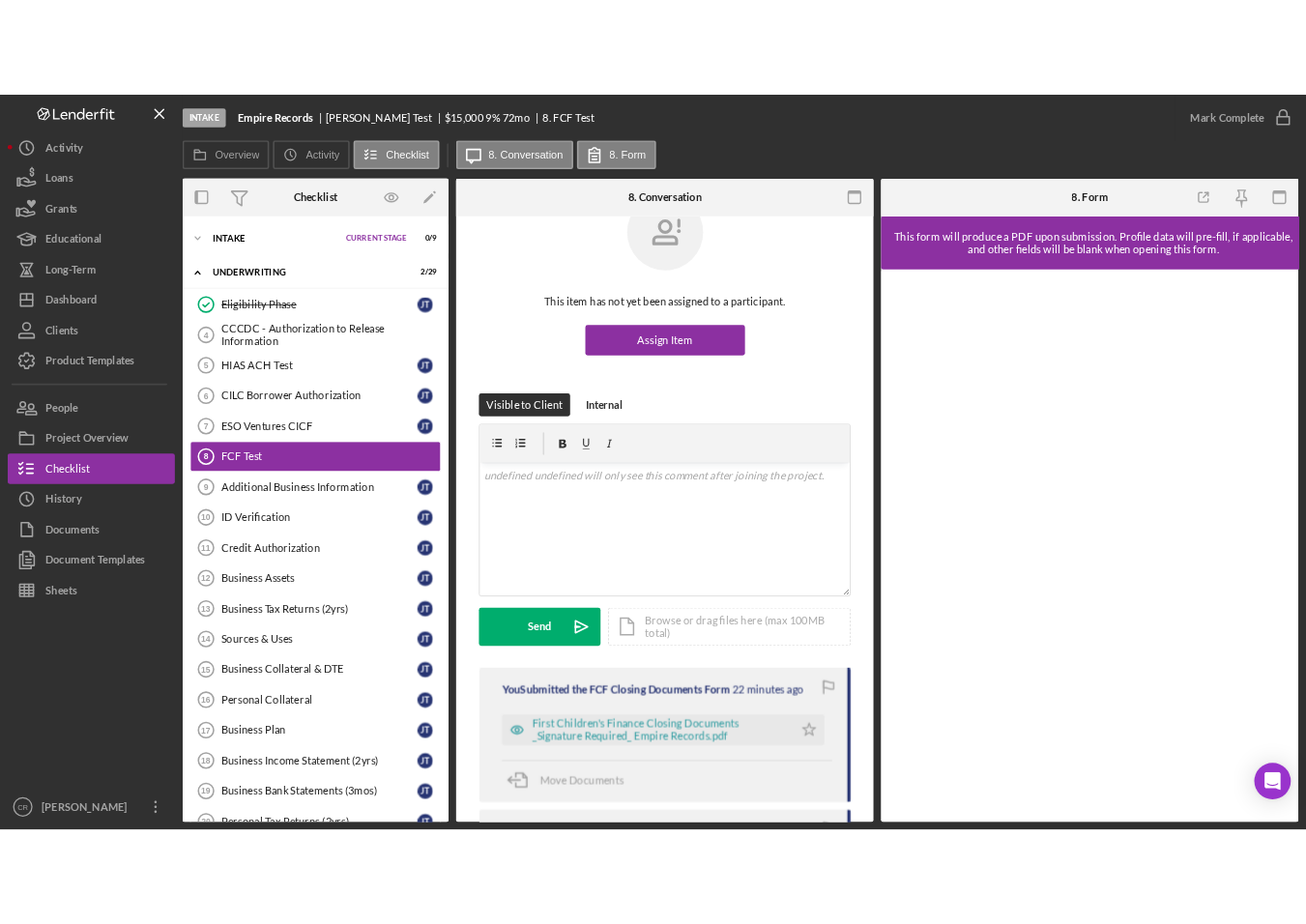
scroll to position [82, 0]
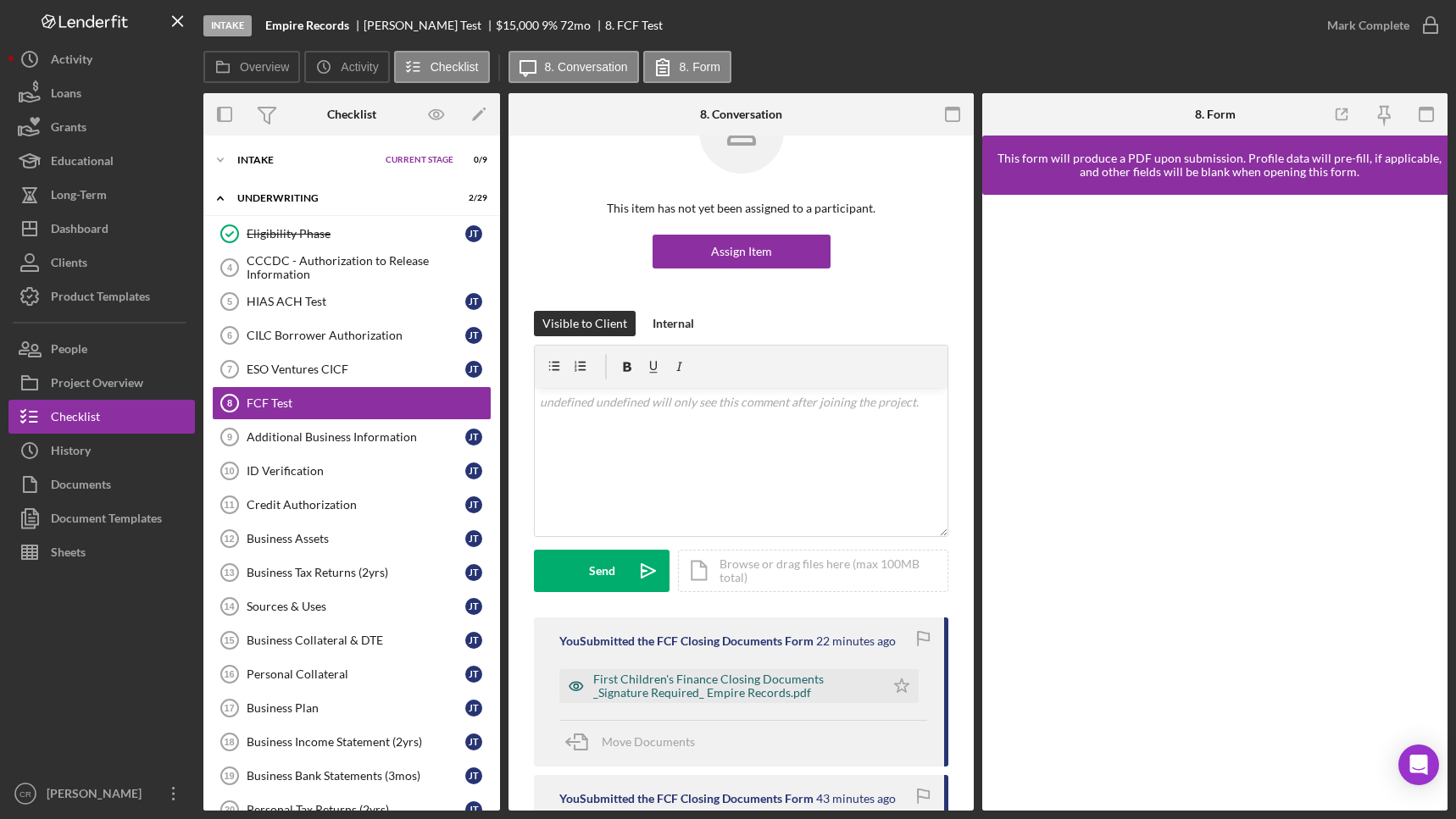
click at [682, 690] on div "First Children's Finance Closing Documents _Signature Required_ Empire Records.…" at bounding box center [735, 686] width 283 height 27
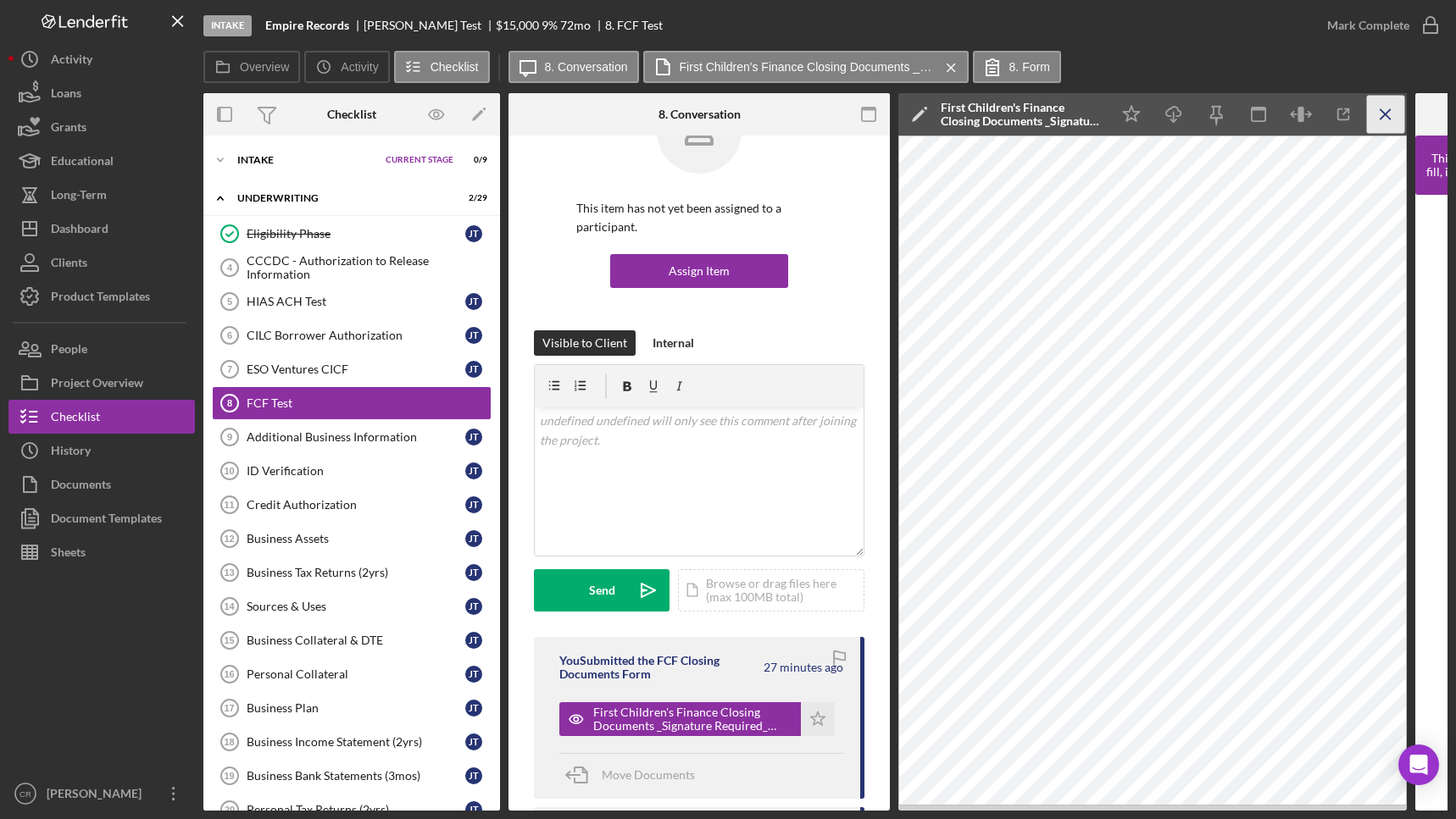
click at [1386, 110] on icon "Icon/Menu Close" at bounding box center [1386, 115] width 38 height 38
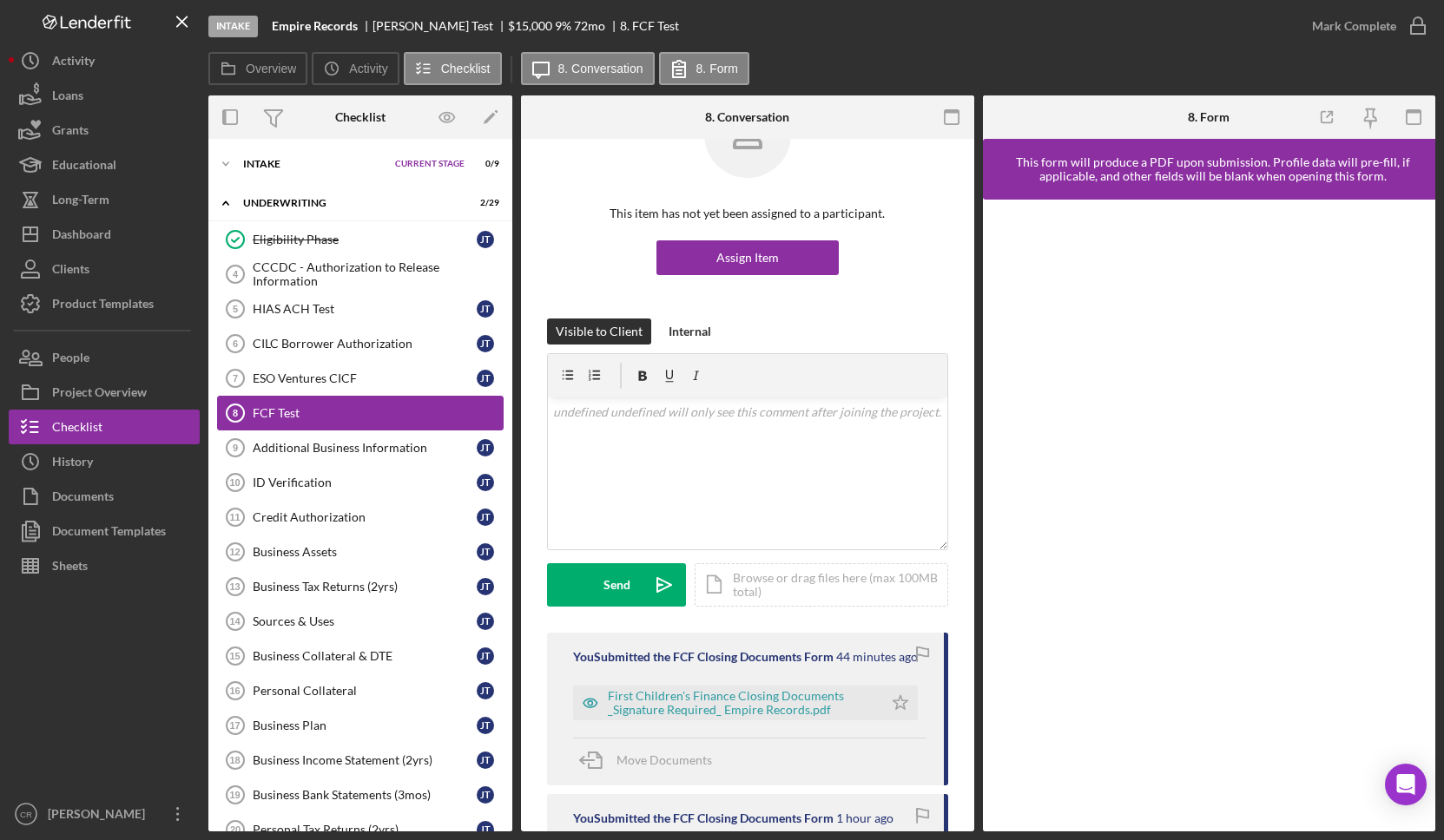
click at [353, 405] on link "FCF Test 8 FCF Test" at bounding box center [360, 413] width 287 height 35
click at [365, 450] on div "Additional Business Information" at bounding box center [365, 448] width 224 height 14
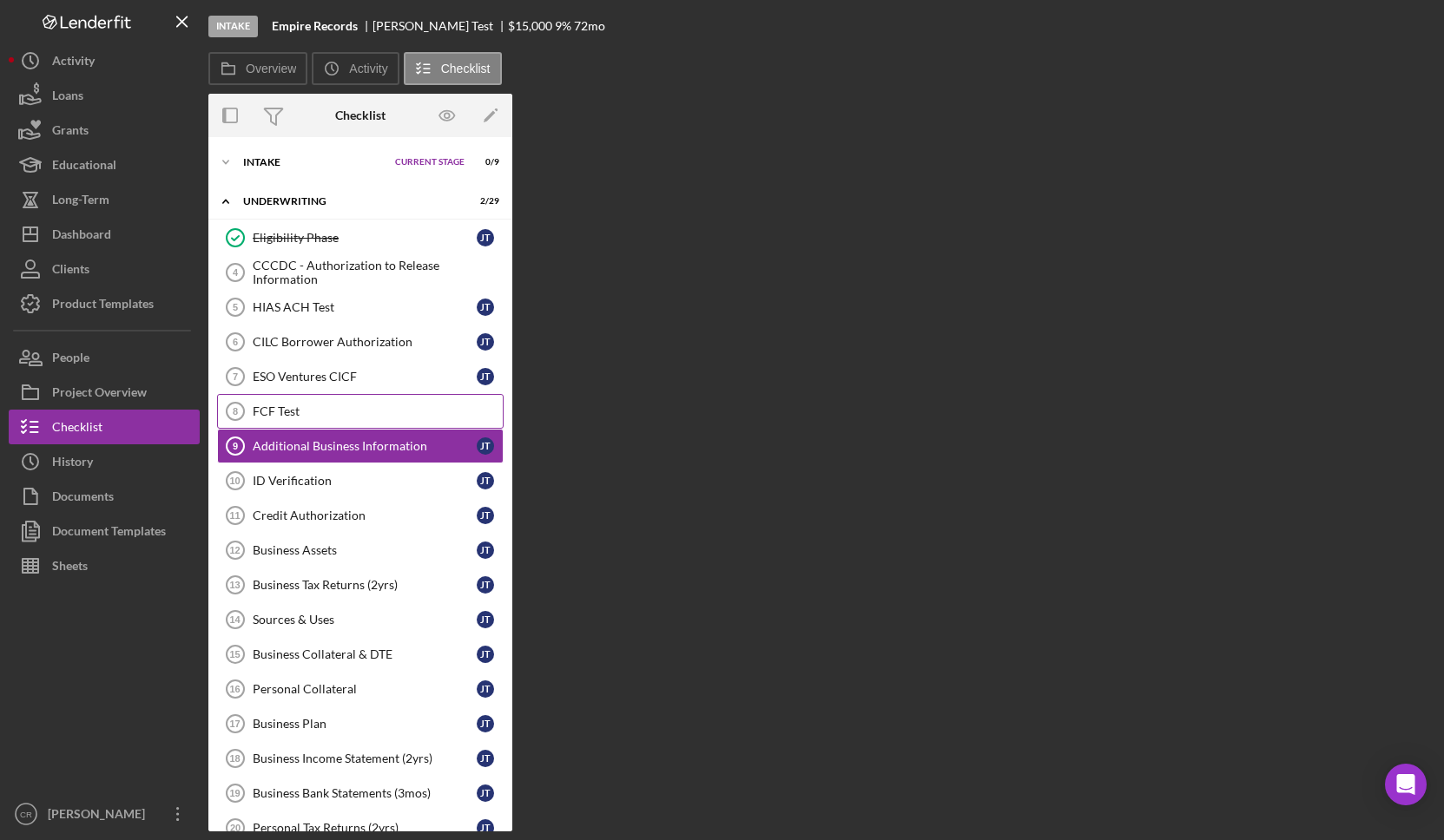
click at [367, 411] on div "FCF Test" at bounding box center [377, 412] width 250 height 14
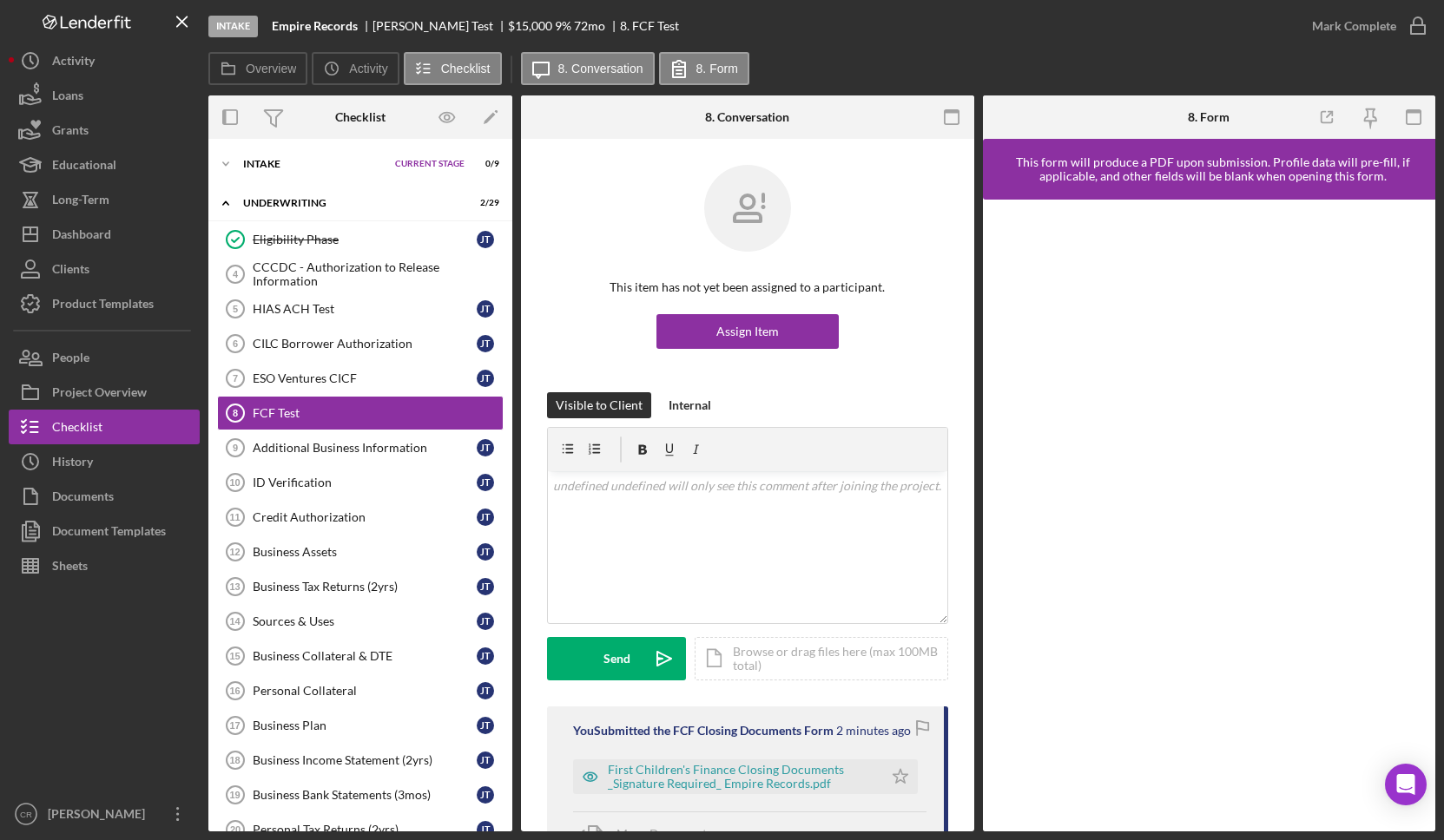
click at [894, 653] on div "Icon/Document Browse or drag files here (max 100MB total) Tap to choose files o…" at bounding box center [821, 659] width 254 height 43
